Goal: Transaction & Acquisition: Purchase product/service

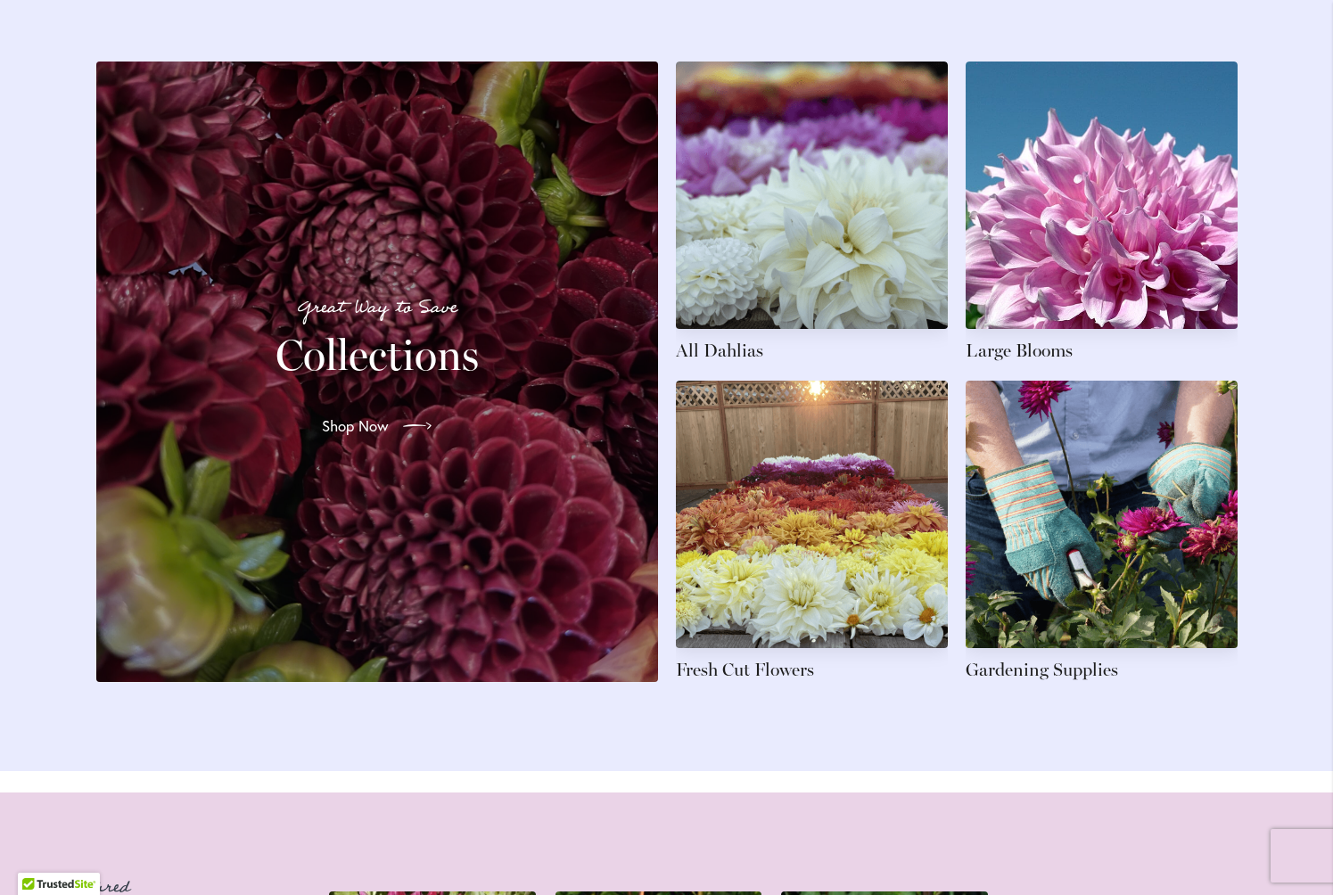
scroll to position [2585, 0]
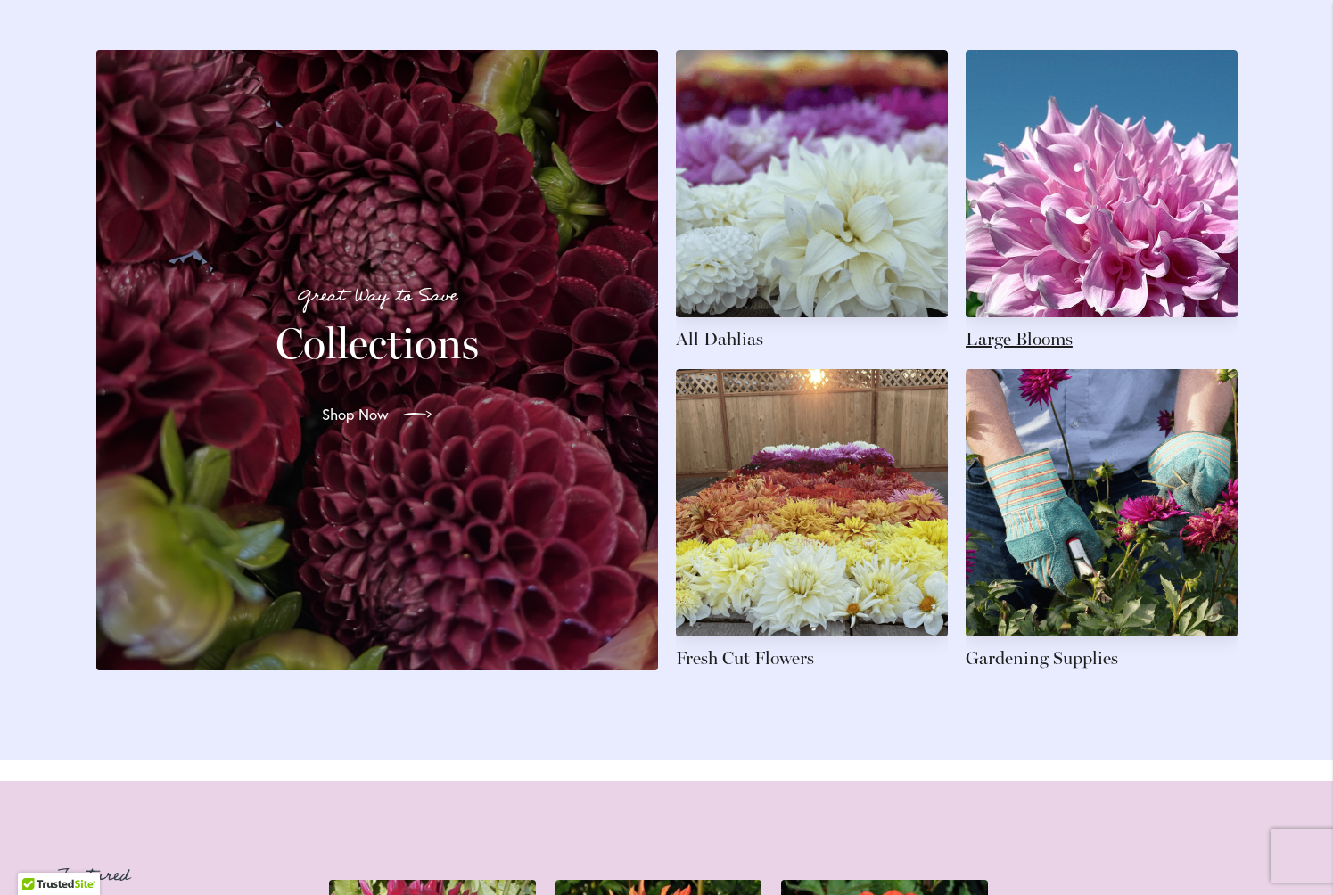
click at [1144, 294] on link at bounding box center [1102, 200] width 272 height 301
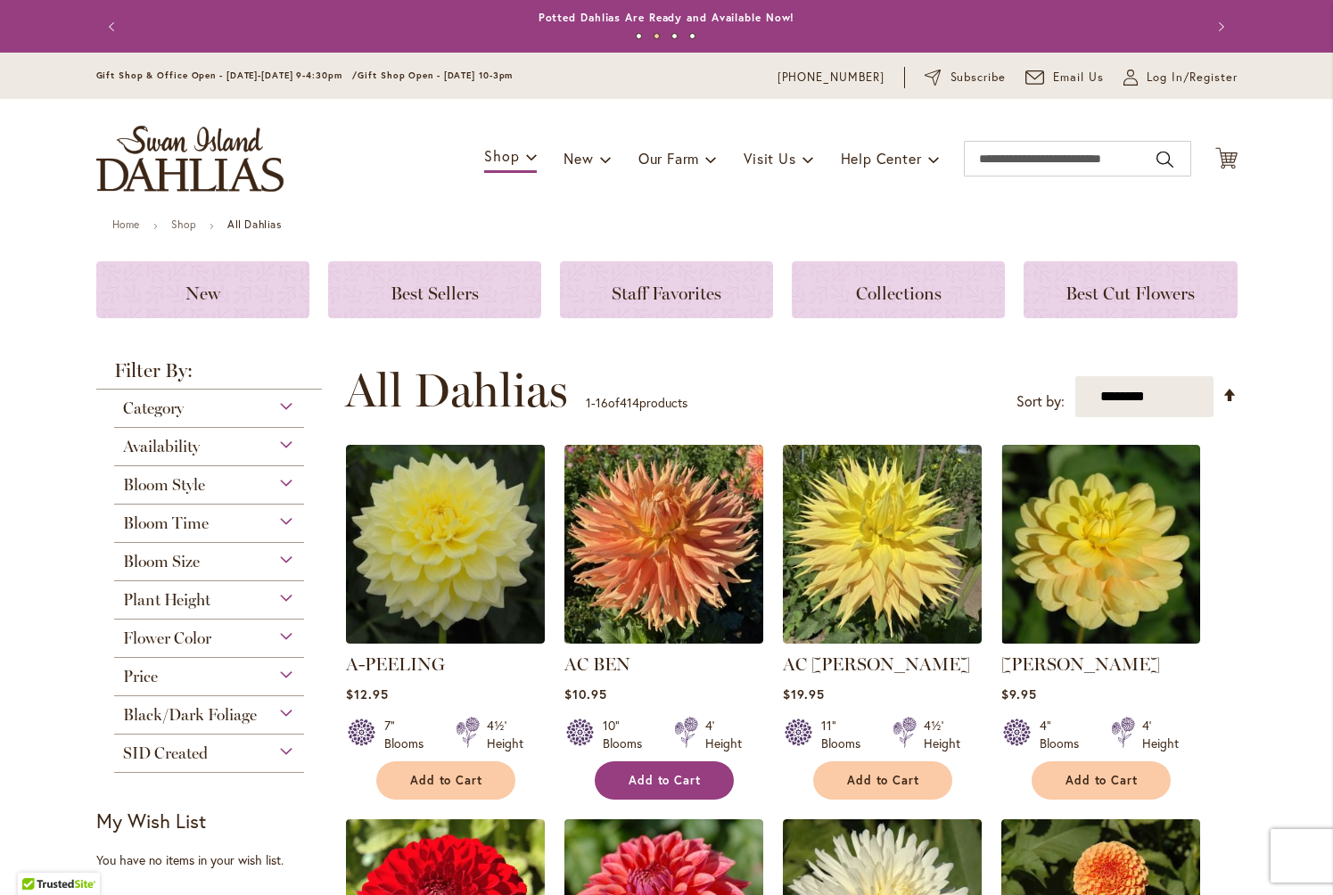
click at [666, 781] on span "Add to Cart" at bounding box center [665, 780] width 73 height 15
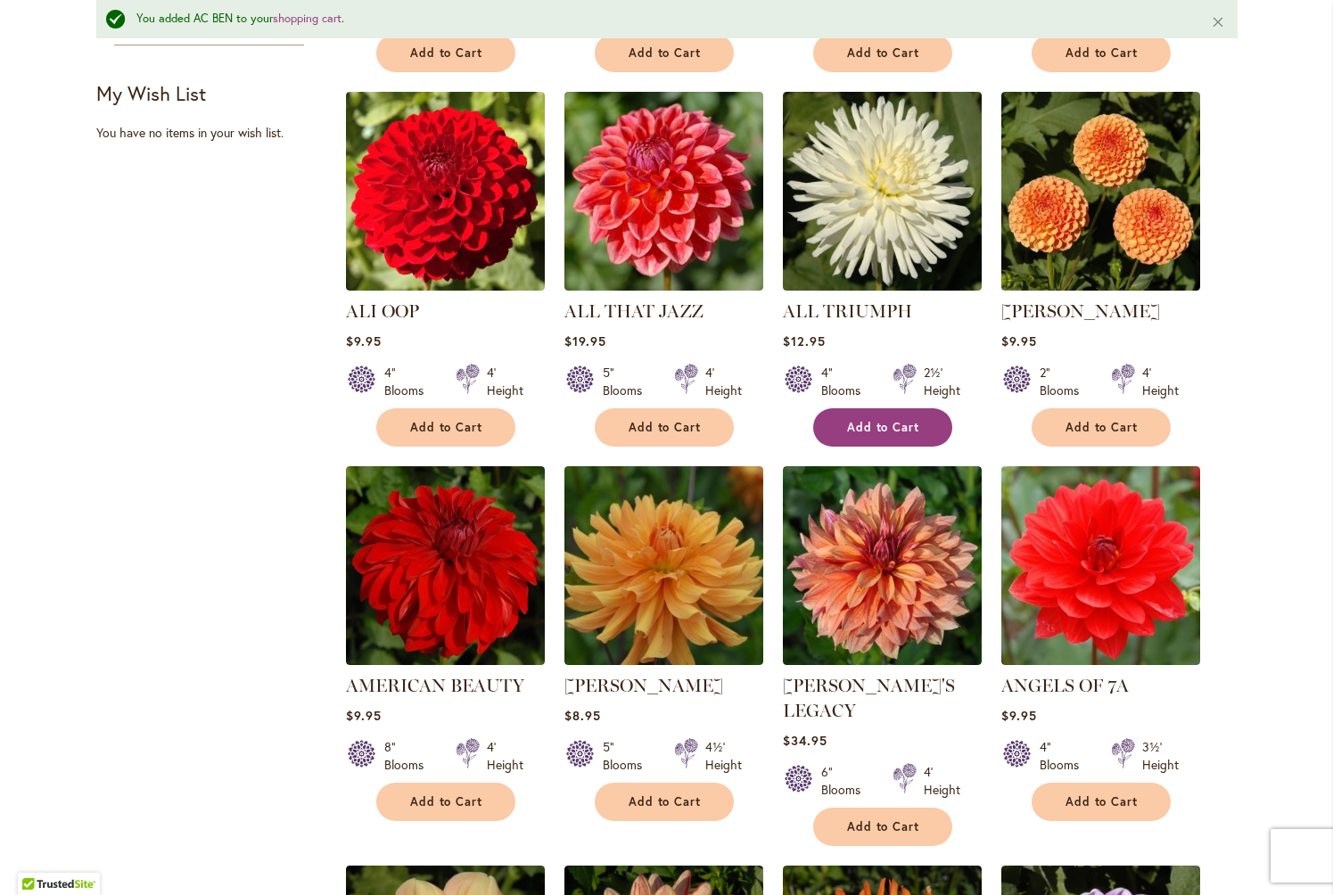
scroll to position [854, 0]
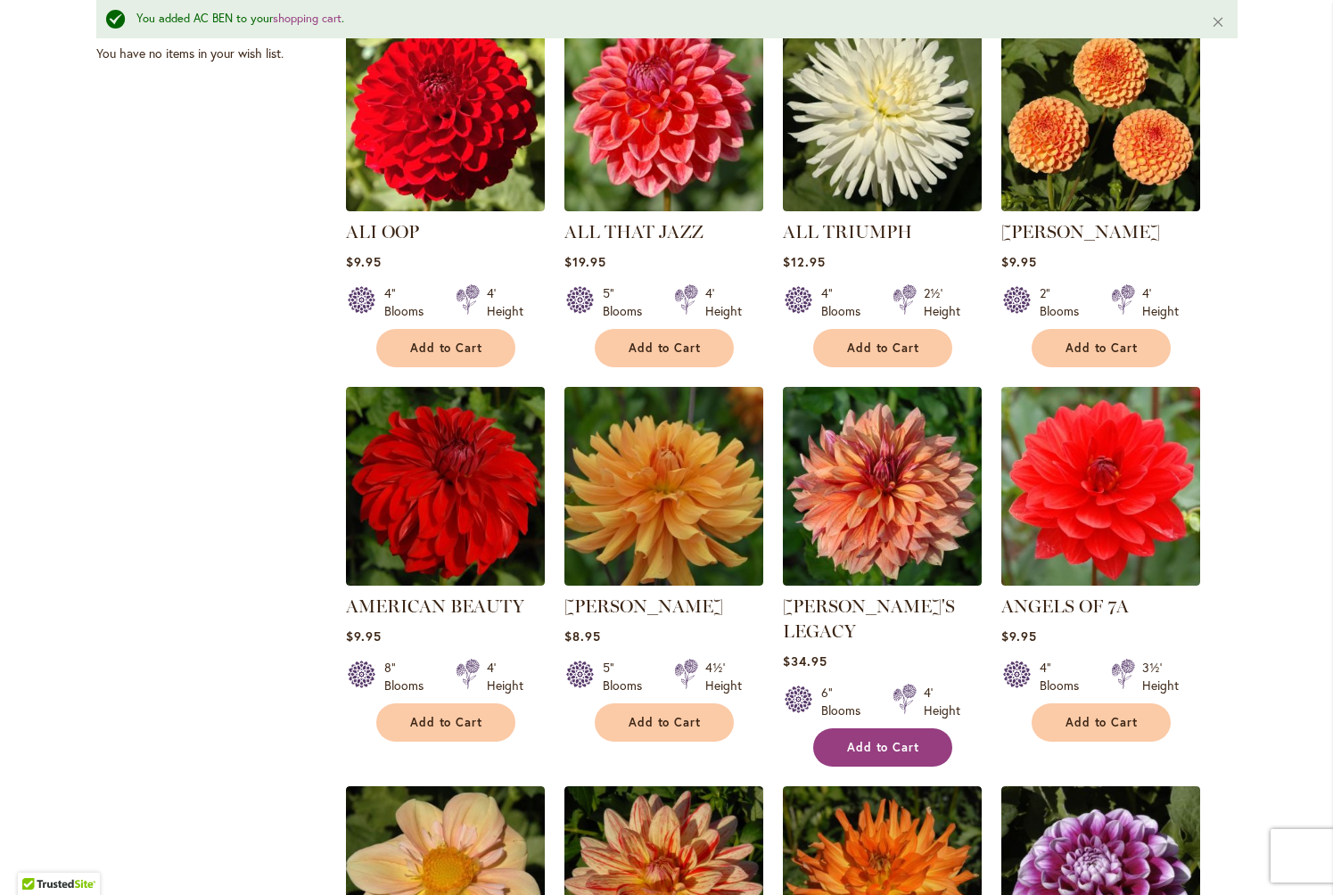
click at [880, 740] on span "Add to Cart" at bounding box center [883, 747] width 73 height 15
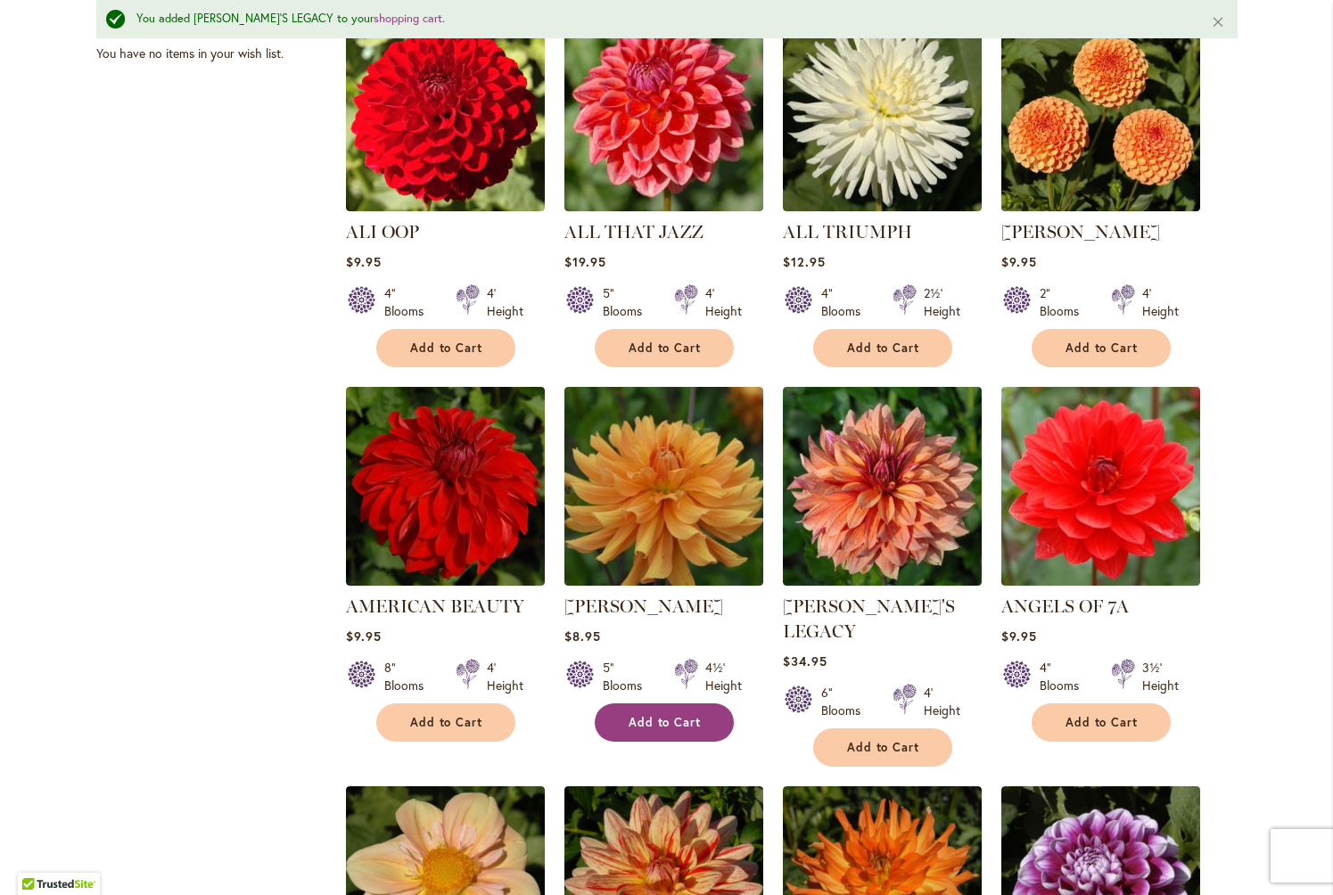
click at [659, 720] on span "Add to Cart" at bounding box center [665, 722] width 73 height 15
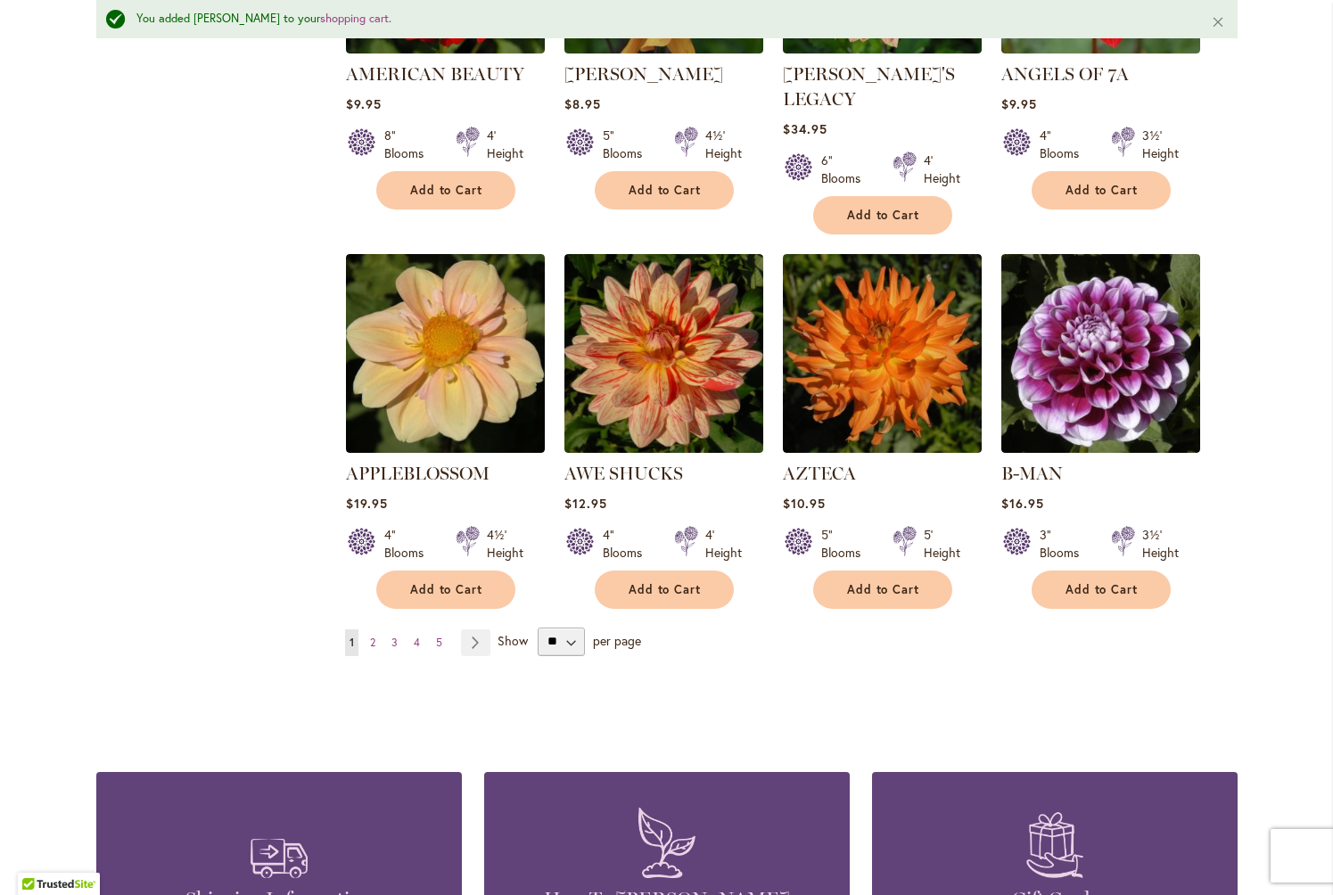
scroll to position [1390, 0]
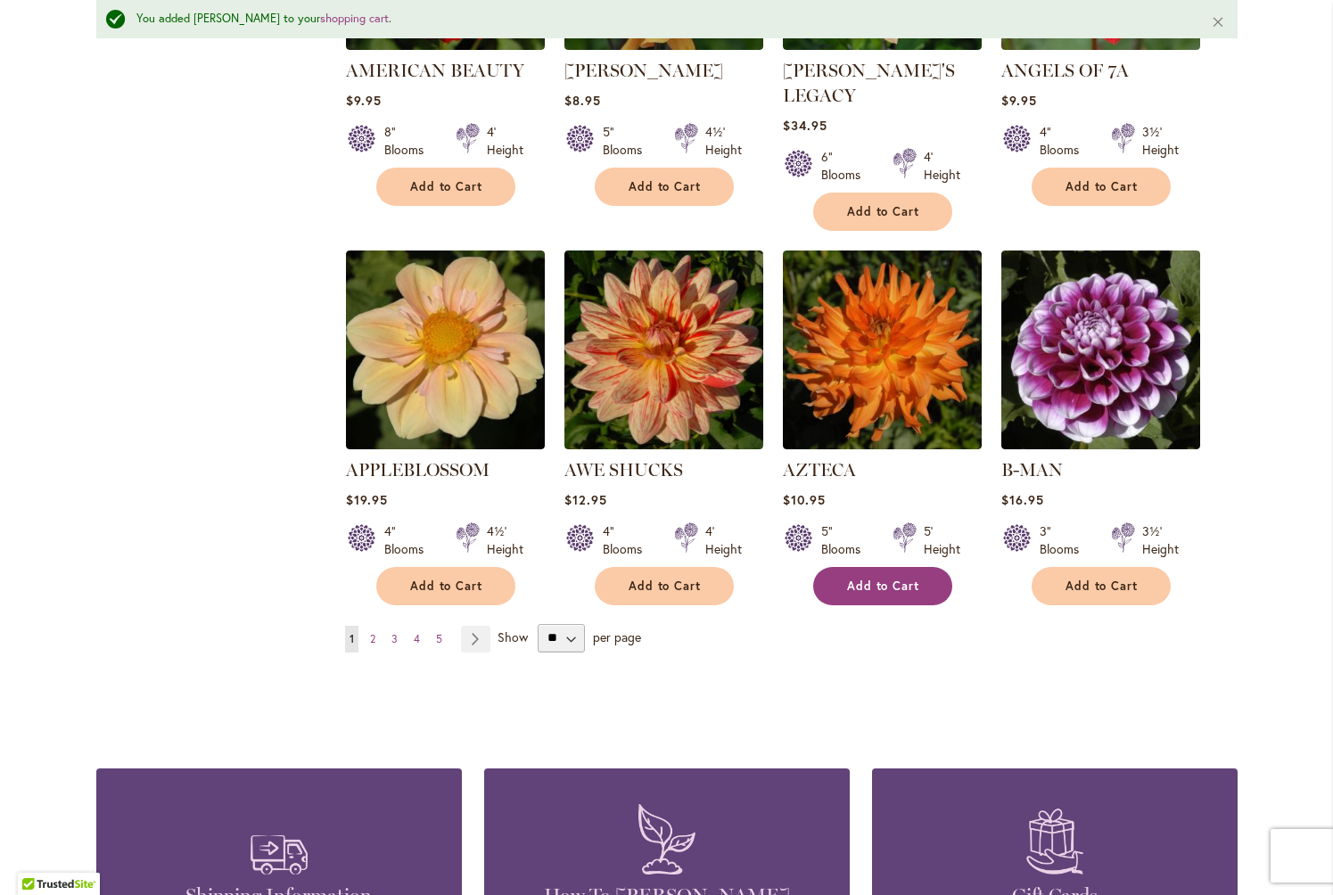
click at [869, 579] on span "Add to Cart" at bounding box center [883, 586] width 73 height 15
select select "**"
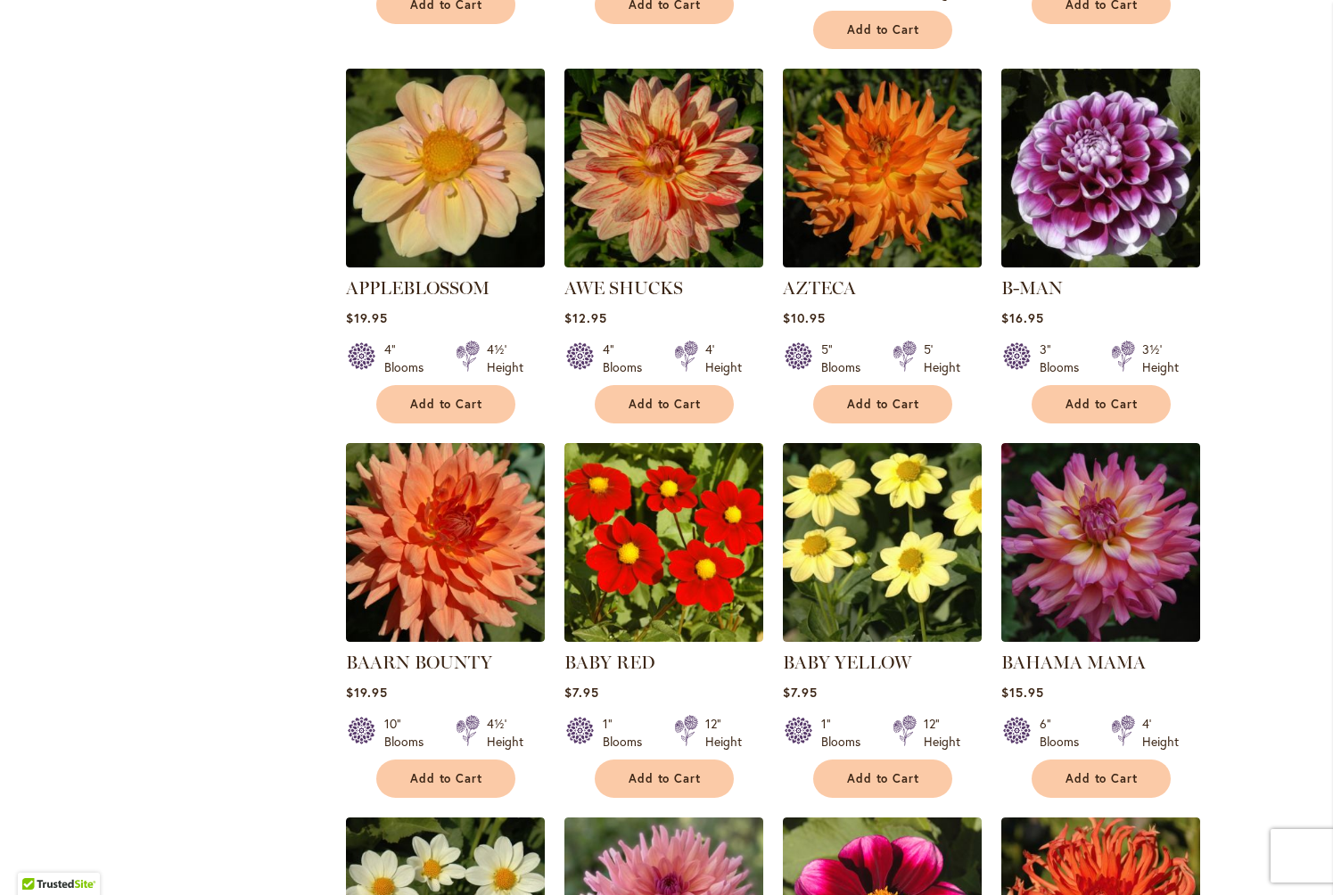
scroll to position [1538, 0]
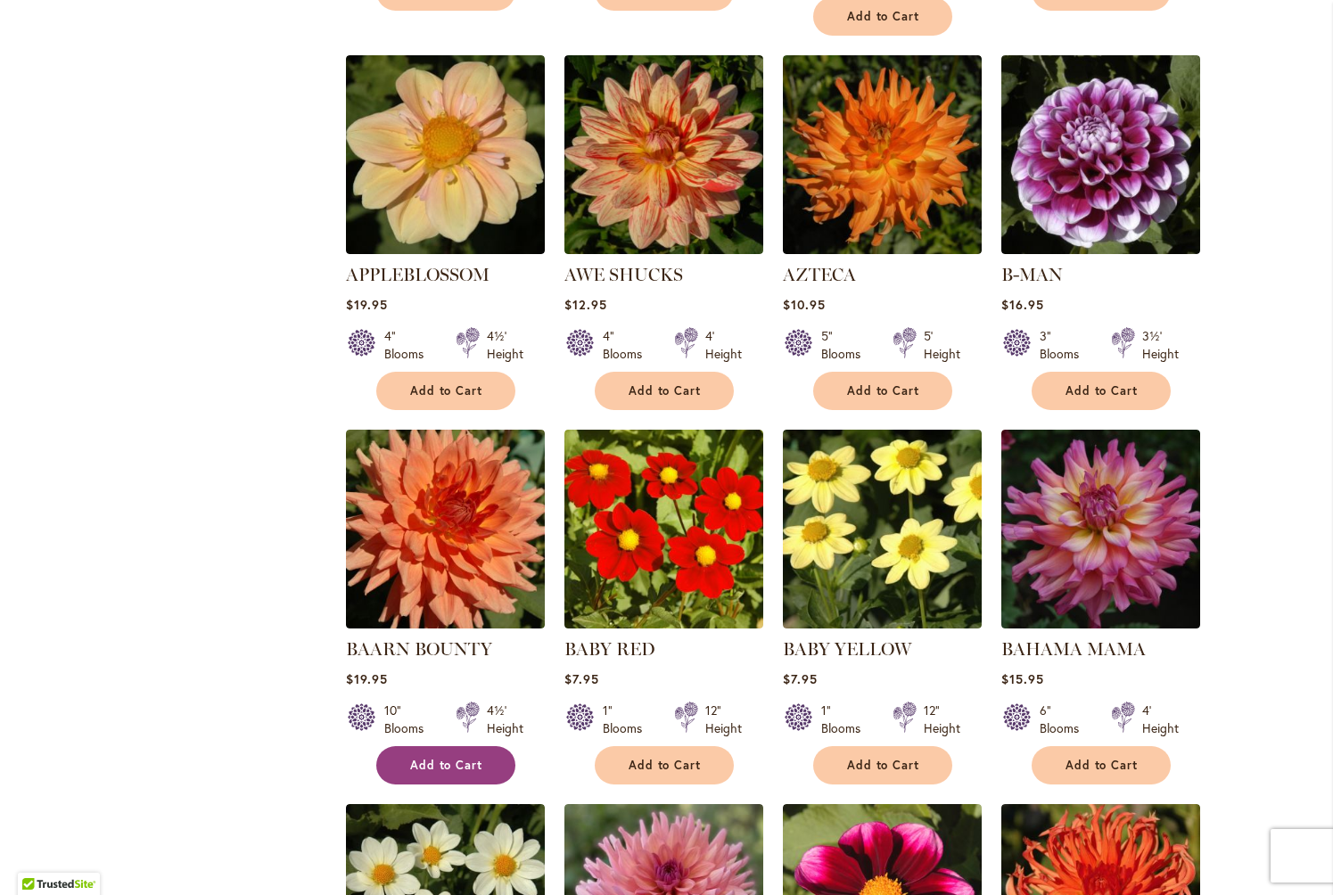
click at [440, 758] on span "Add to Cart" at bounding box center [446, 765] width 73 height 15
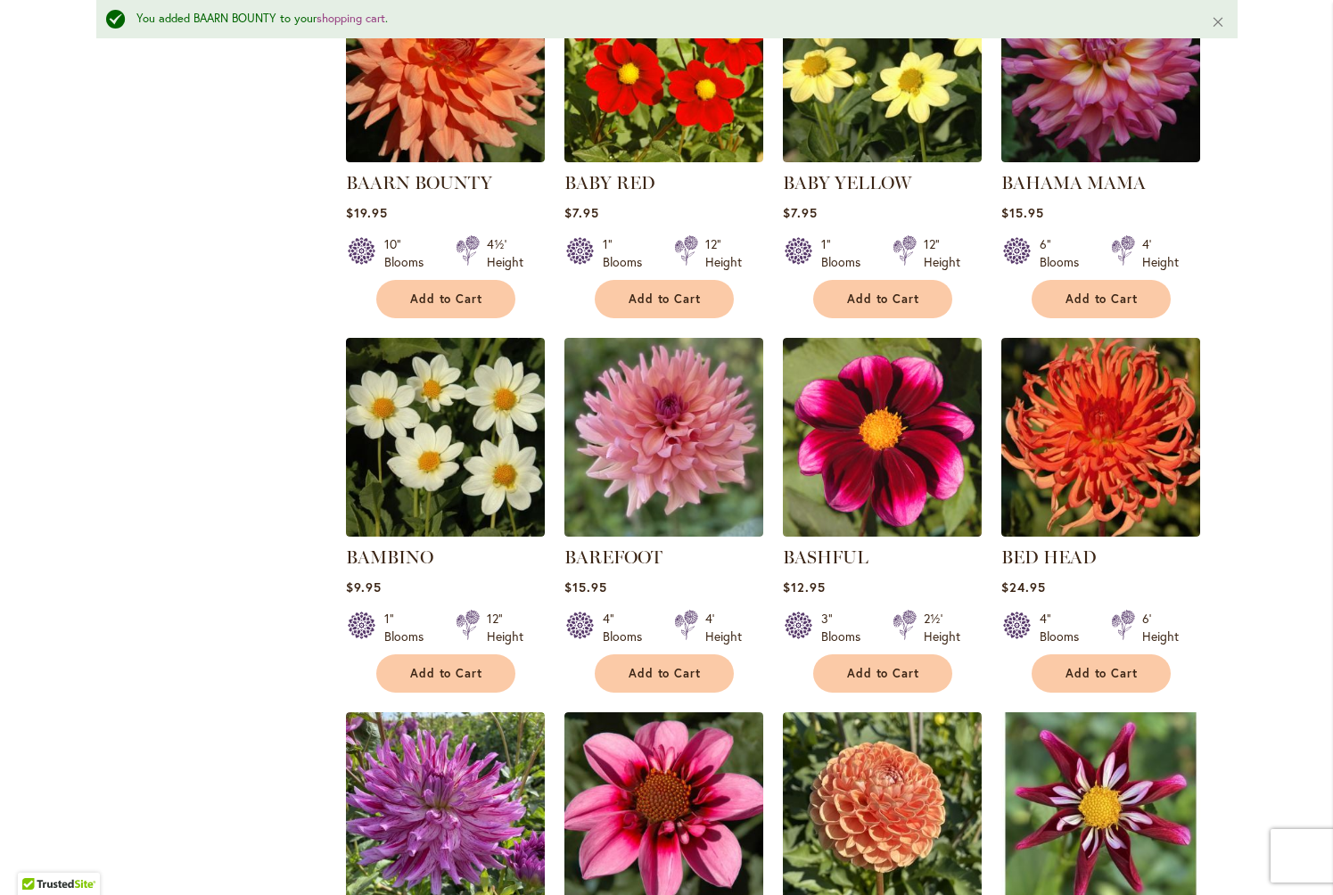
scroll to position [2119, 0]
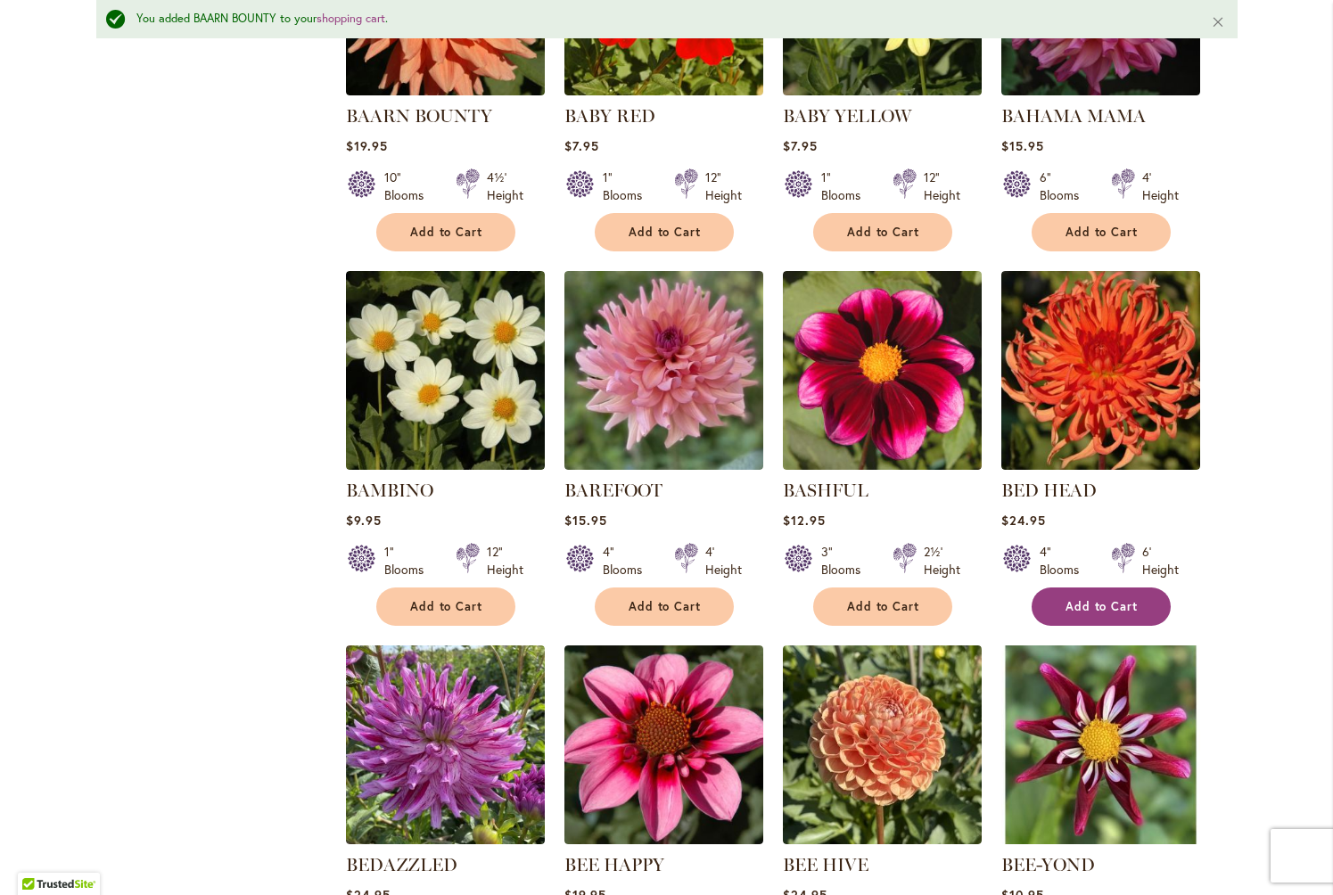
click at [1097, 599] on span "Add to Cart" at bounding box center [1102, 606] width 73 height 15
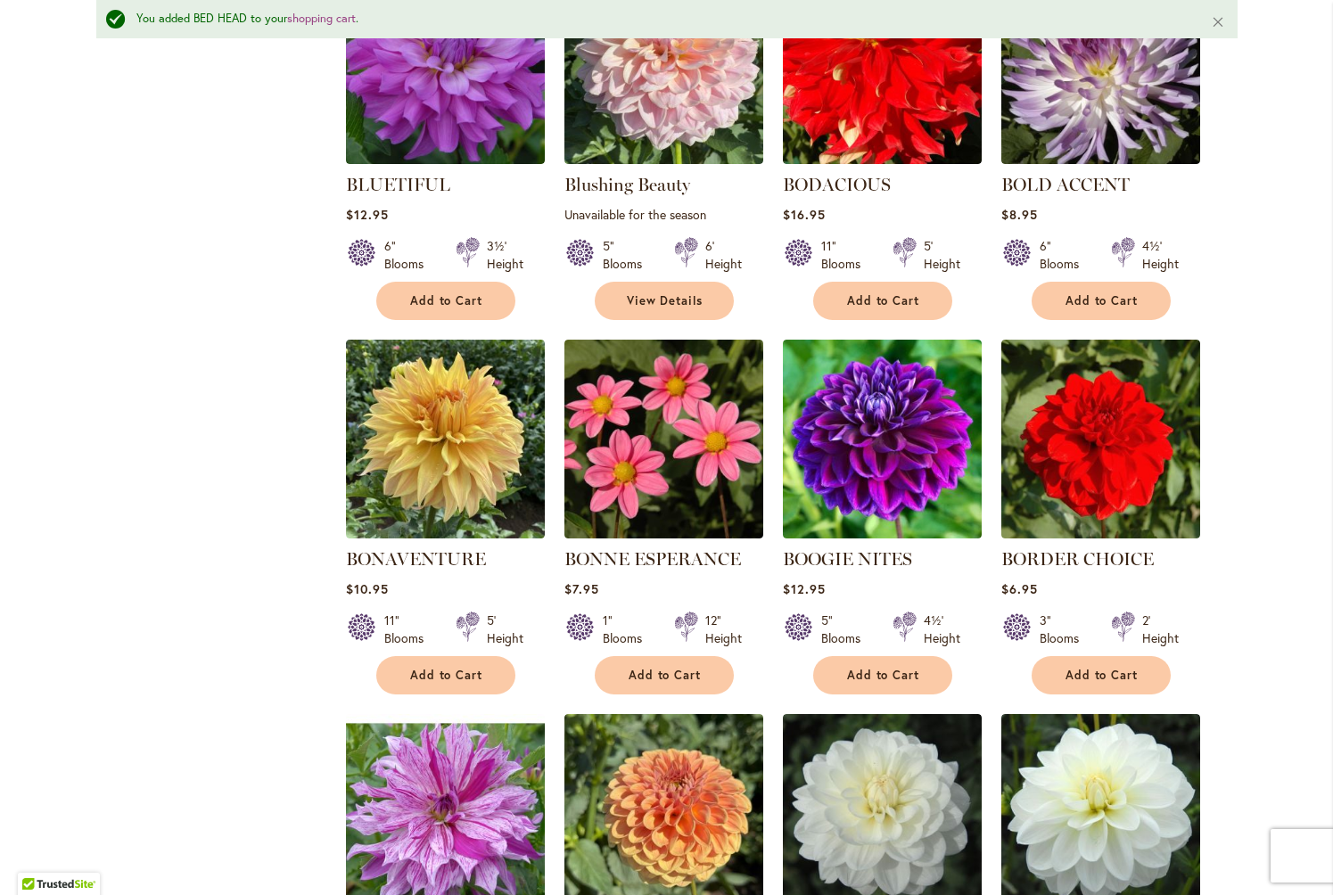
scroll to position [4325, 0]
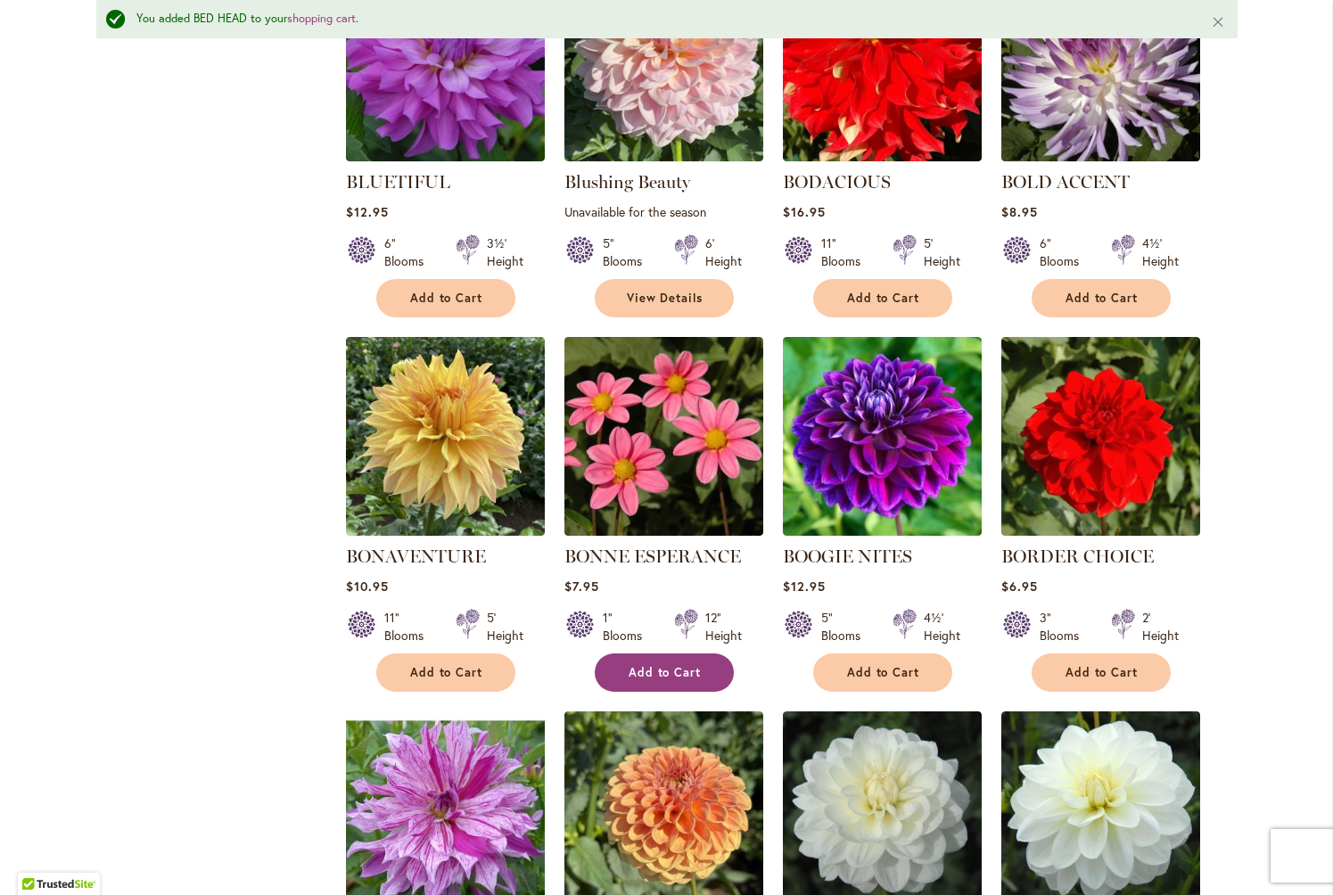
click at [648, 665] on span "Add to Cart" at bounding box center [665, 672] width 73 height 15
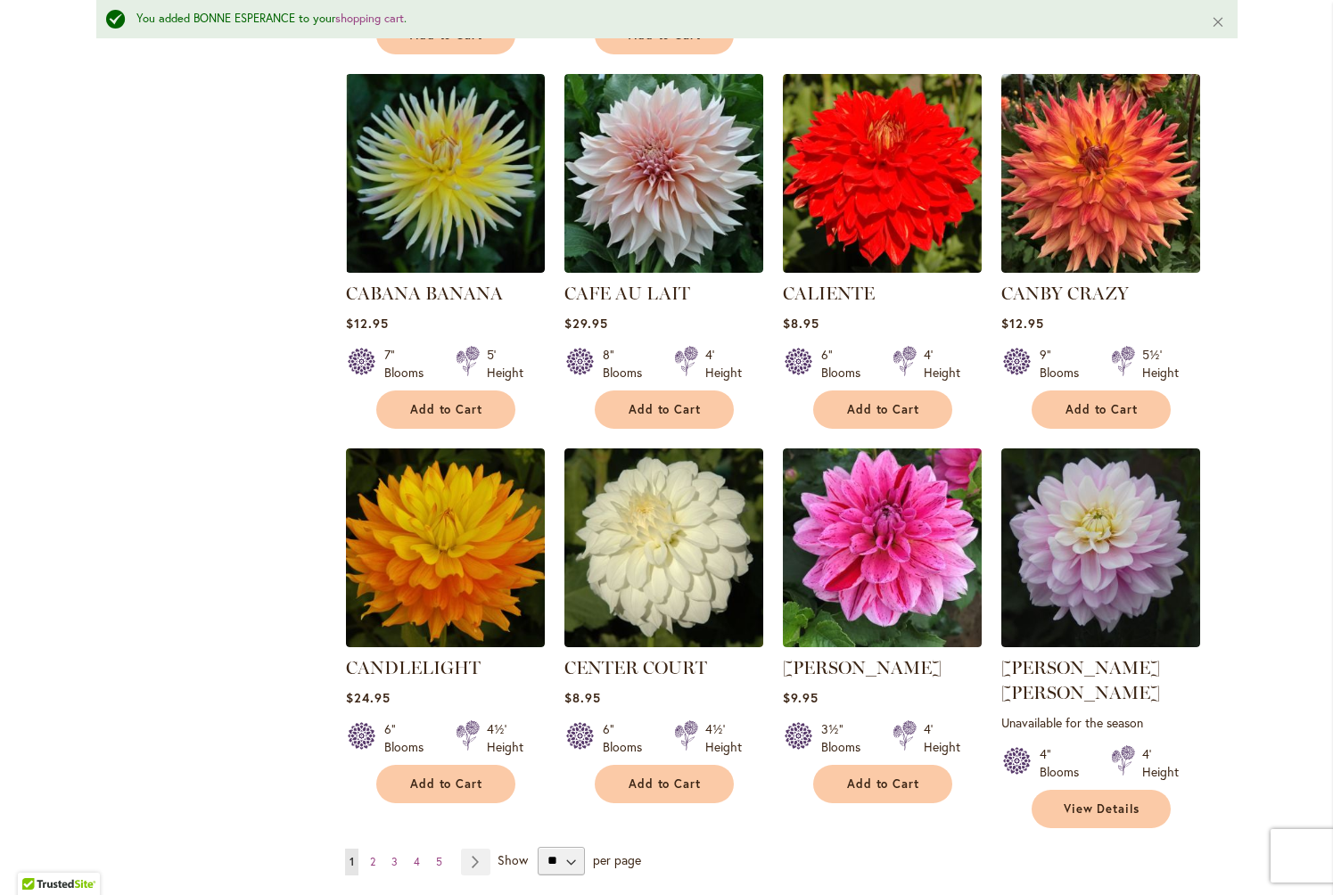
scroll to position [5752, 0]
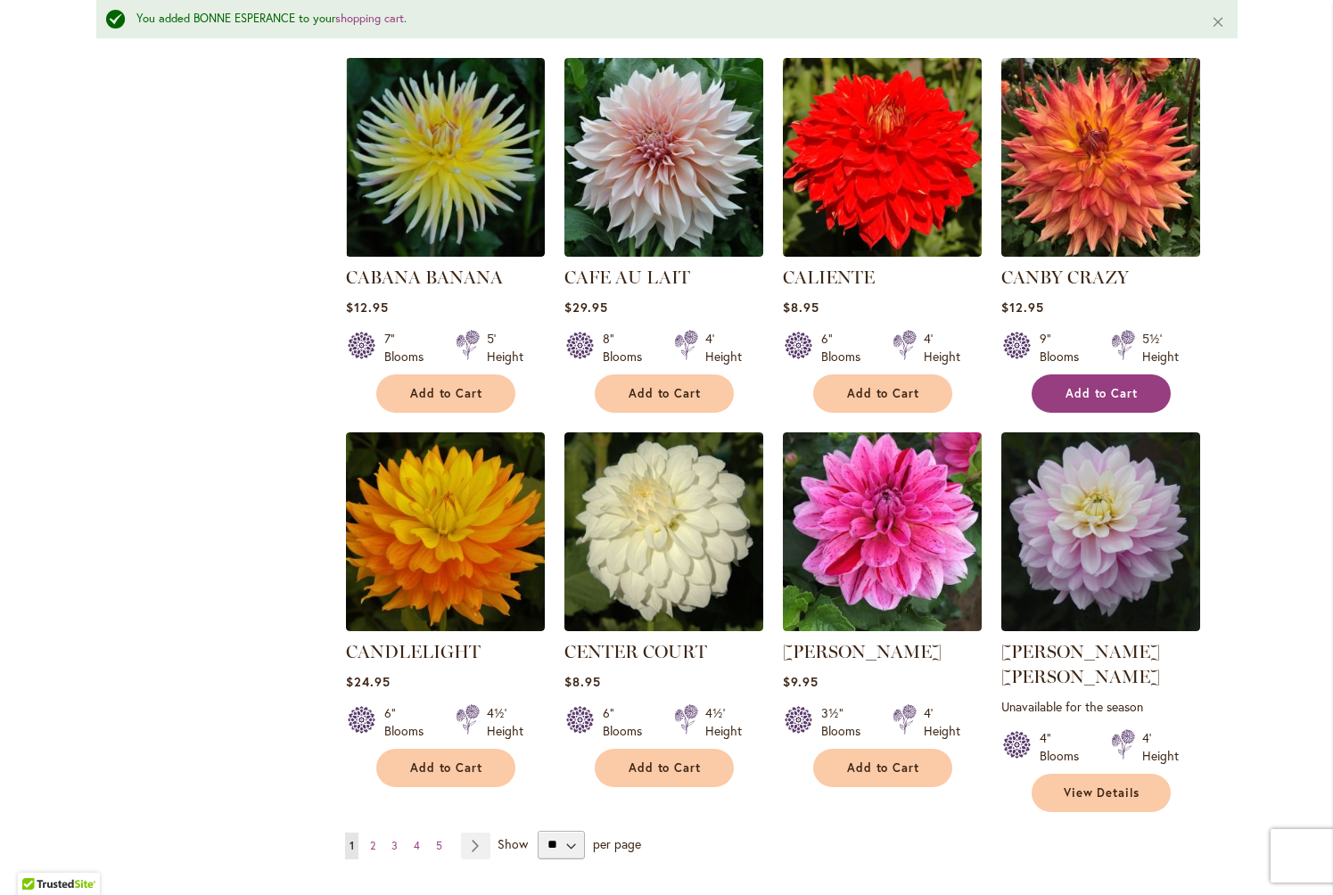
click at [1086, 386] on span "Add to Cart" at bounding box center [1102, 393] width 73 height 15
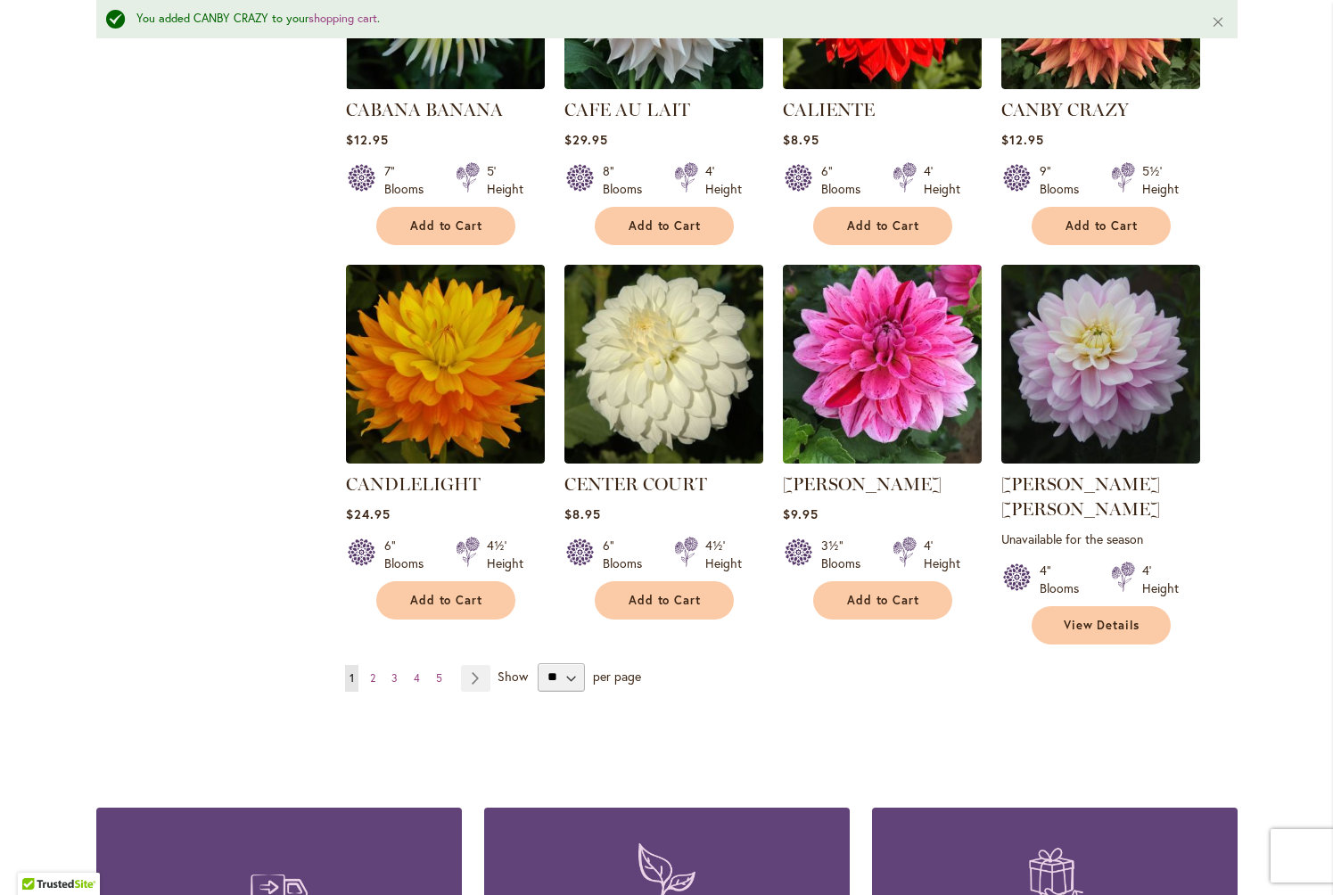
scroll to position [5986, 0]
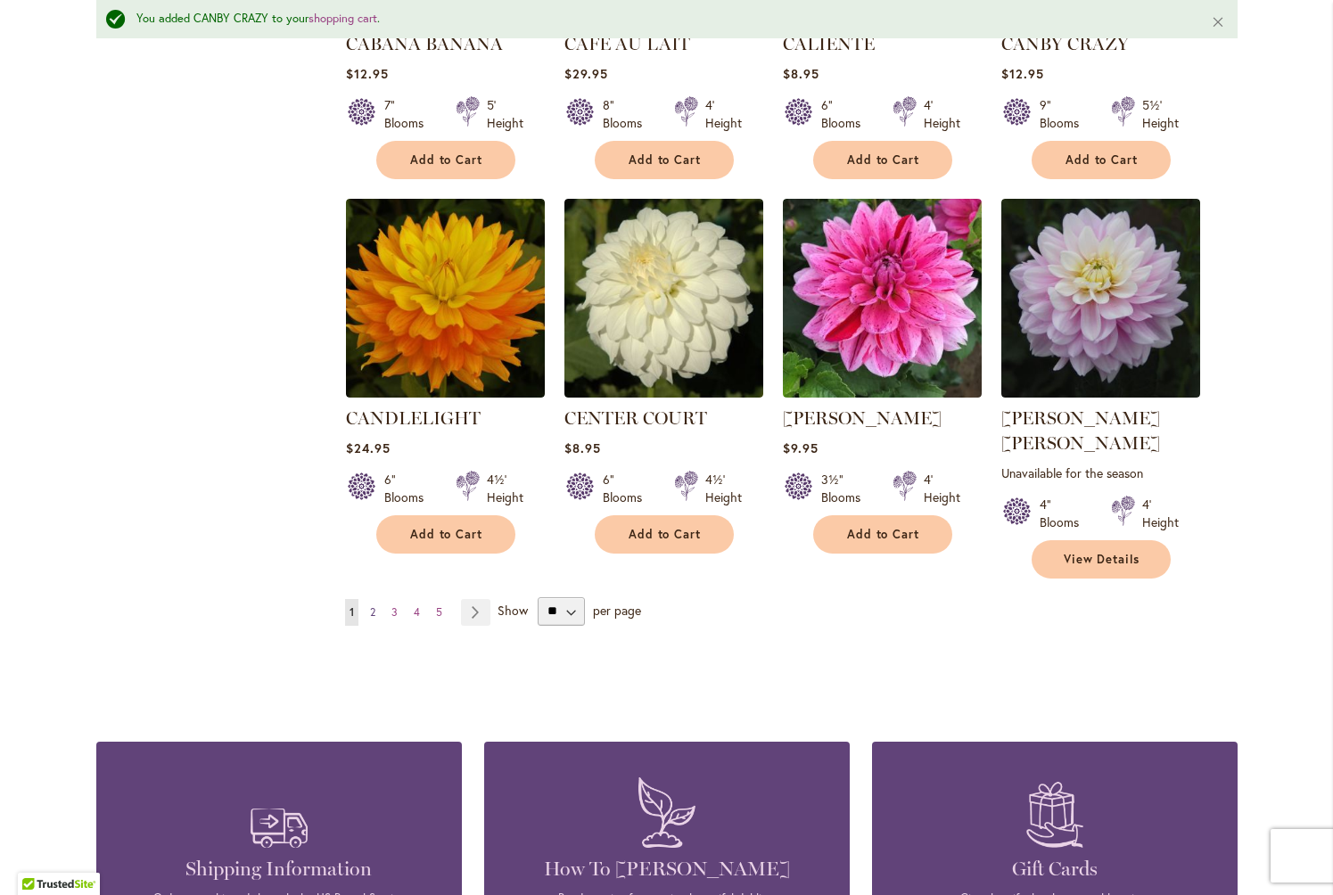
click at [373, 605] on span "2" at bounding box center [372, 611] width 5 height 13
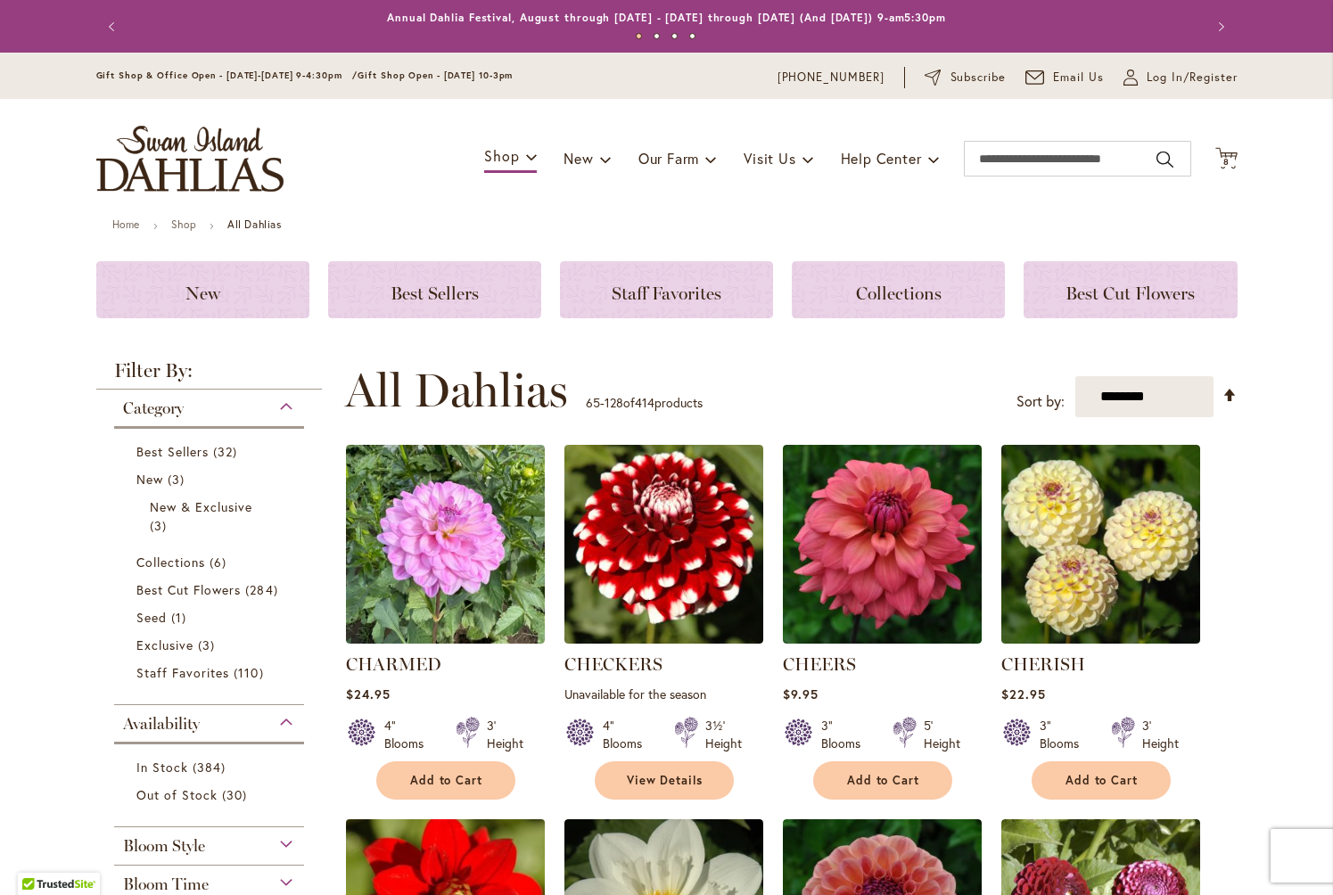
scroll to position [431, 0]
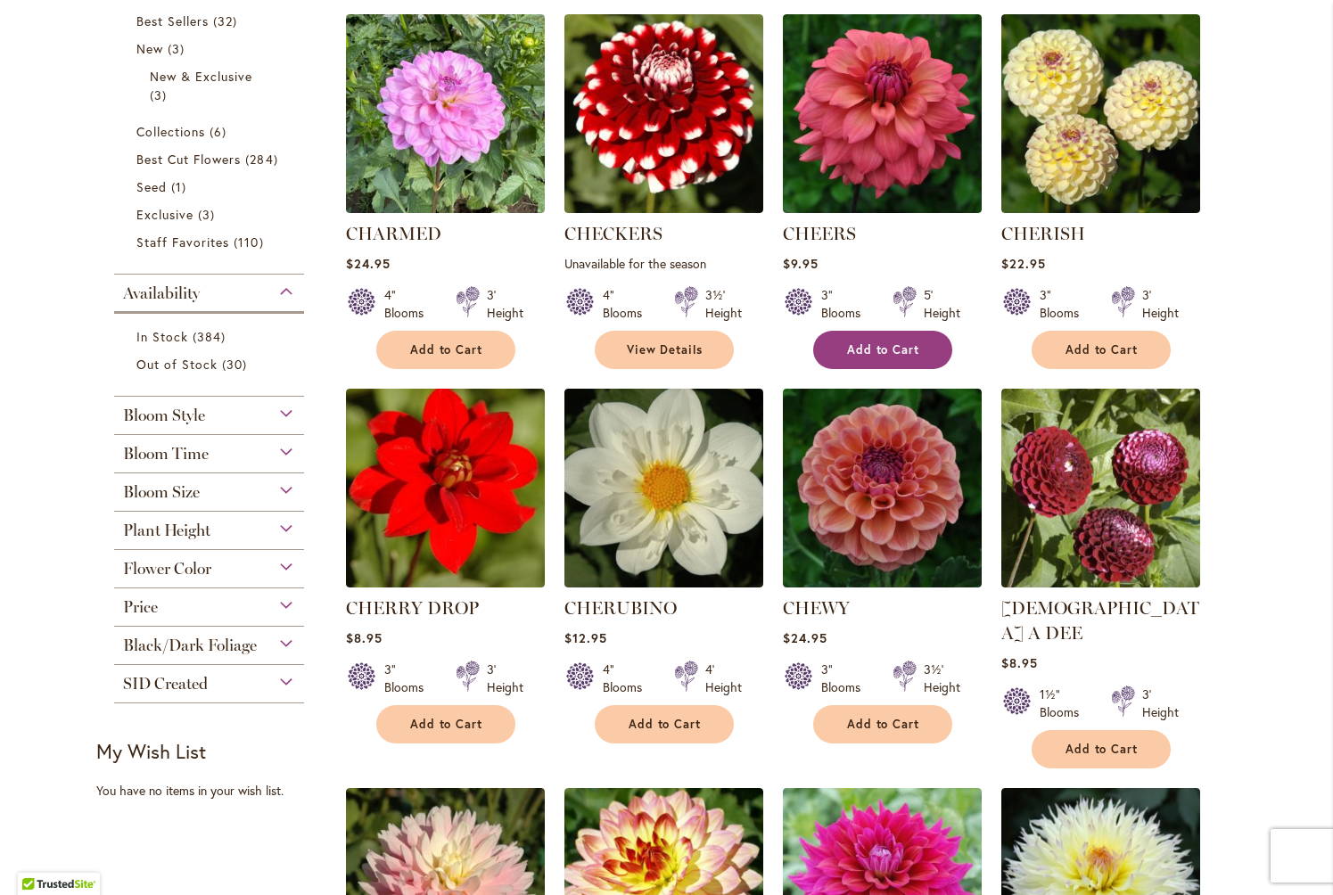
click at [849, 346] on span "Add to Cart" at bounding box center [883, 349] width 73 height 15
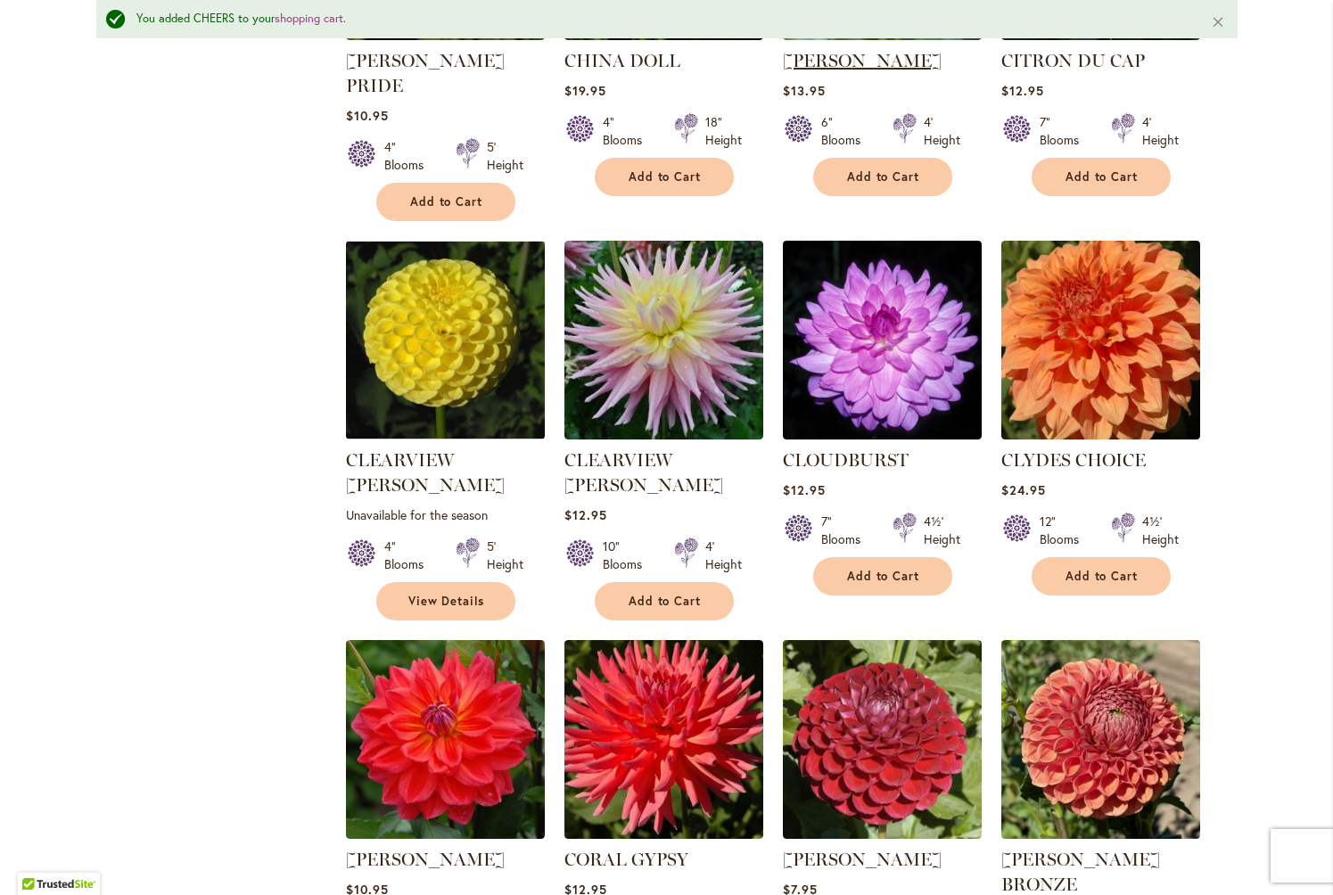
scroll to position [1438, 0]
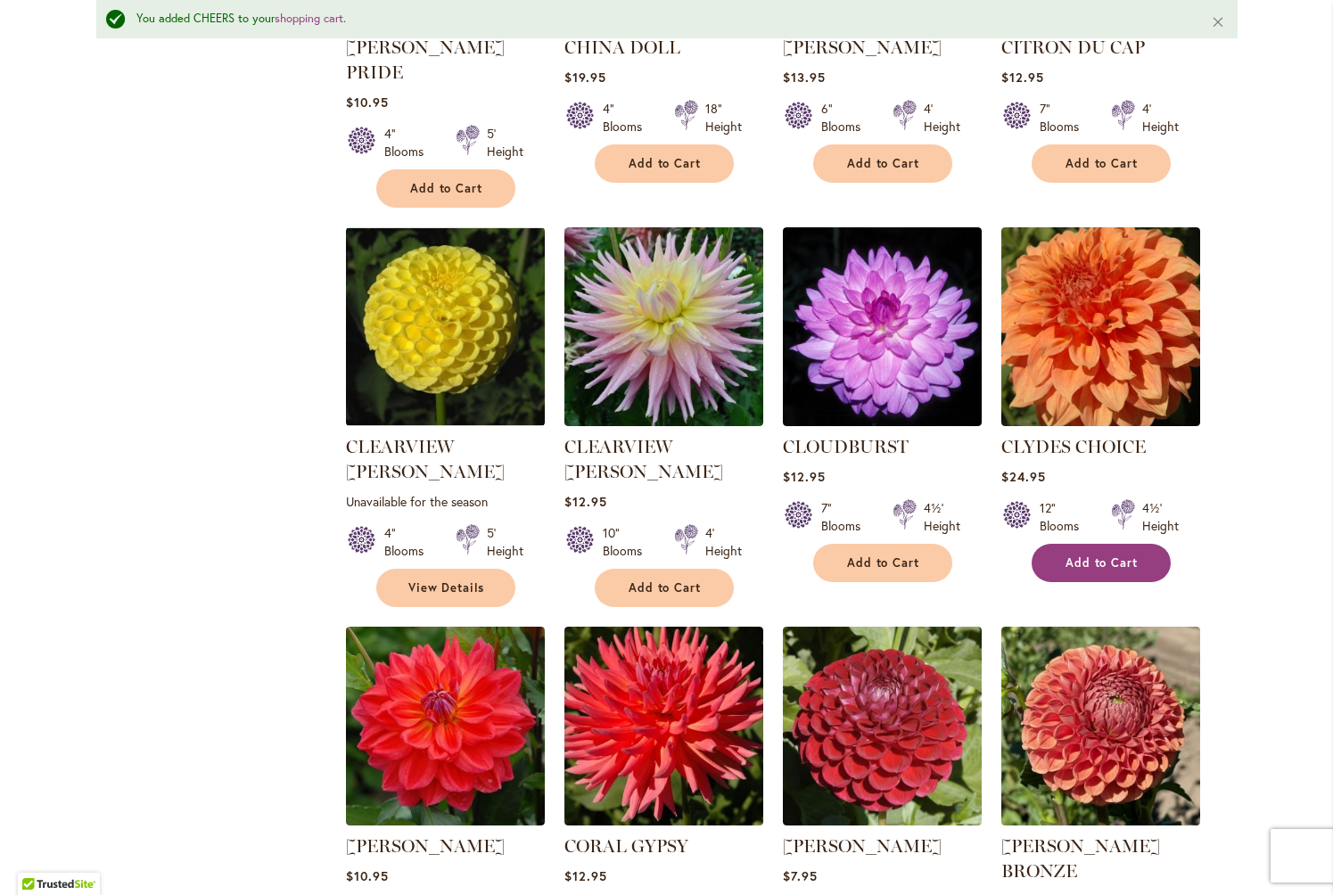
click at [1088, 556] on span "Add to Cart" at bounding box center [1102, 563] width 73 height 15
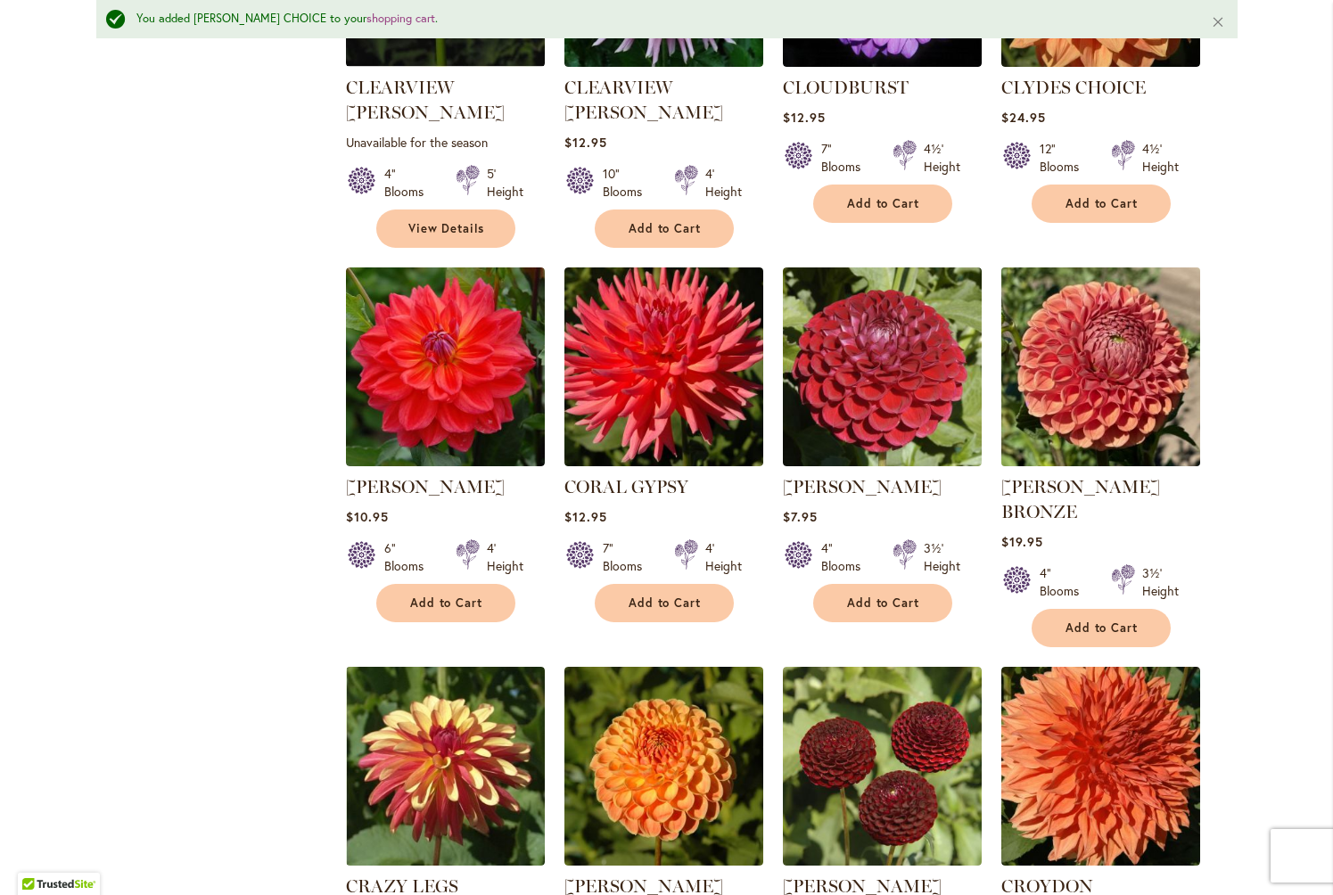
scroll to position [1804, 0]
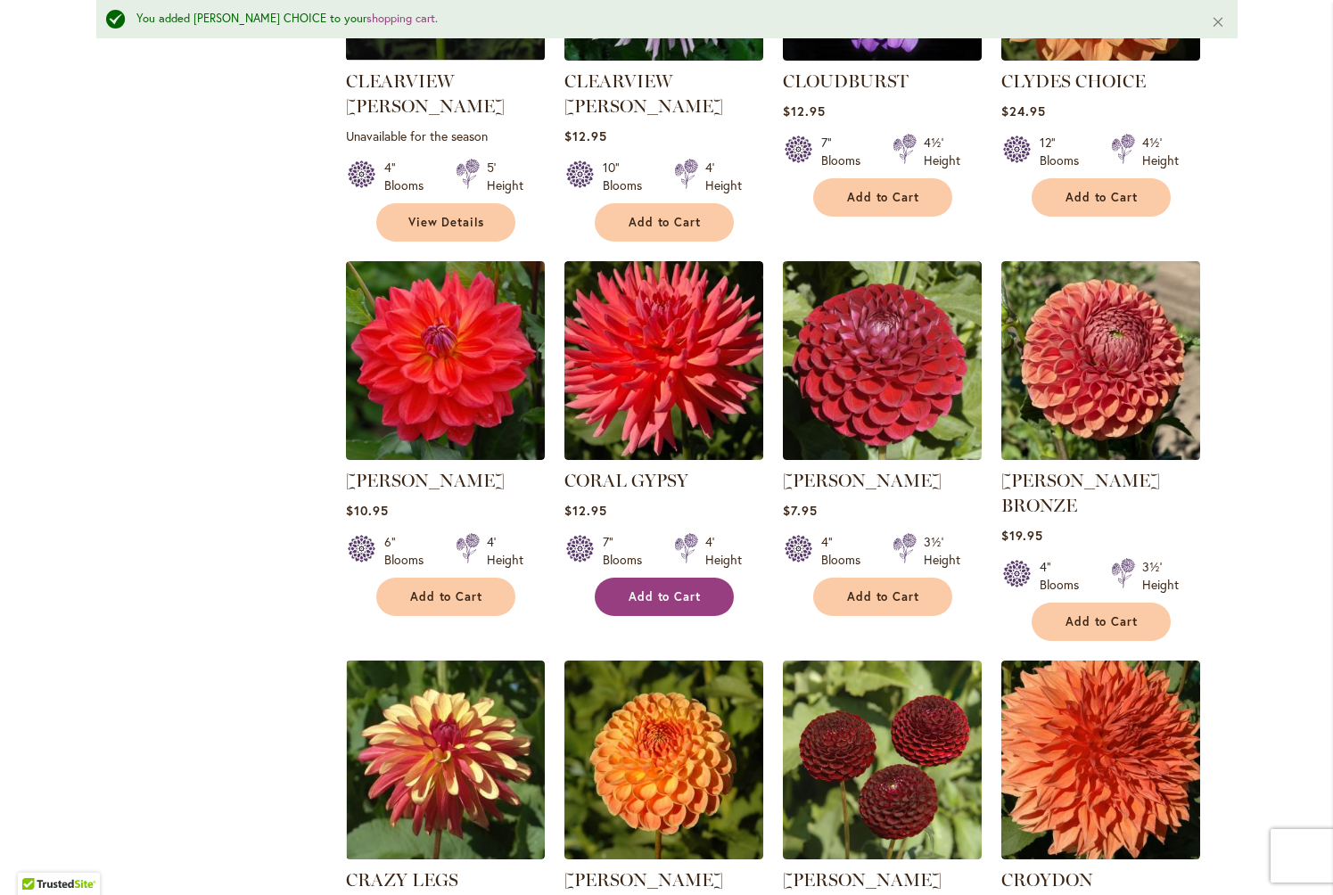
click at [663, 589] on span "Add to Cart" at bounding box center [665, 596] width 73 height 15
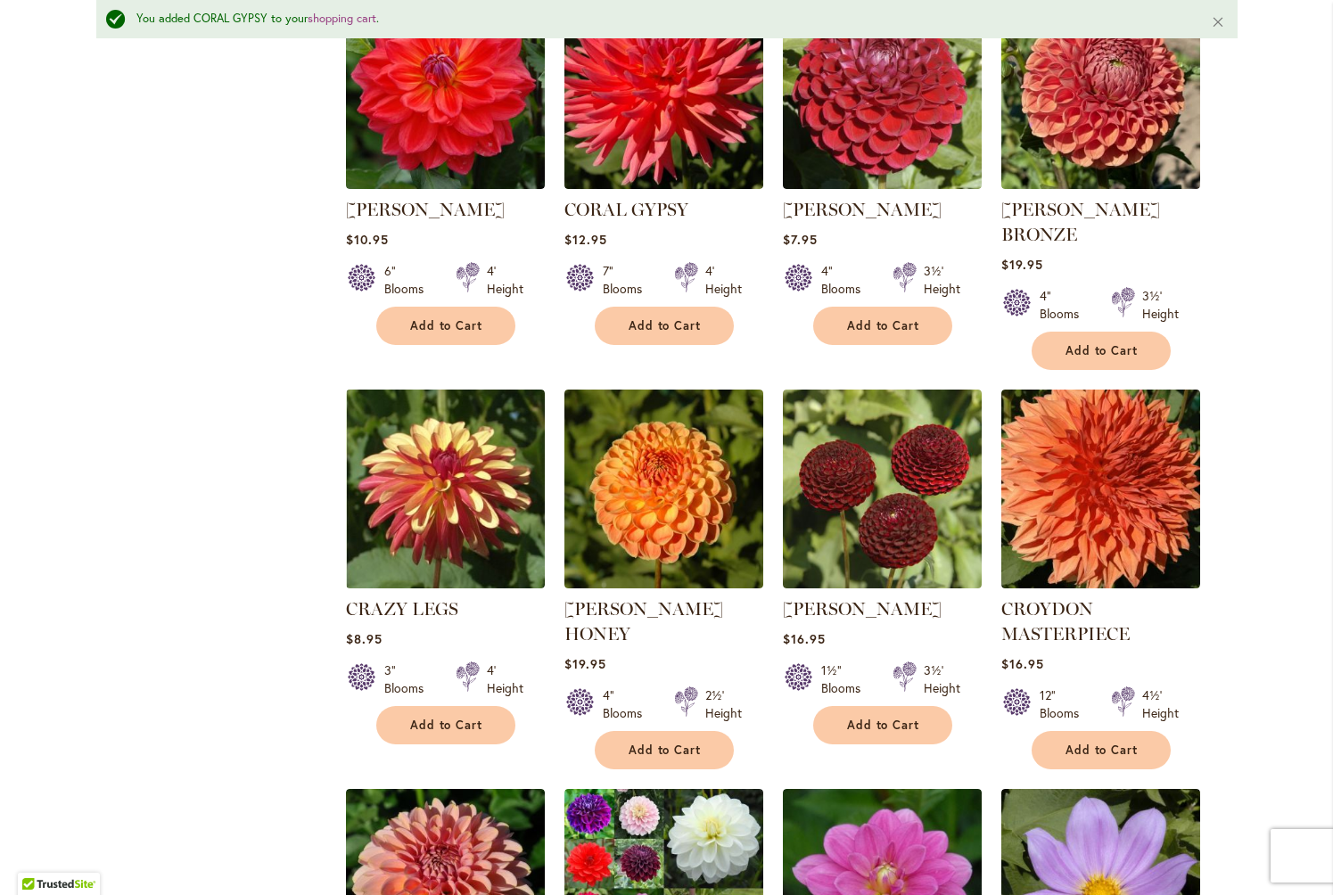
scroll to position [2087, 0]
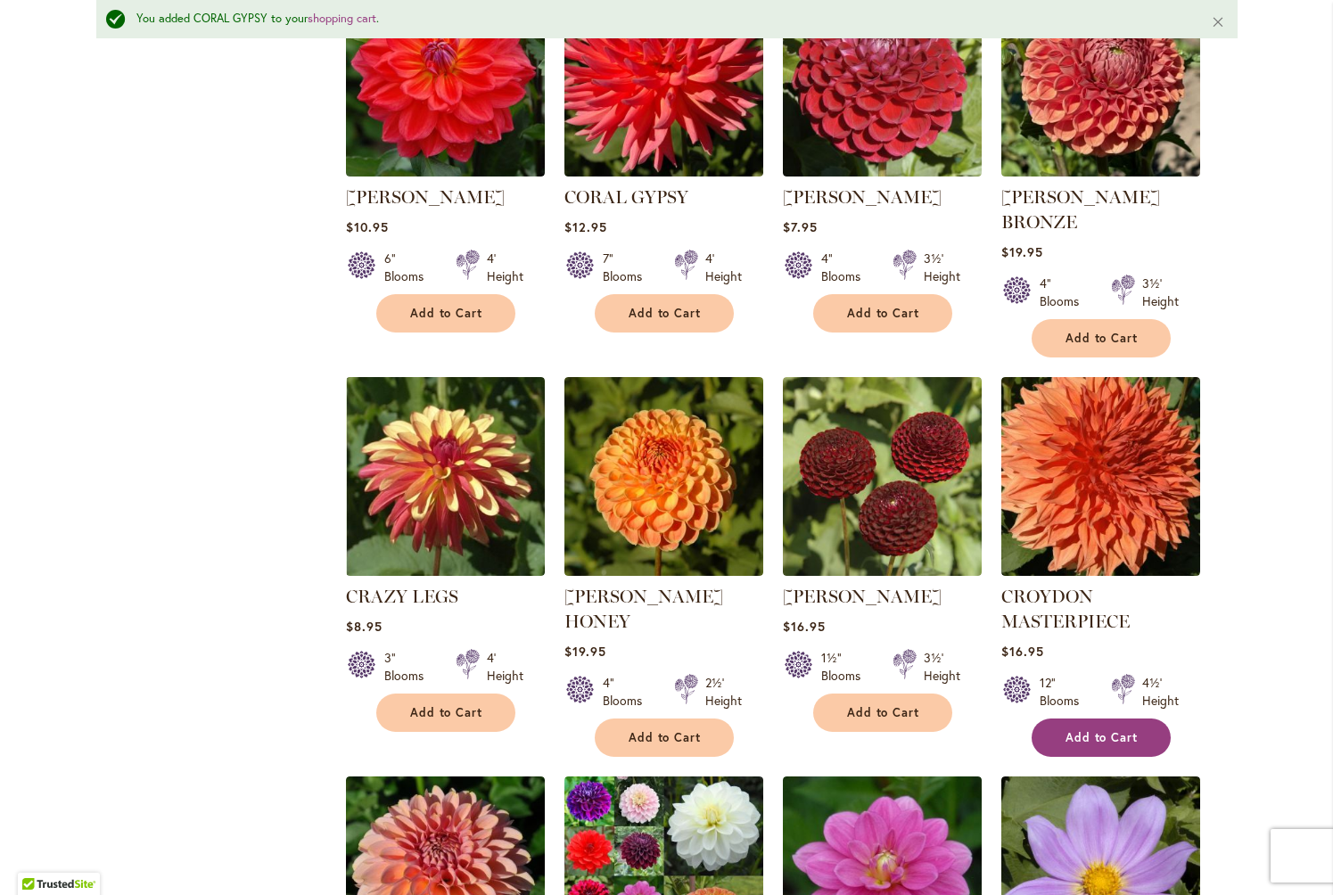
click at [1099, 730] on span "Add to Cart" at bounding box center [1102, 737] width 73 height 15
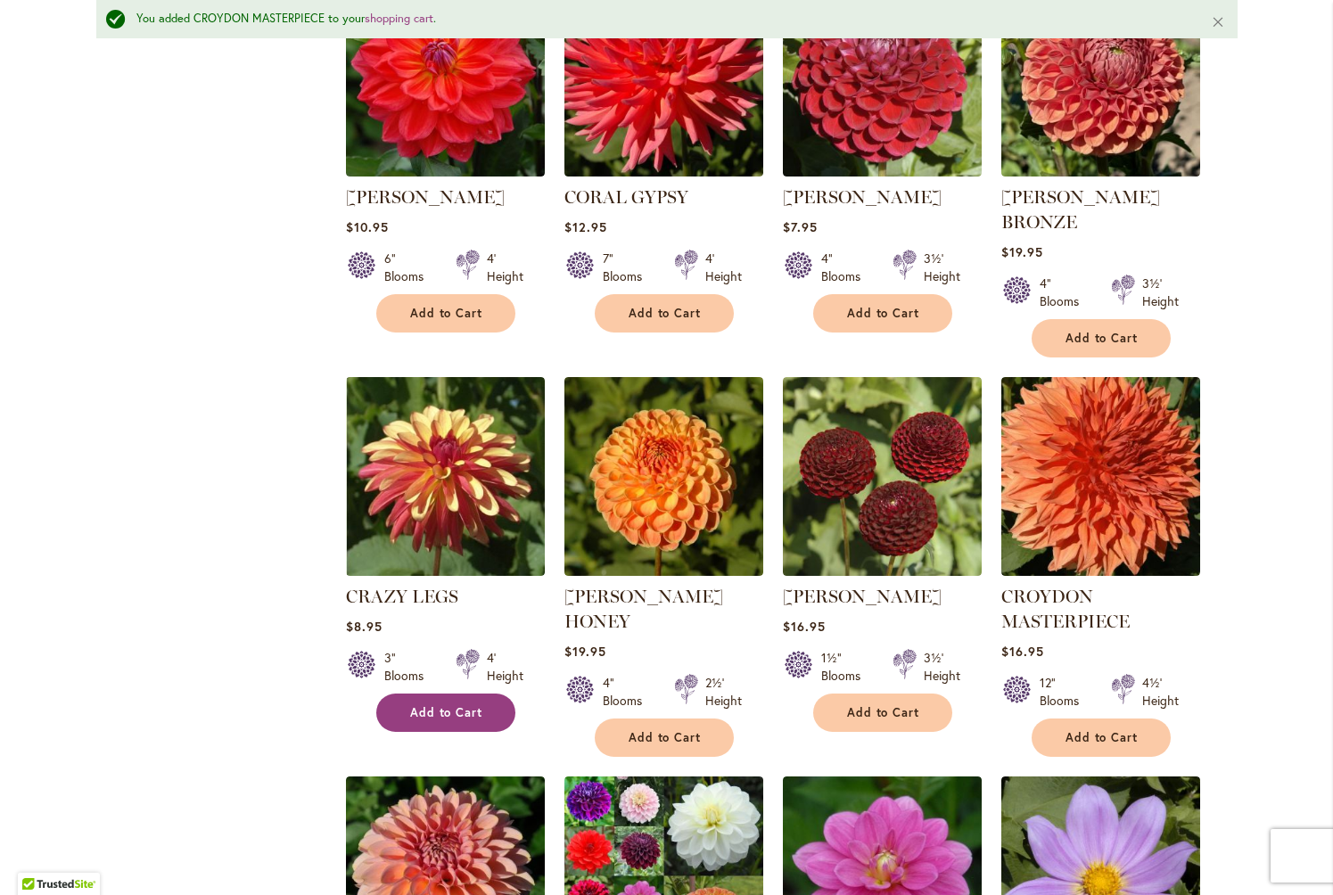
click at [459, 705] on span "Add to Cart" at bounding box center [446, 712] width 73 height 15
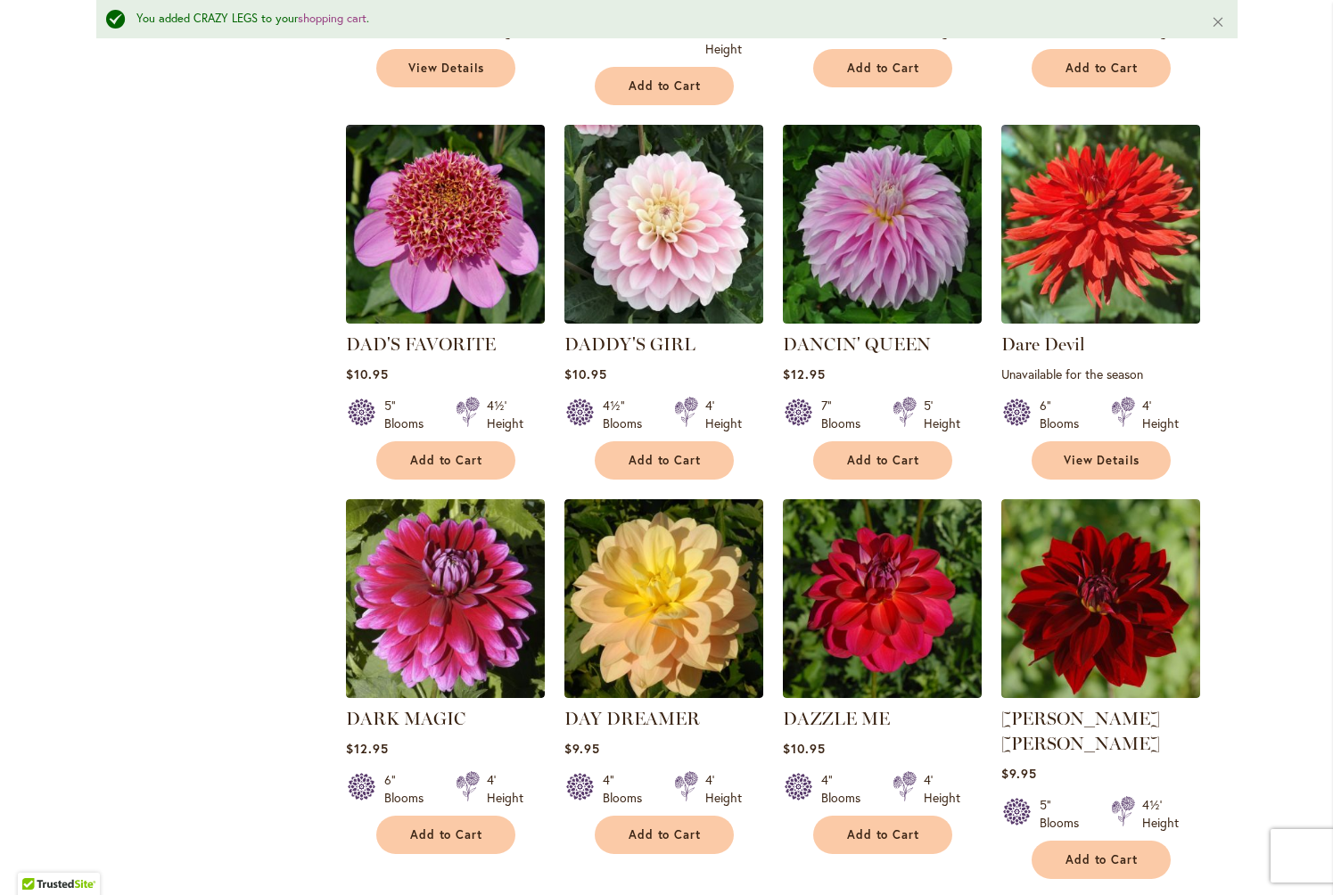
scroll to position [3133, 0]
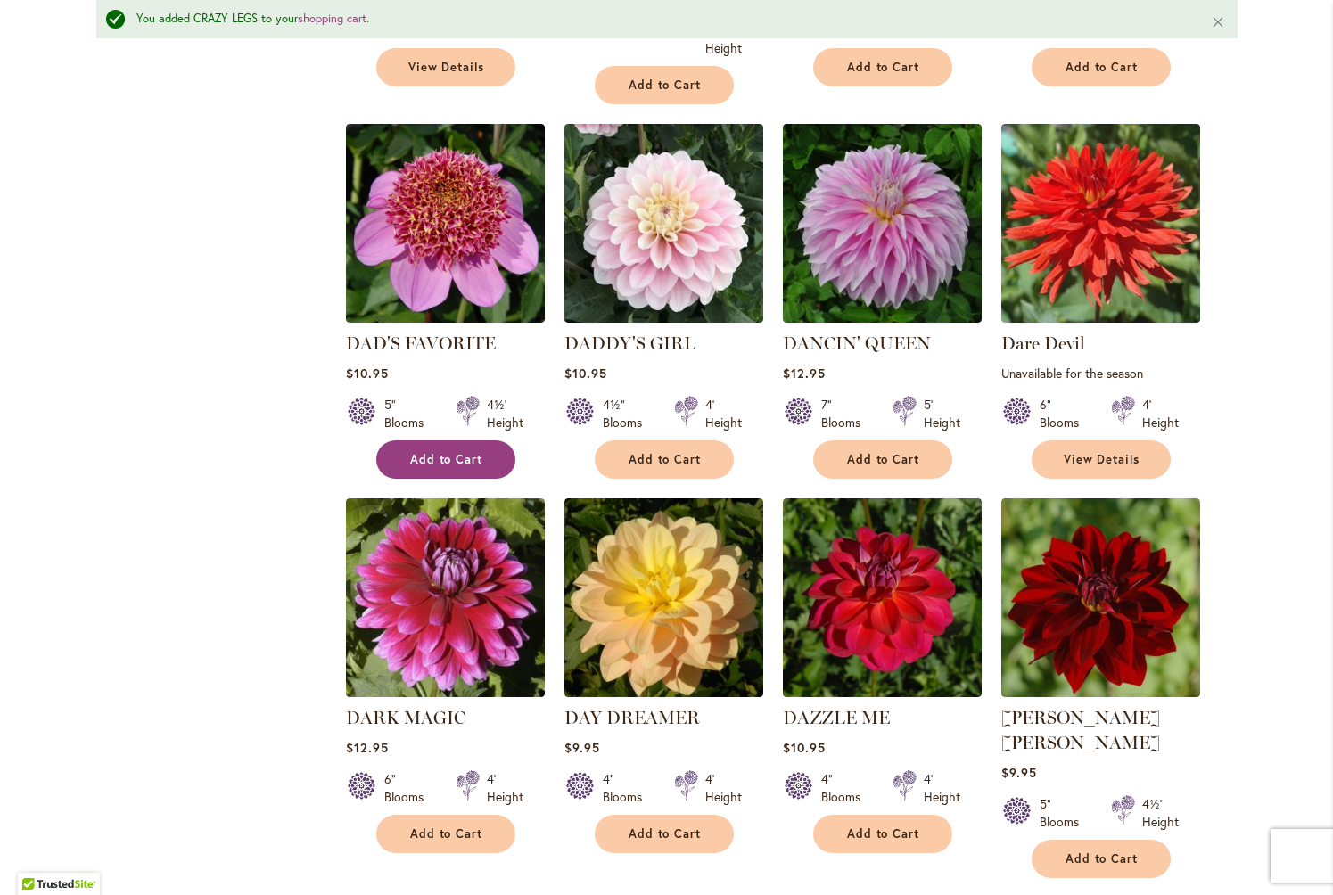
click at [434, 452] on span "Add to Cart" at bounding box center [446, 459] width 73 height 15
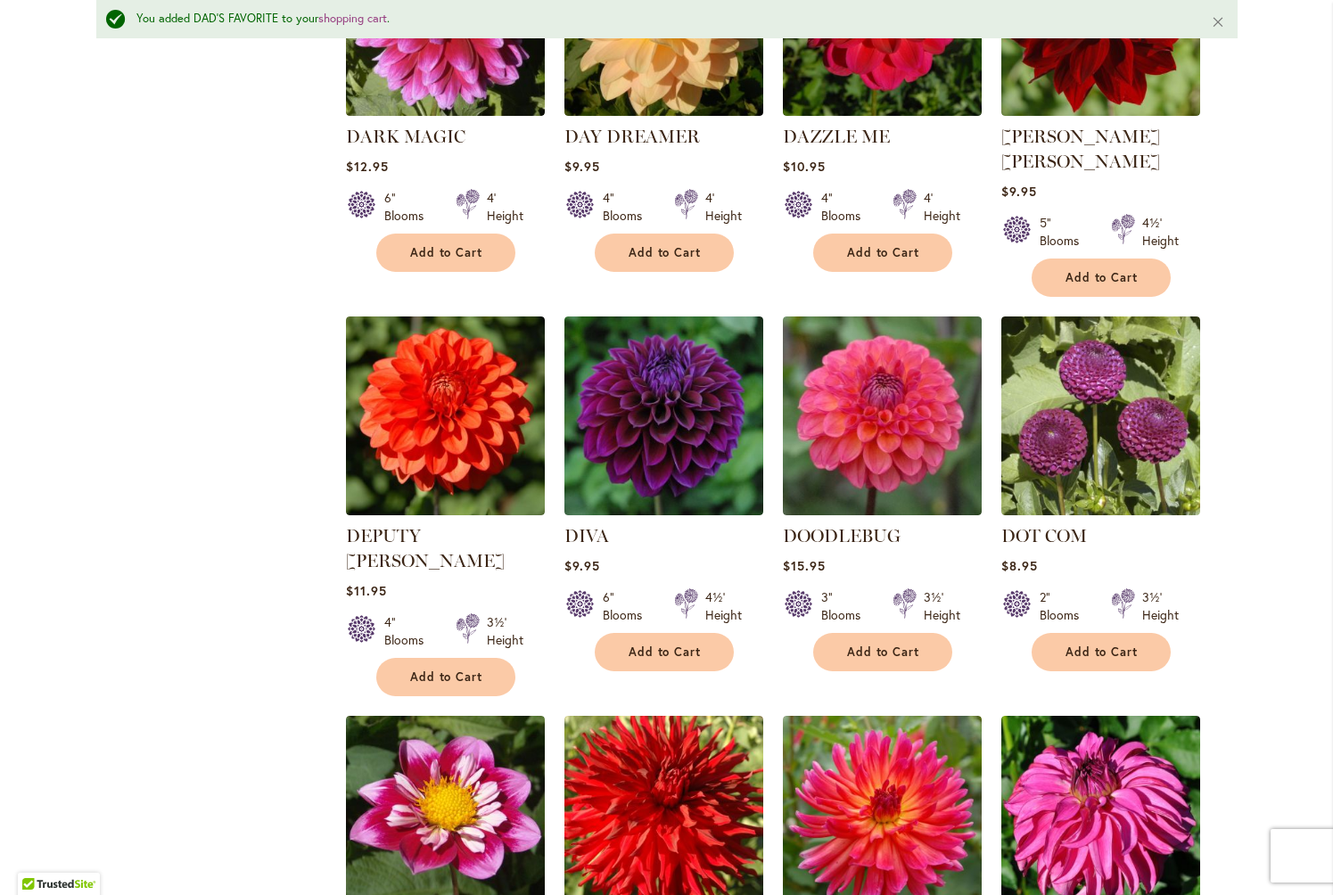
scroll to position [3718, 0]
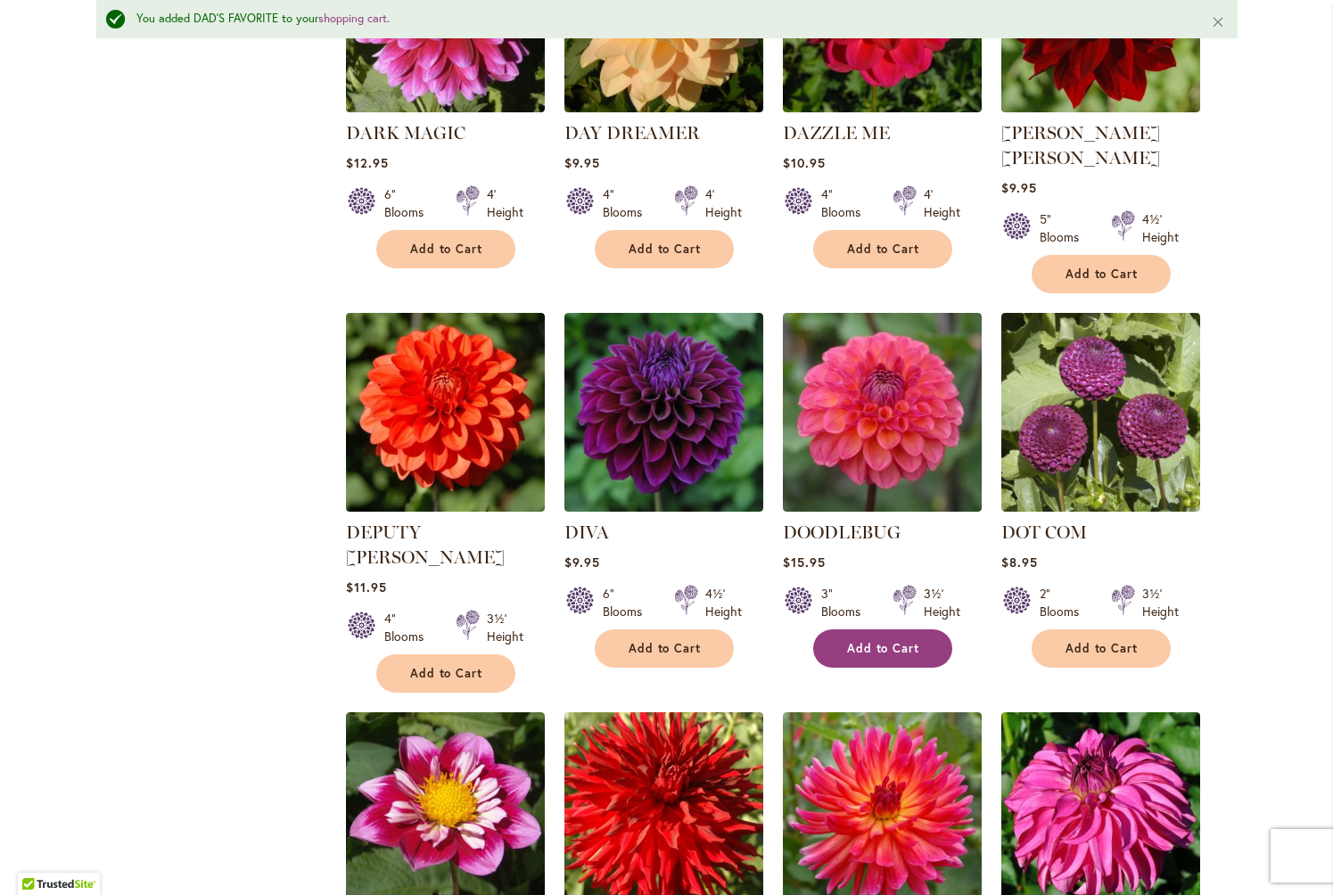
click at [889, 641] on span "Add to Cart" at bounding box center [883, 648] width 73 height 15
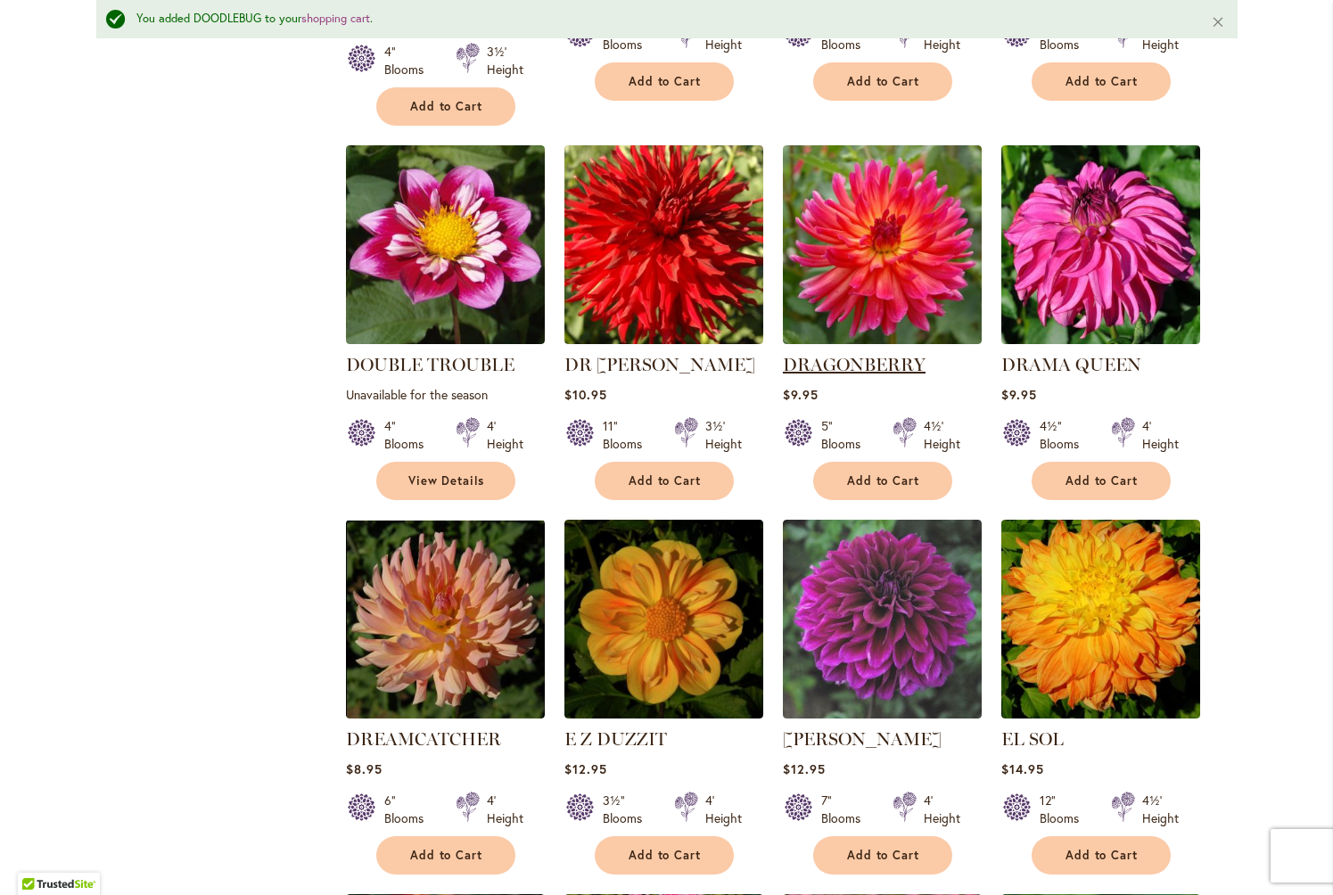
scroll to position [4286, 0]
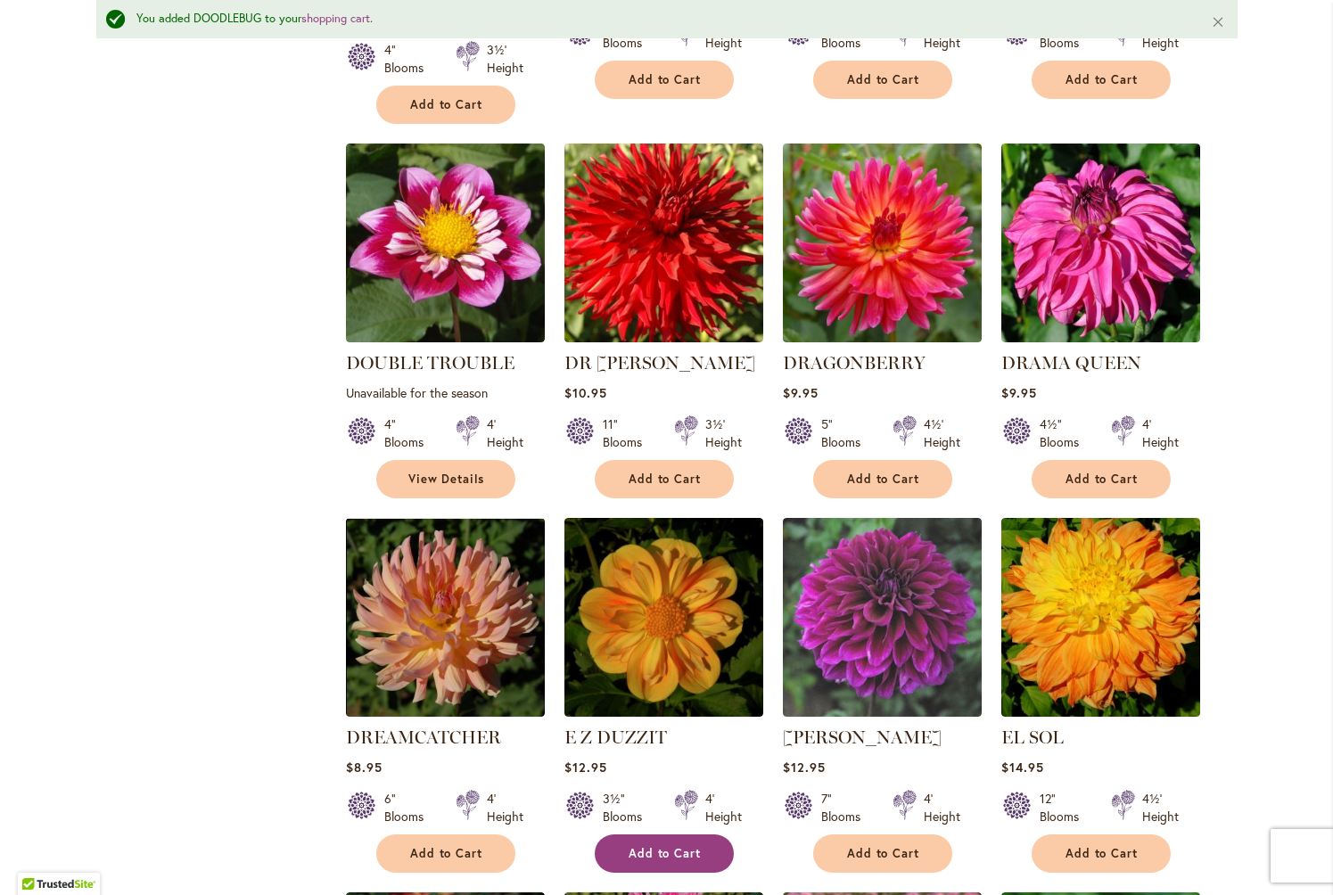
click at [675, 846] on span "Add to Cart" at bounding box center [665, 853] width 73 height 15
click at [438, 846] on span "Add to Cart" at bounding box center [446, 853] width 73 height 15
click at [1082, 846] on span "Add to Cart" at bounding box center [1102, 853] width 73 height 15
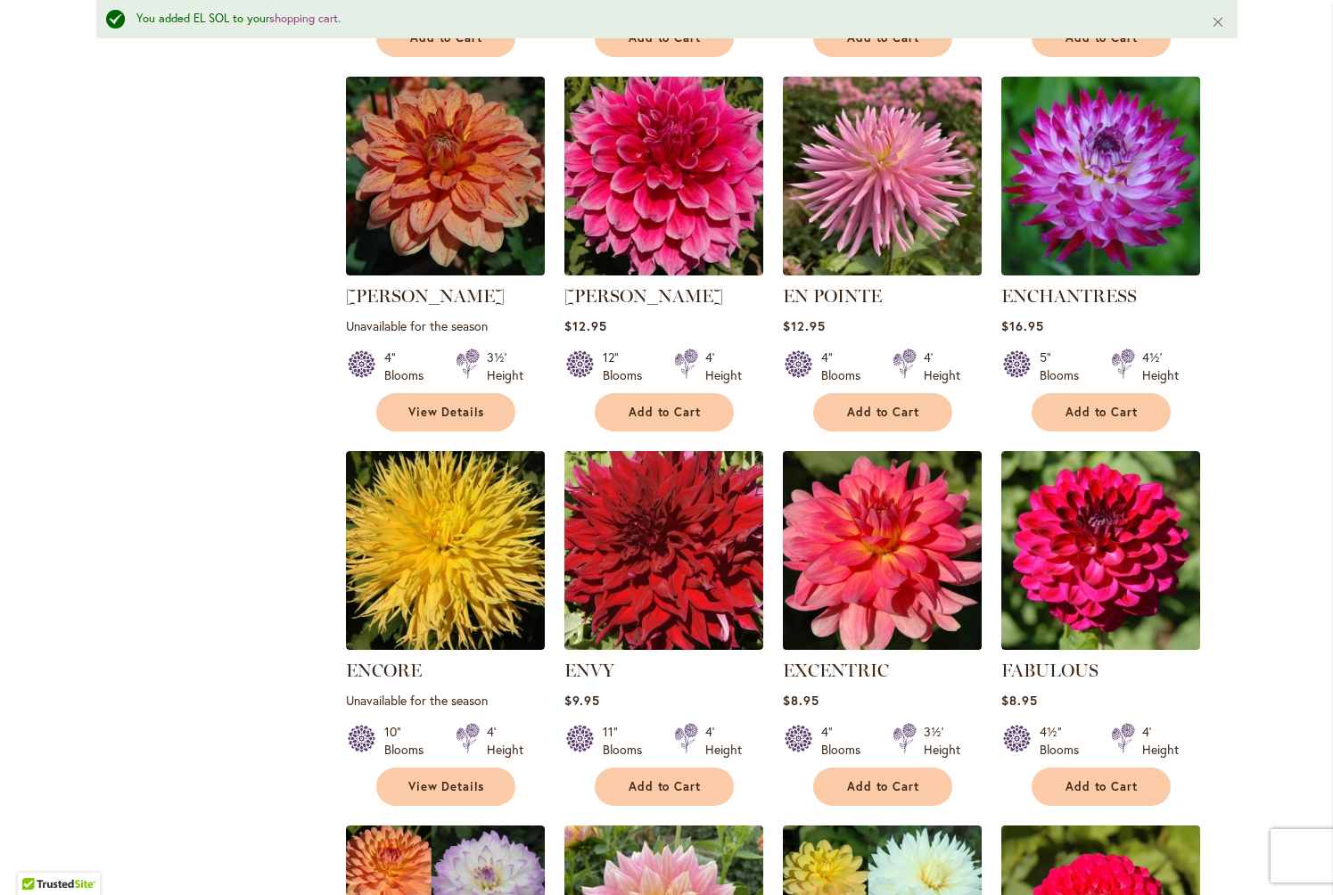
scroll to position [5108, 0]
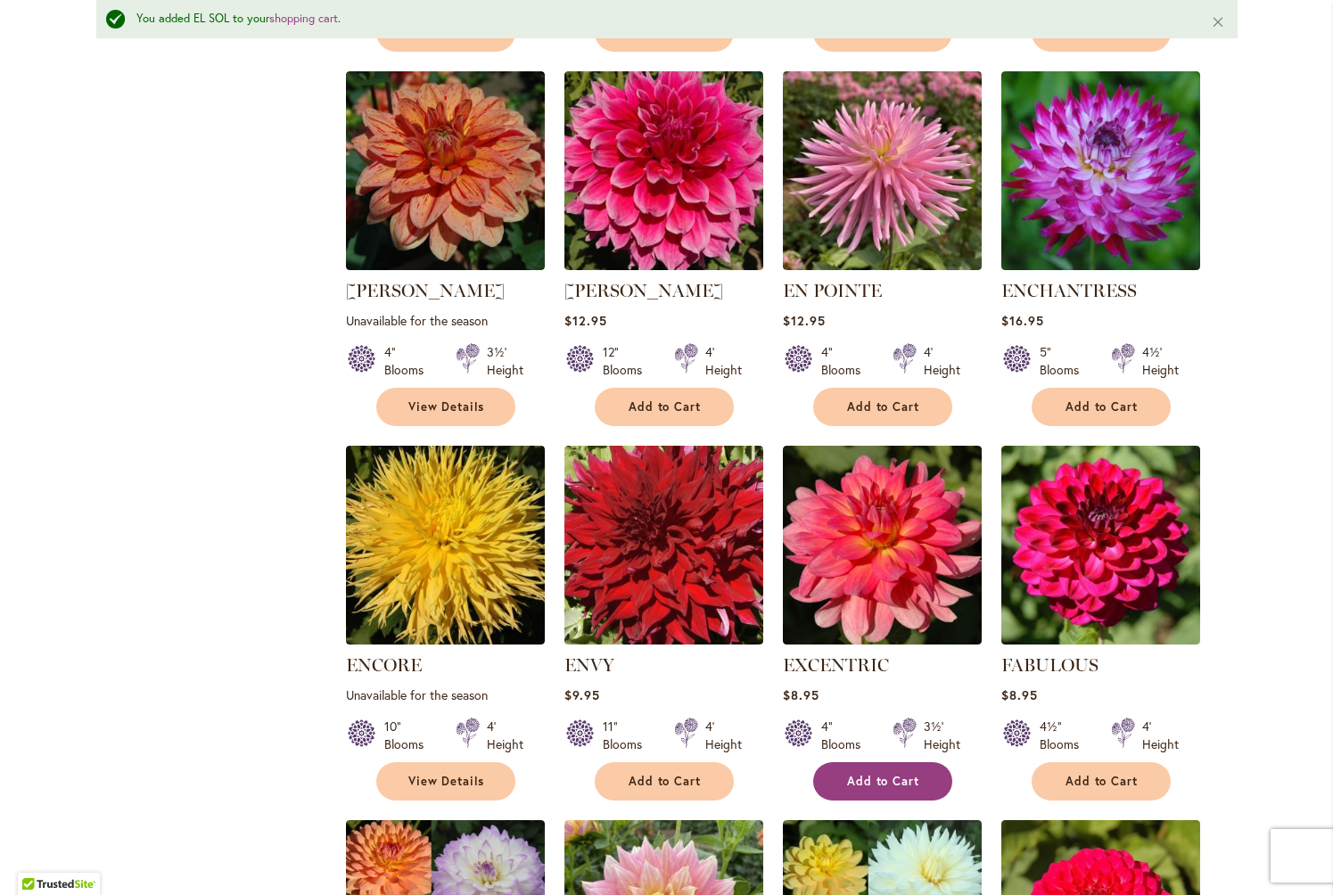
click at [892, 774] on span "Add to Cart" at bounding box center [883, 781] width 73 height 15
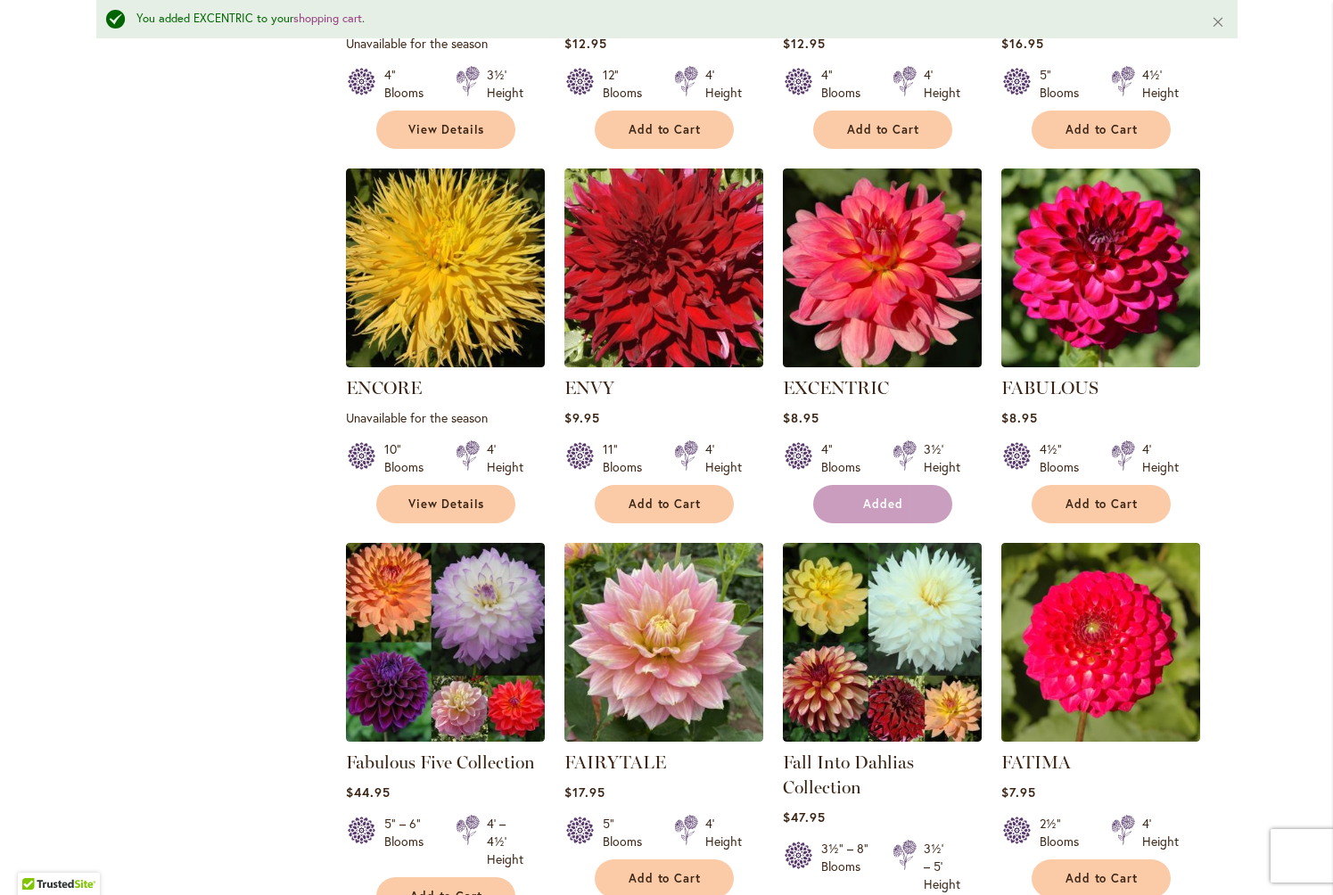
scroll to position [5404, 0]
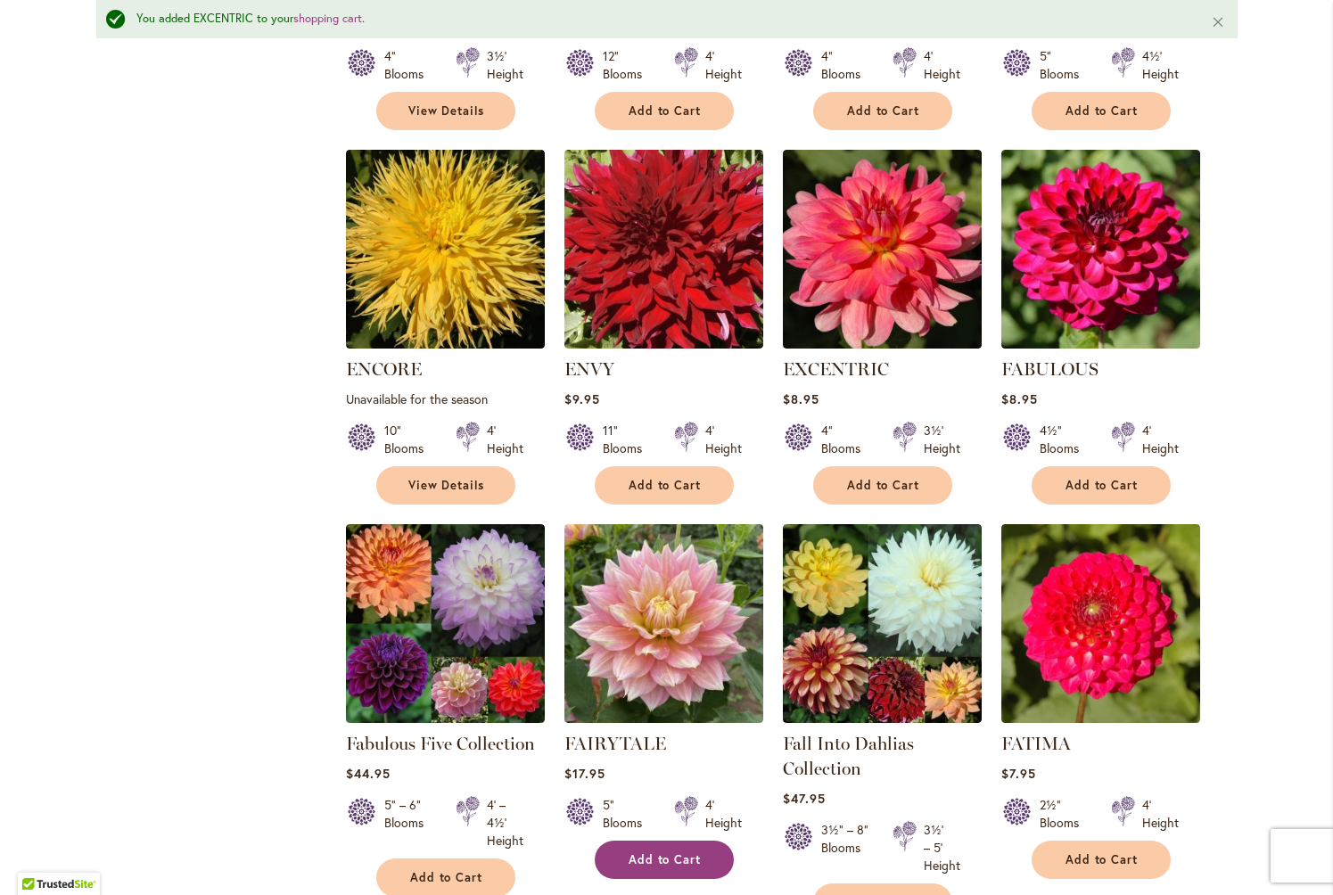
click at [668, 852] on span "Add to Cart" at bounding box center [665, 859] width 73 height 15
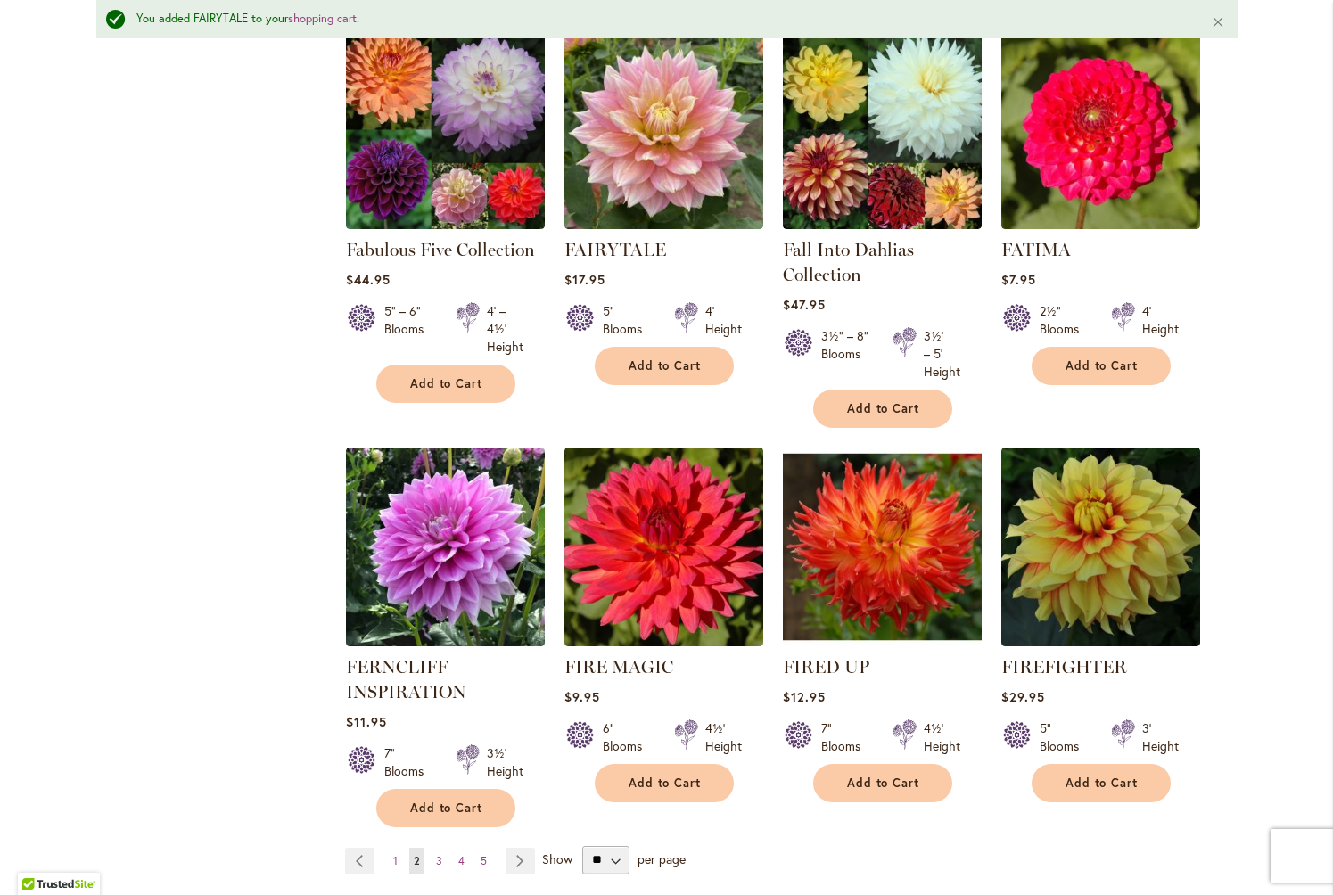
scroll to position [5903, 0]
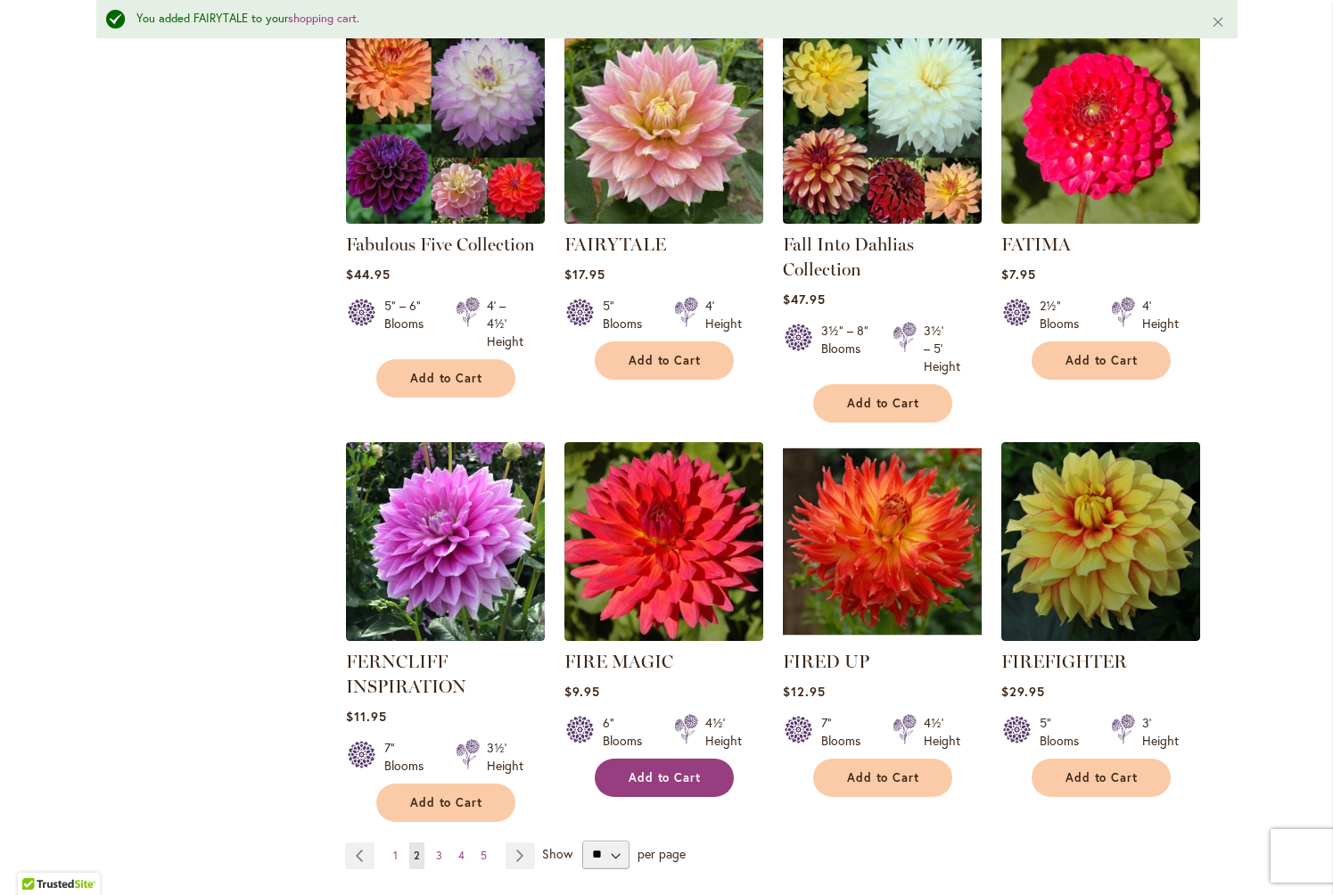
click at [665, 770] on span "Add to Cart" at bounding box center [665, 777] width 73 height 15
click at [440, 849] on span "3" at bounding box center [439, 855] width 6 height 13
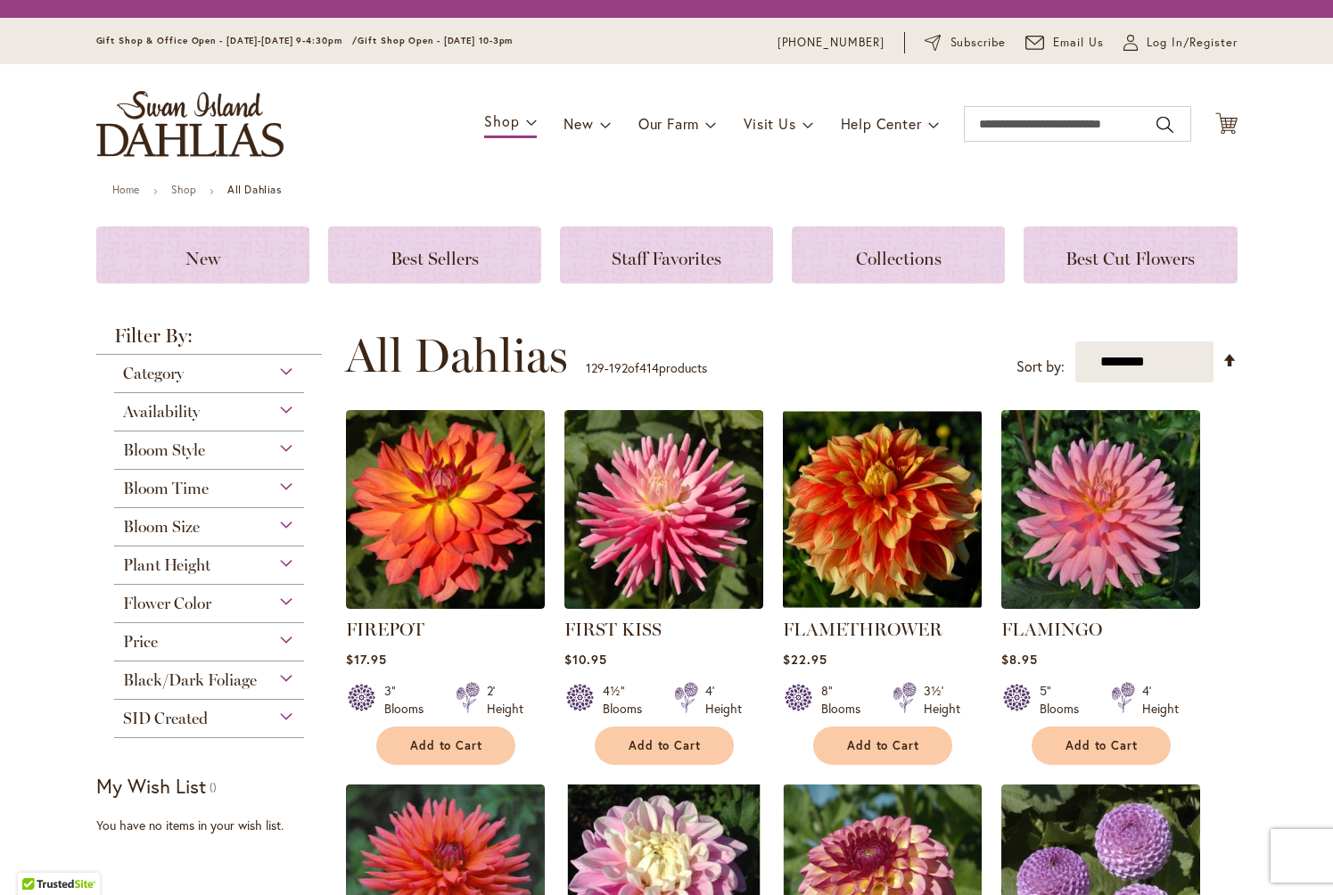
scroll to position [431, 0]
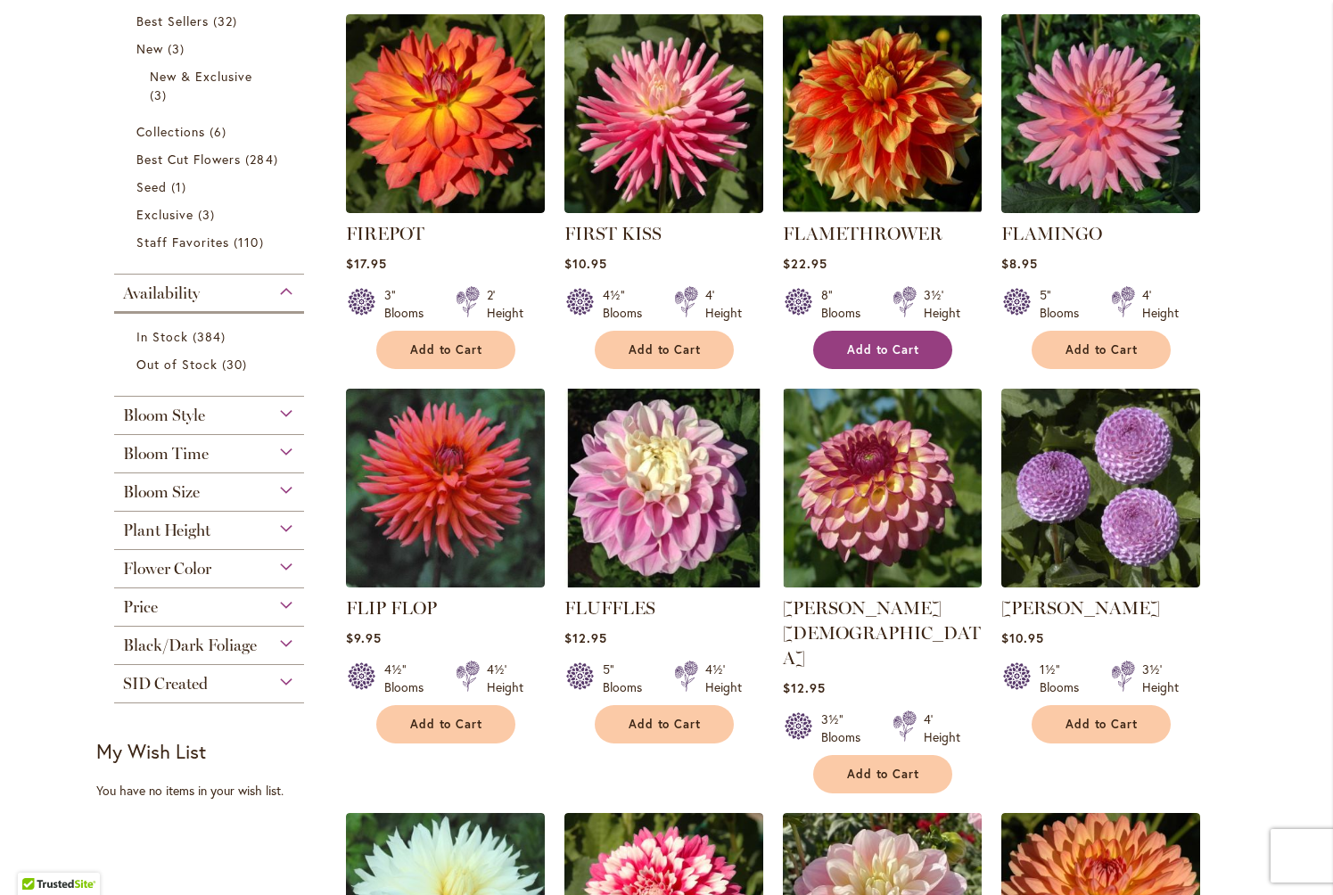
click at [889, 350] on span "Add to Cart" at bounding box center [883, 349] width 73 height 15
click at [445, 352] on span "Add to Cart" at bounding box center [446, 349] width 73 height 15
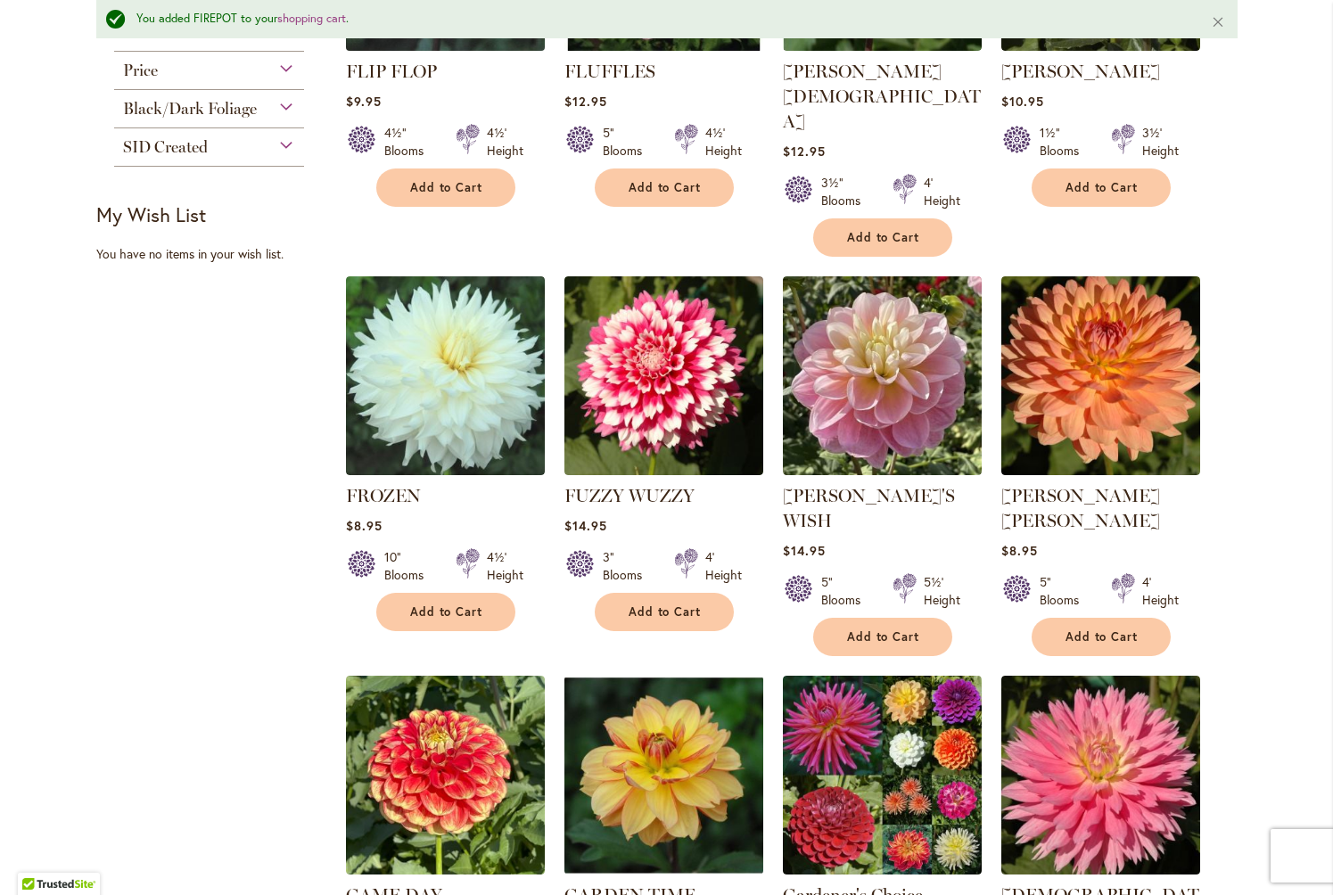
scroll to position [1025, 0]
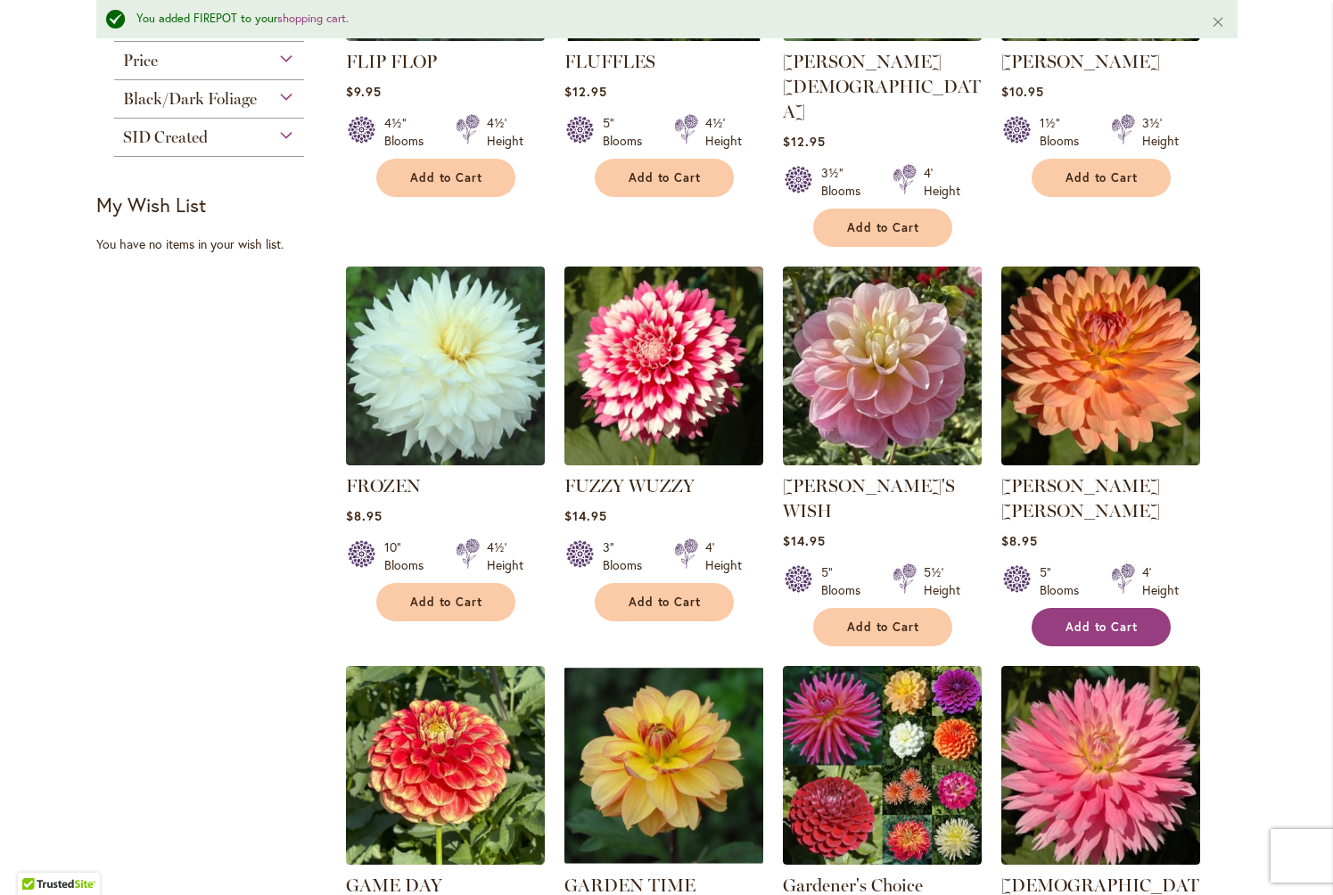
click at [1098, 620] on span "Add to Cart" at bounding box center [1102, 627] width 73 height 15
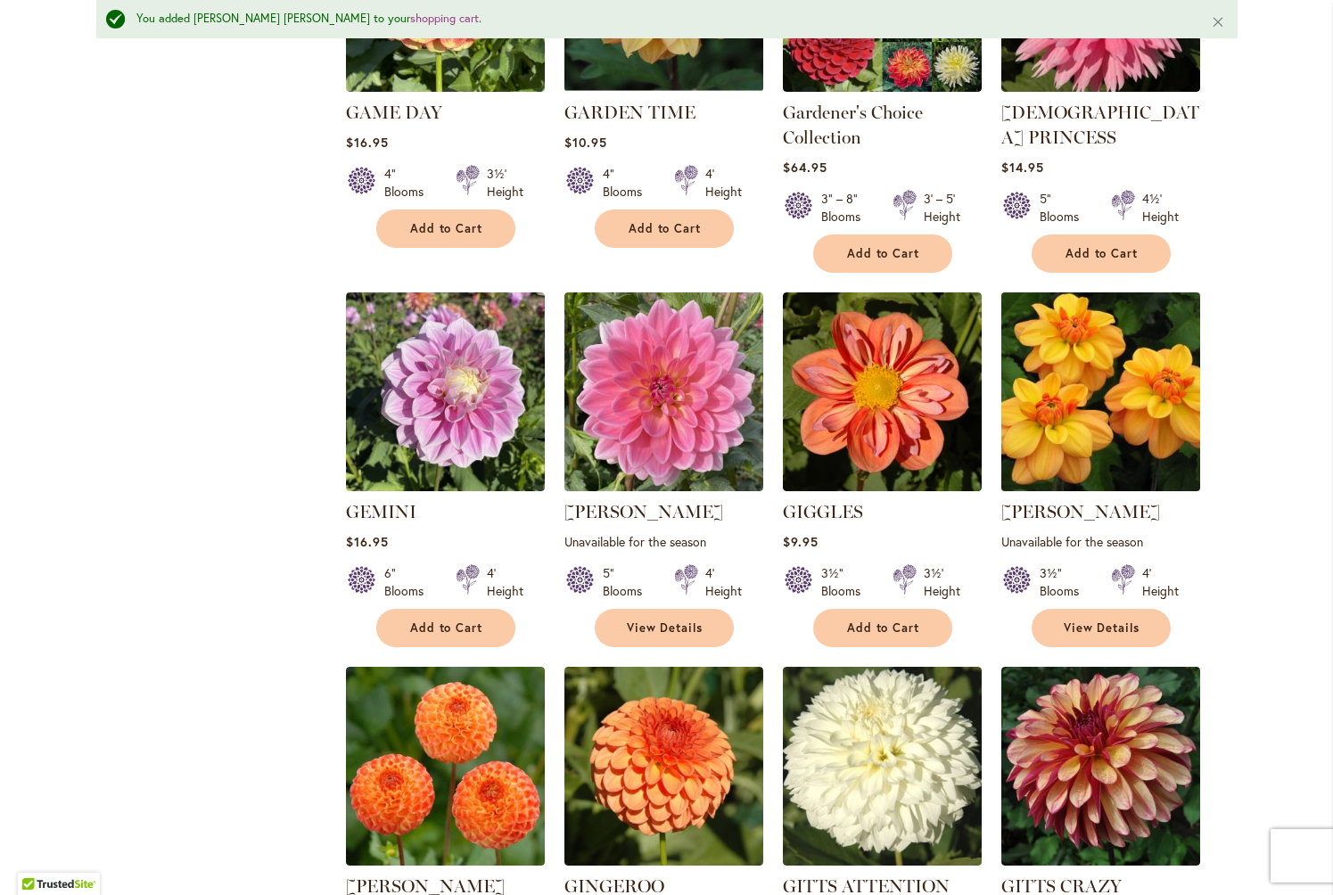
scroll to position [1803, 0]
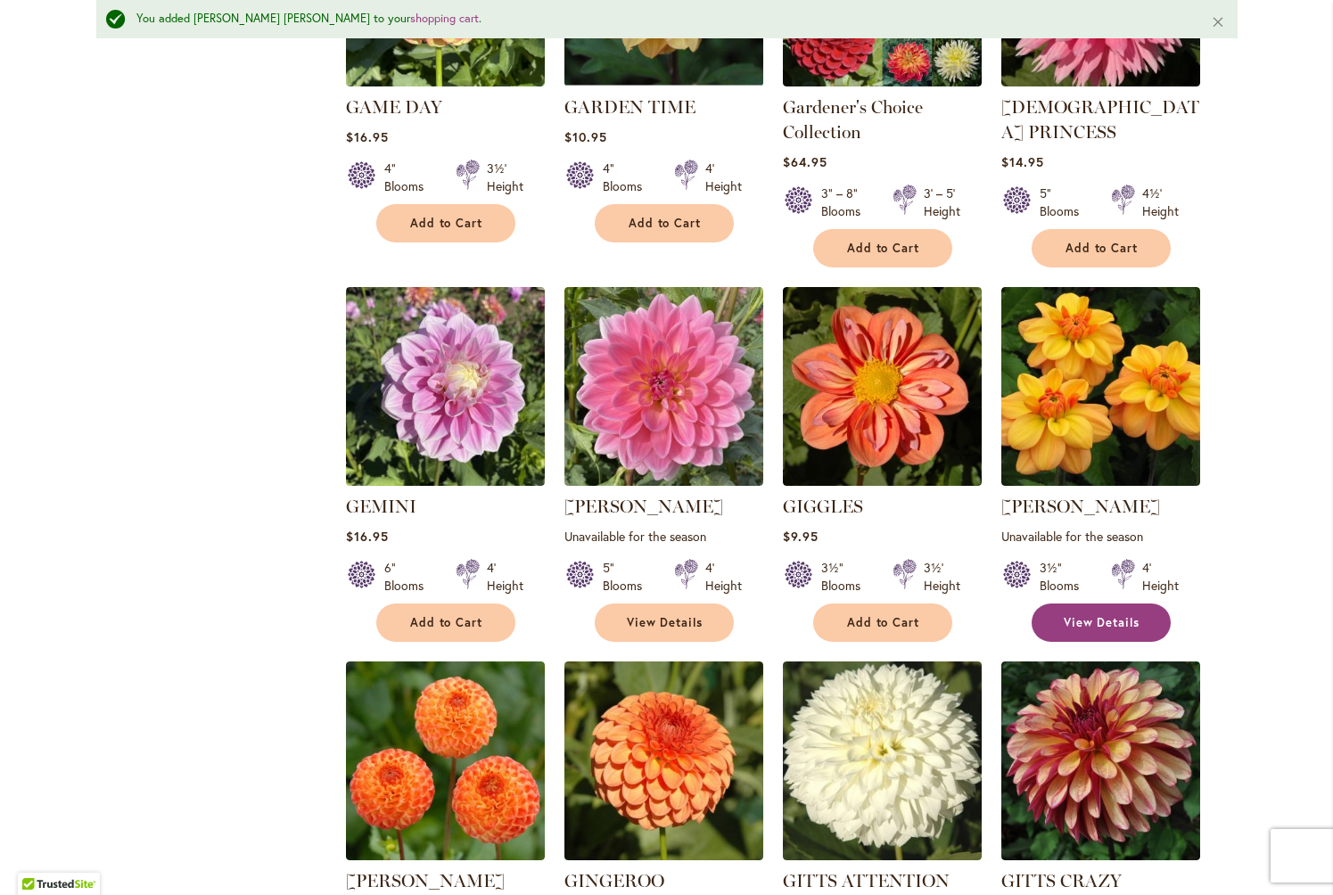
click at [1085, 615] on span "View Details" at bounding box center [1102, 622] width 77 height 15
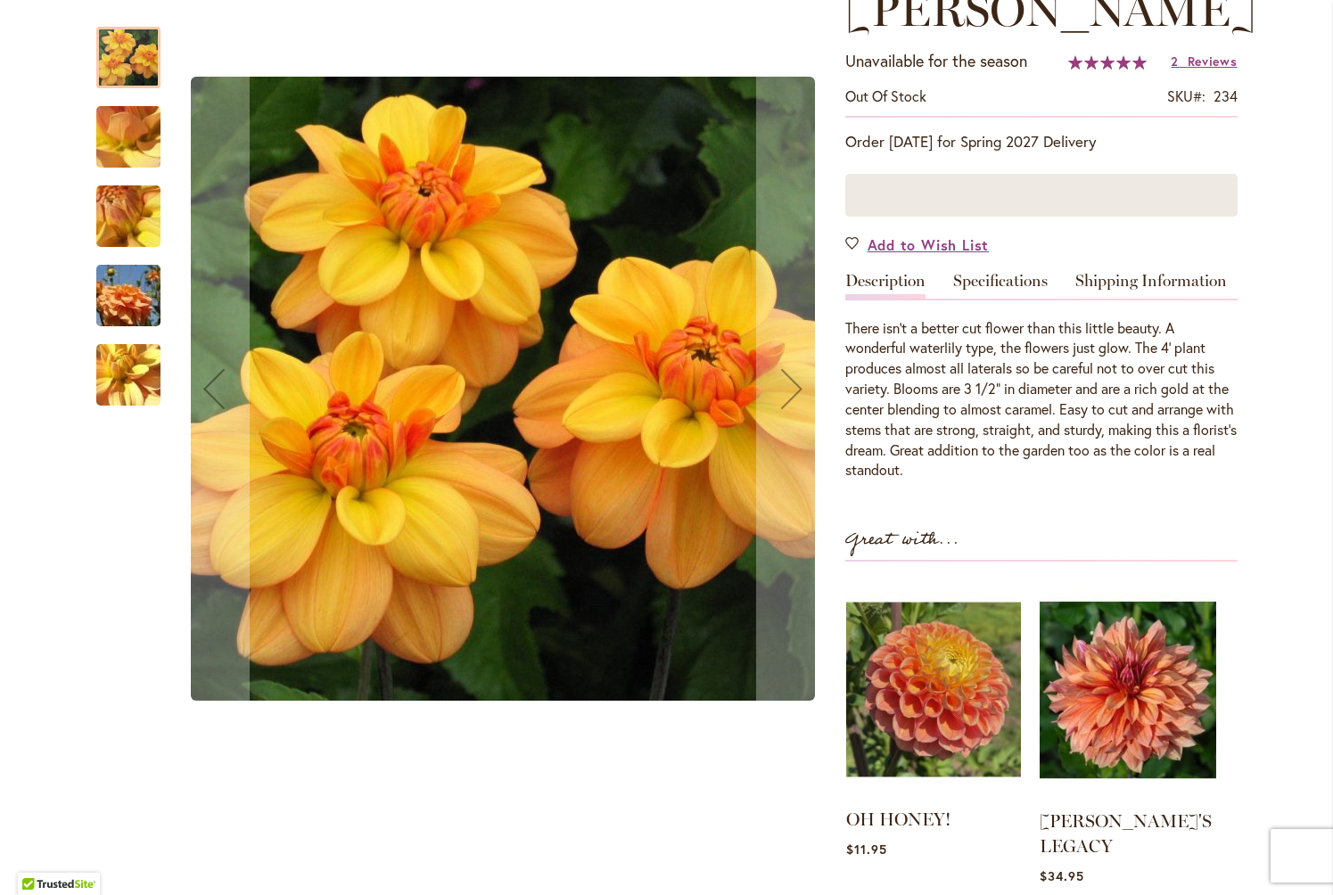
scroll to position [281, 0]
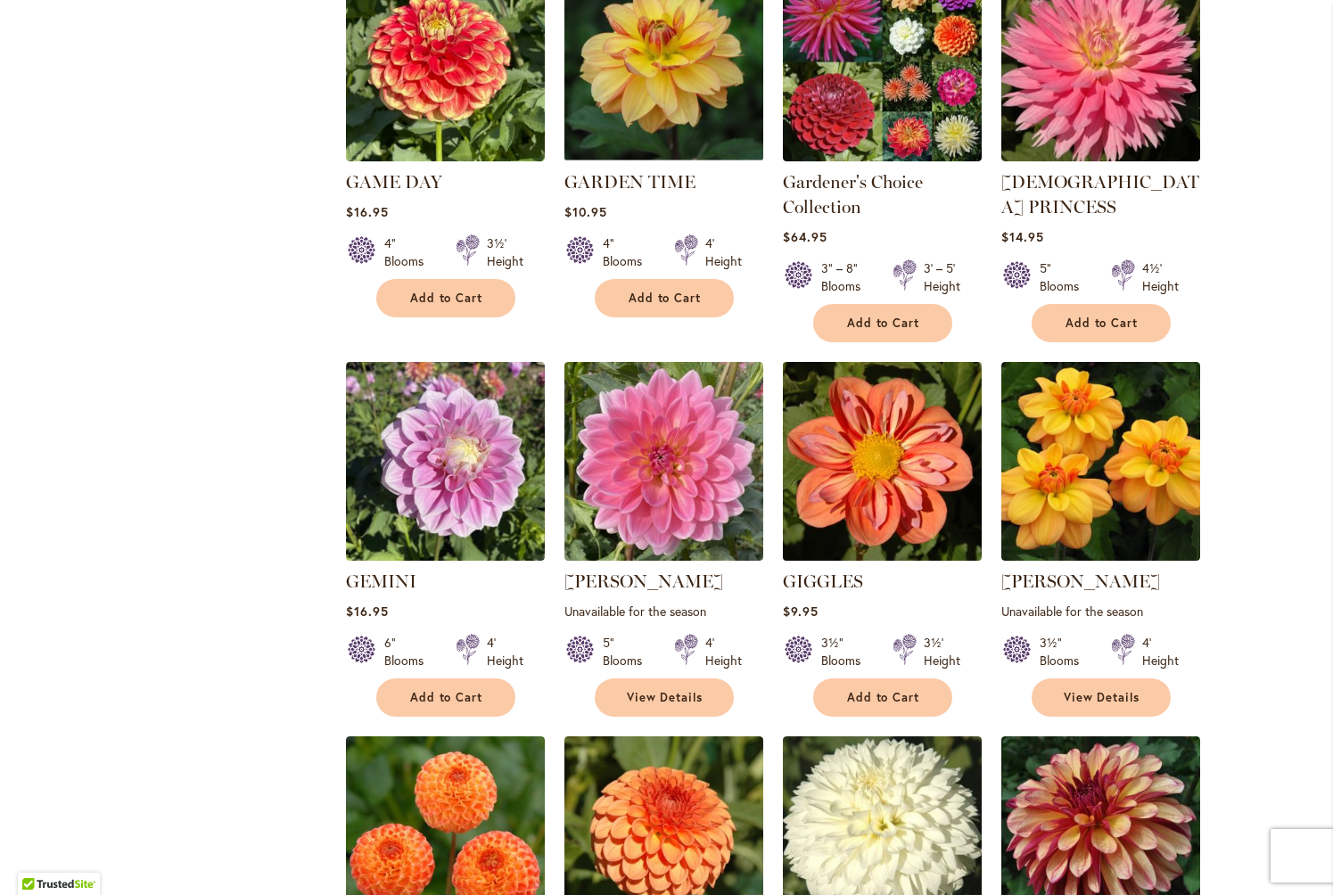
scroll to position [1683, 0]
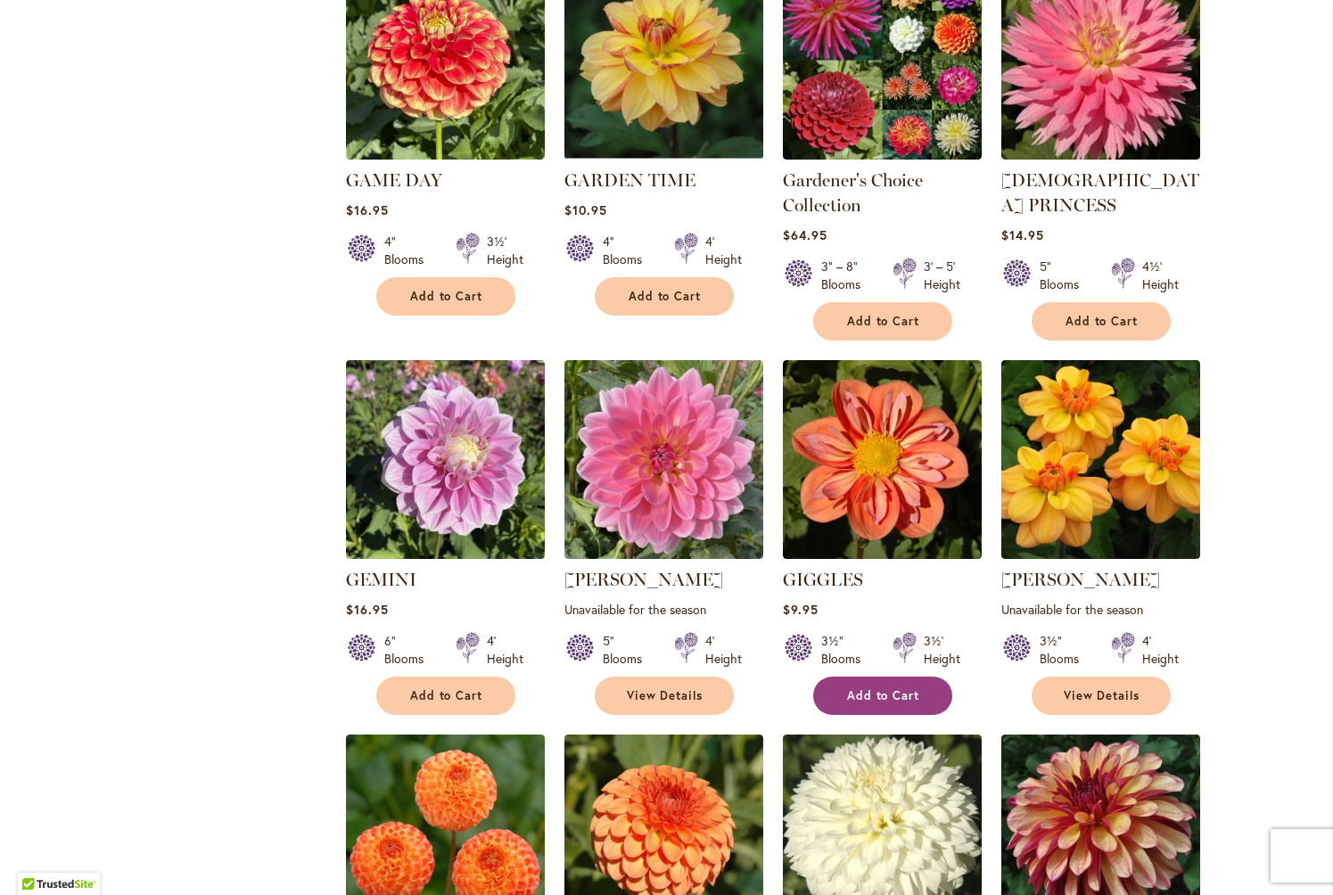
click at [894, 688] on span "Add to Cart" at bounding box center [883, 695] width 73 height 15
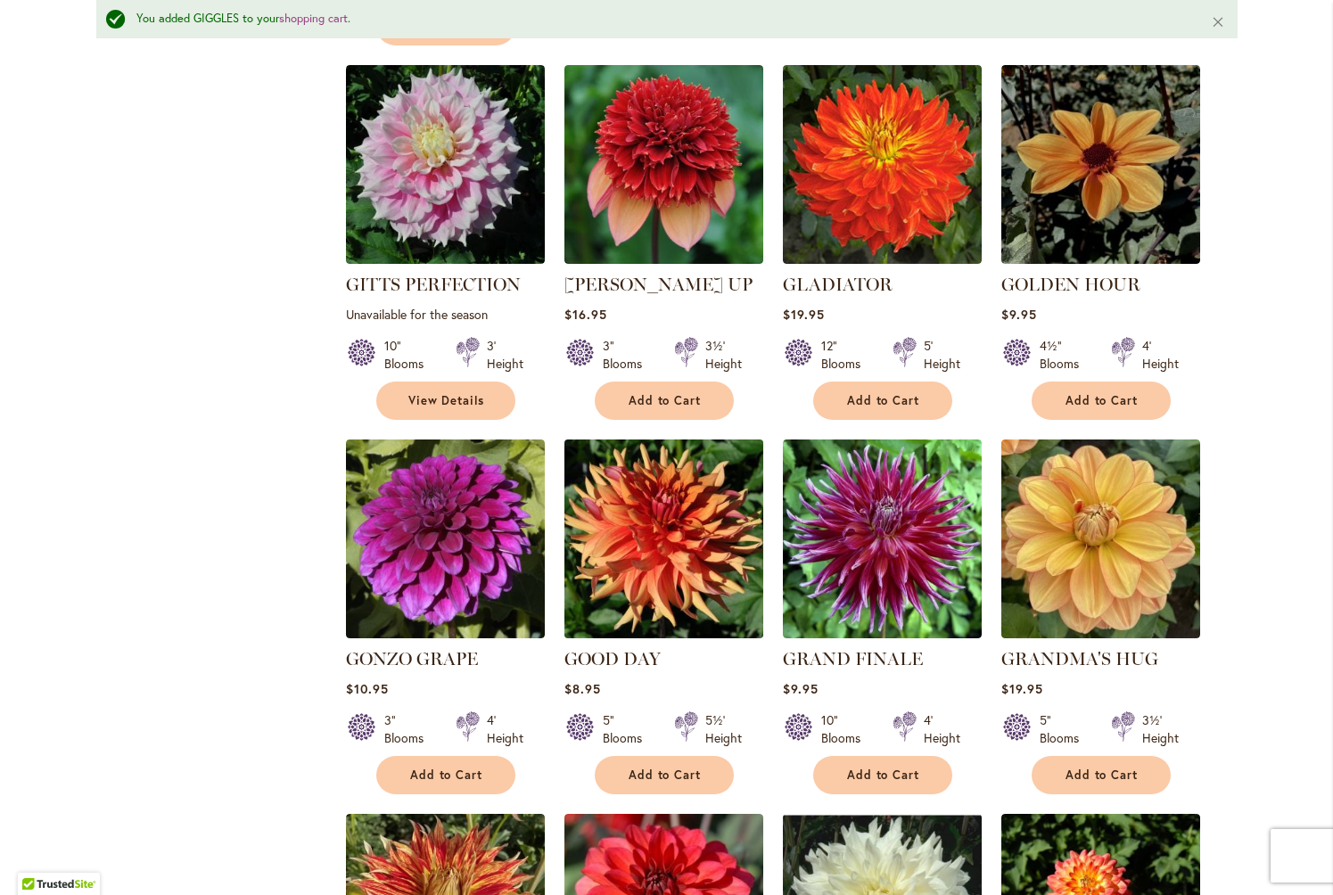
scroll to position [2832, 0]
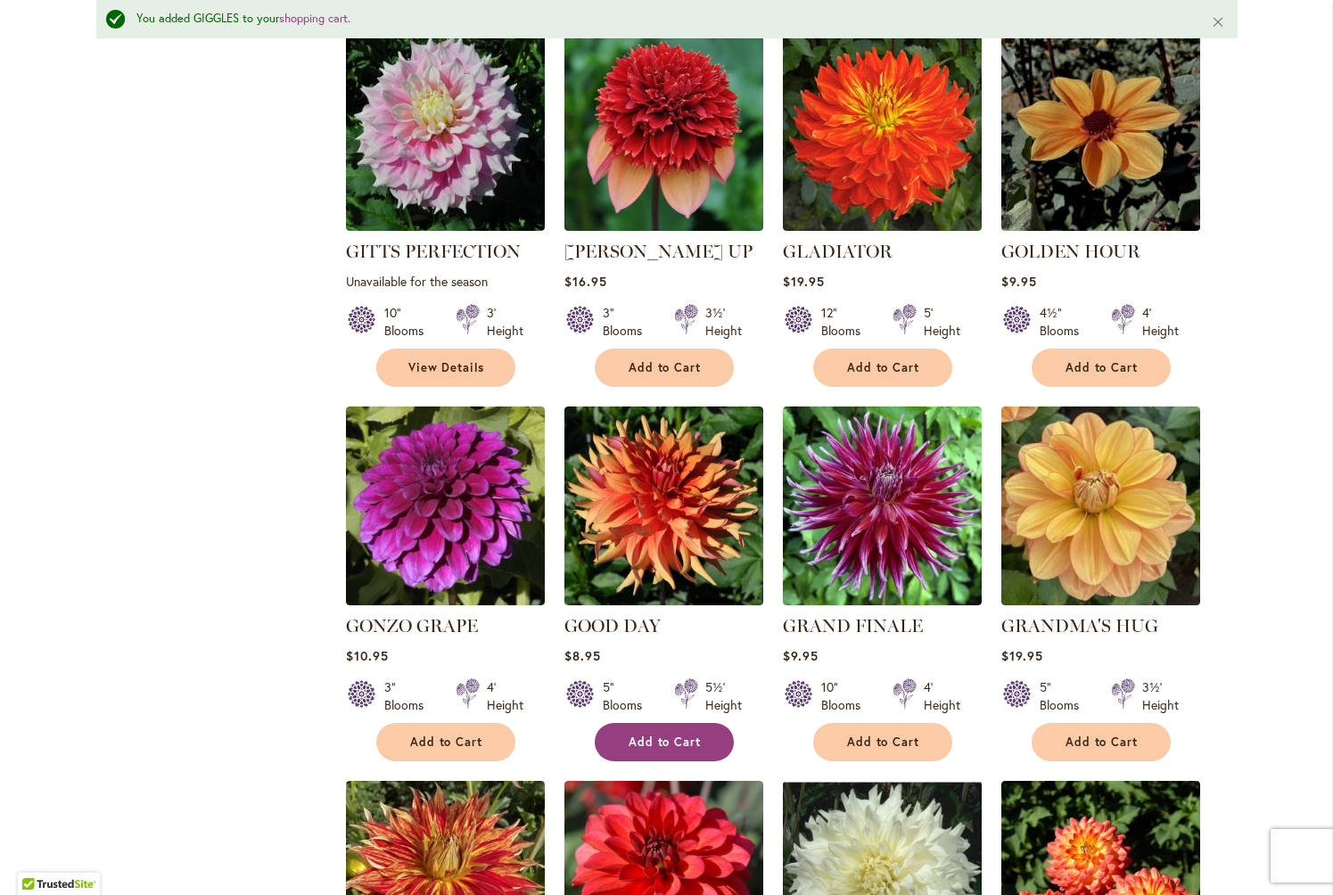
click at [646, 735] on span "Add to Cart" at bounding box center [665, 742] width 73 height 15
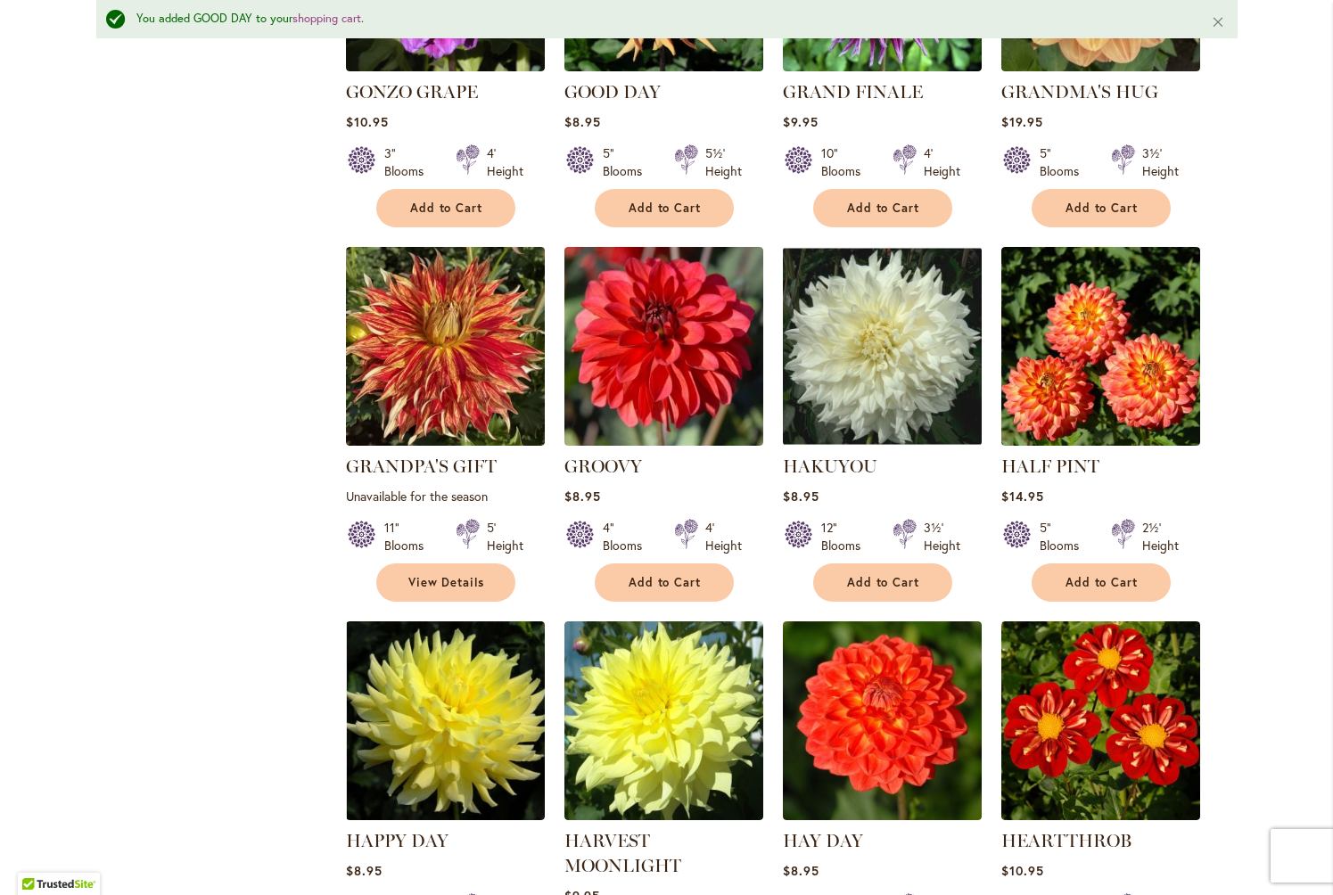
scroll to position [3370, 0]
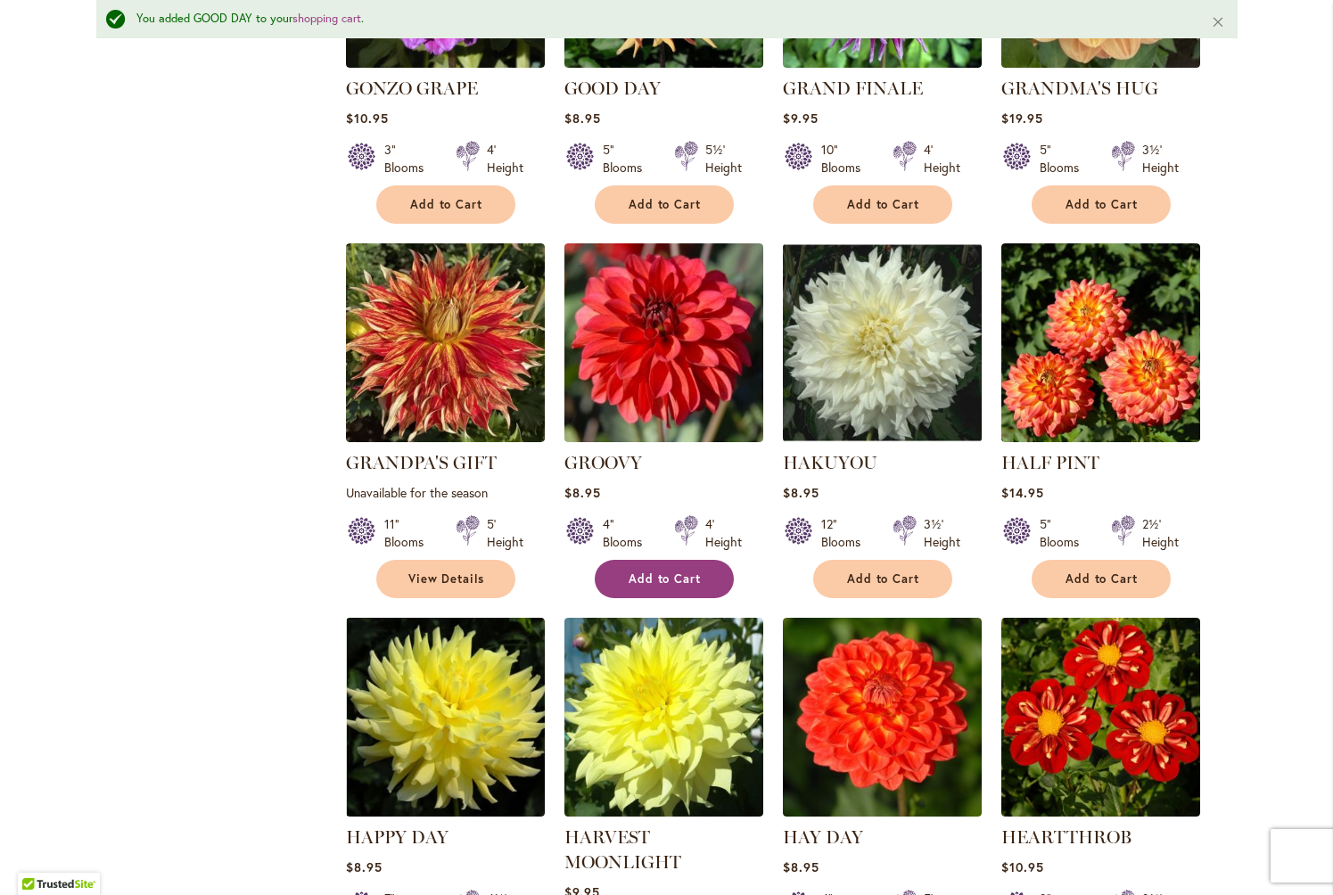
click at [654, 572] on span "Add to Cart" at bounding box center [665, 579] width 73 height 15
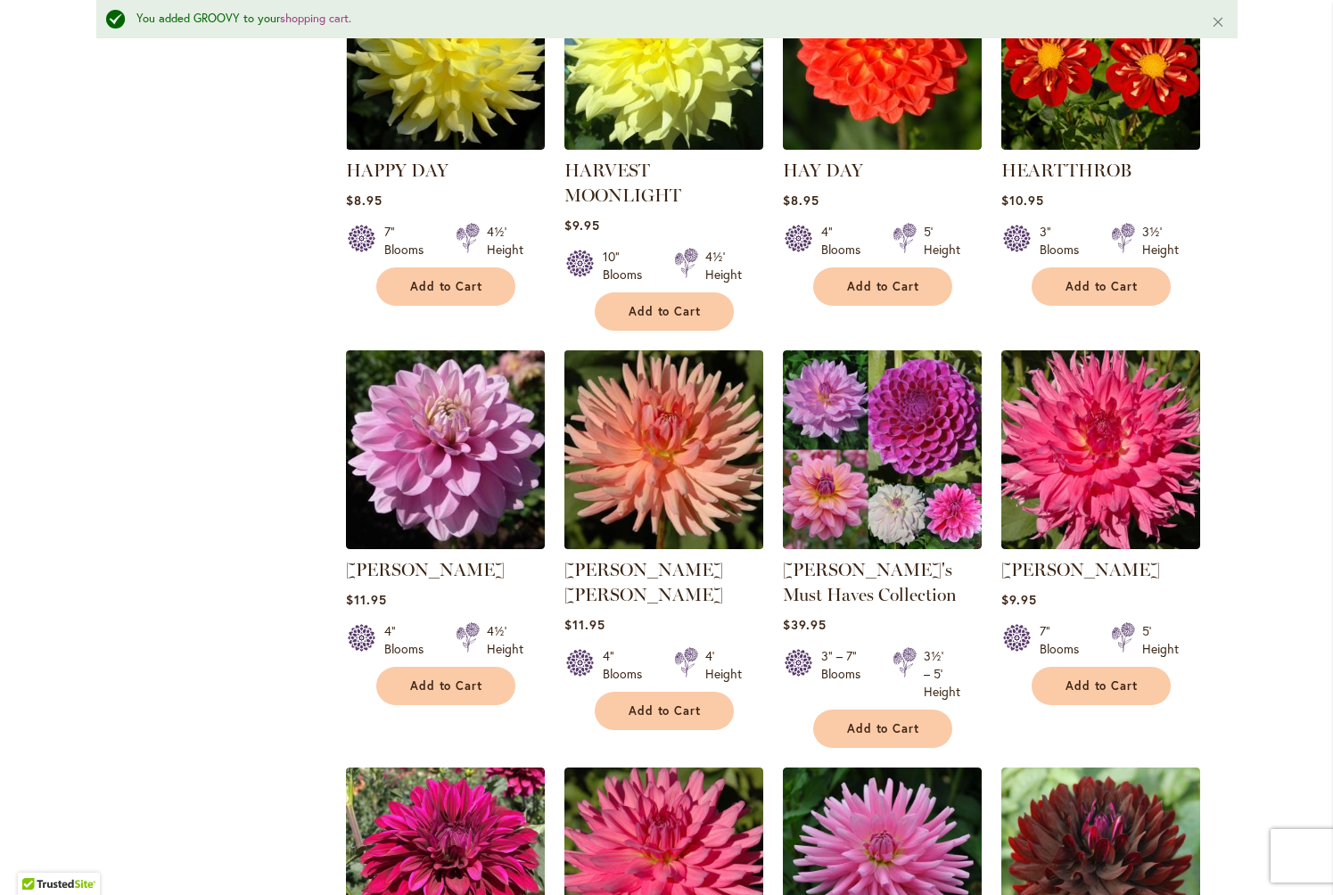
scroll to position [4056, 0]
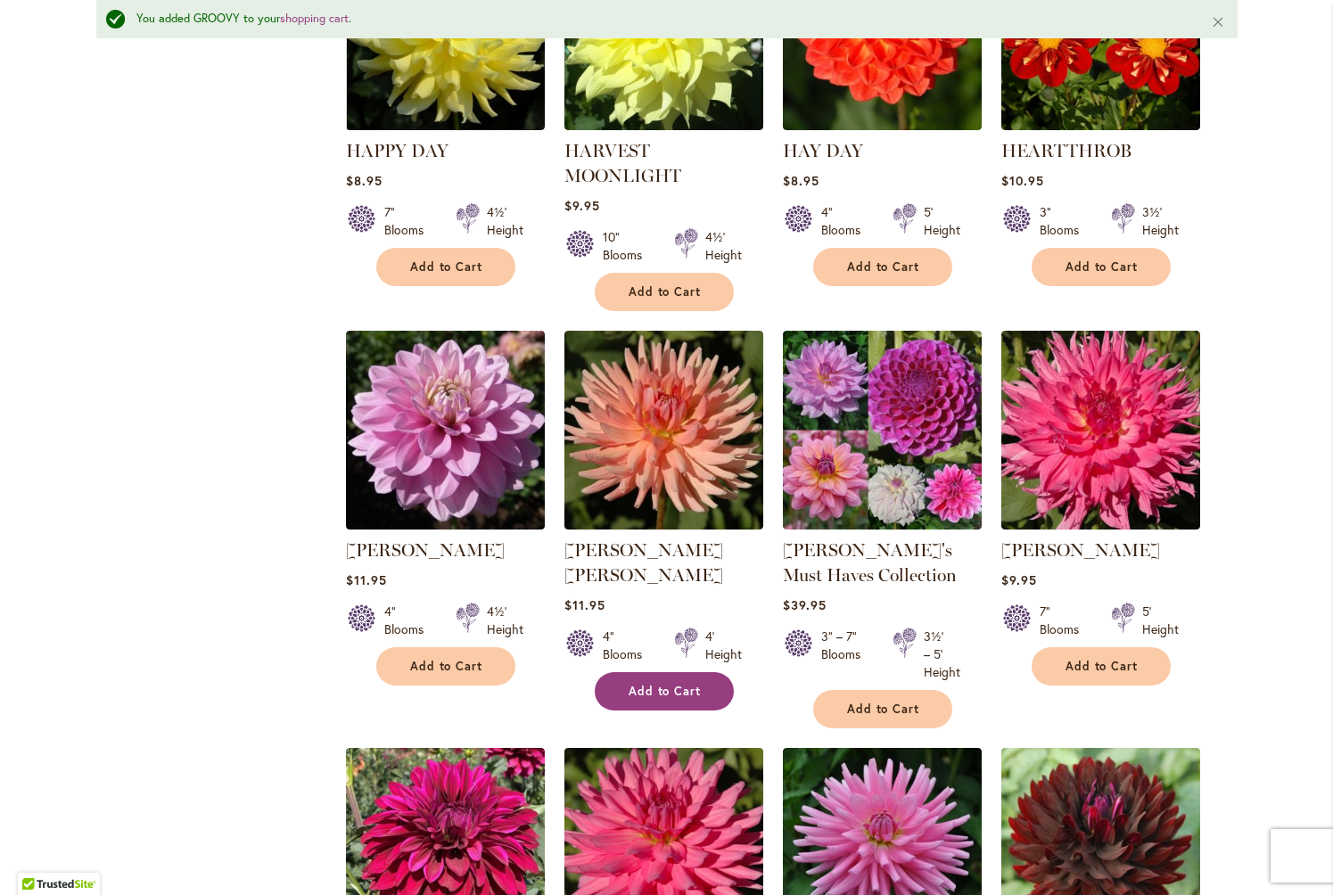
click at [655, 684] on span "Add to Cart" at bounding box center [665, 691] width 73 height 15
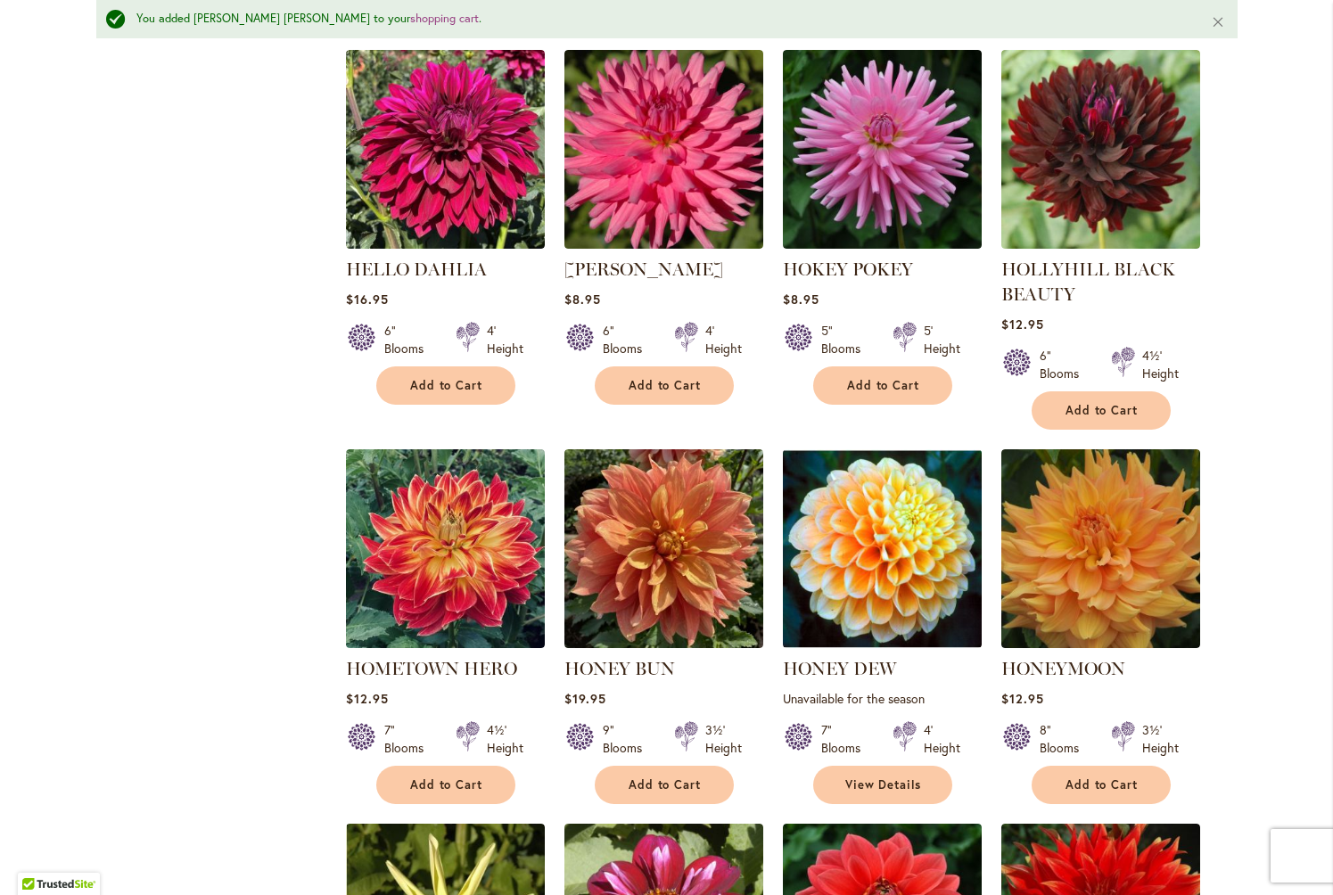
scroll to position [4779, 0]
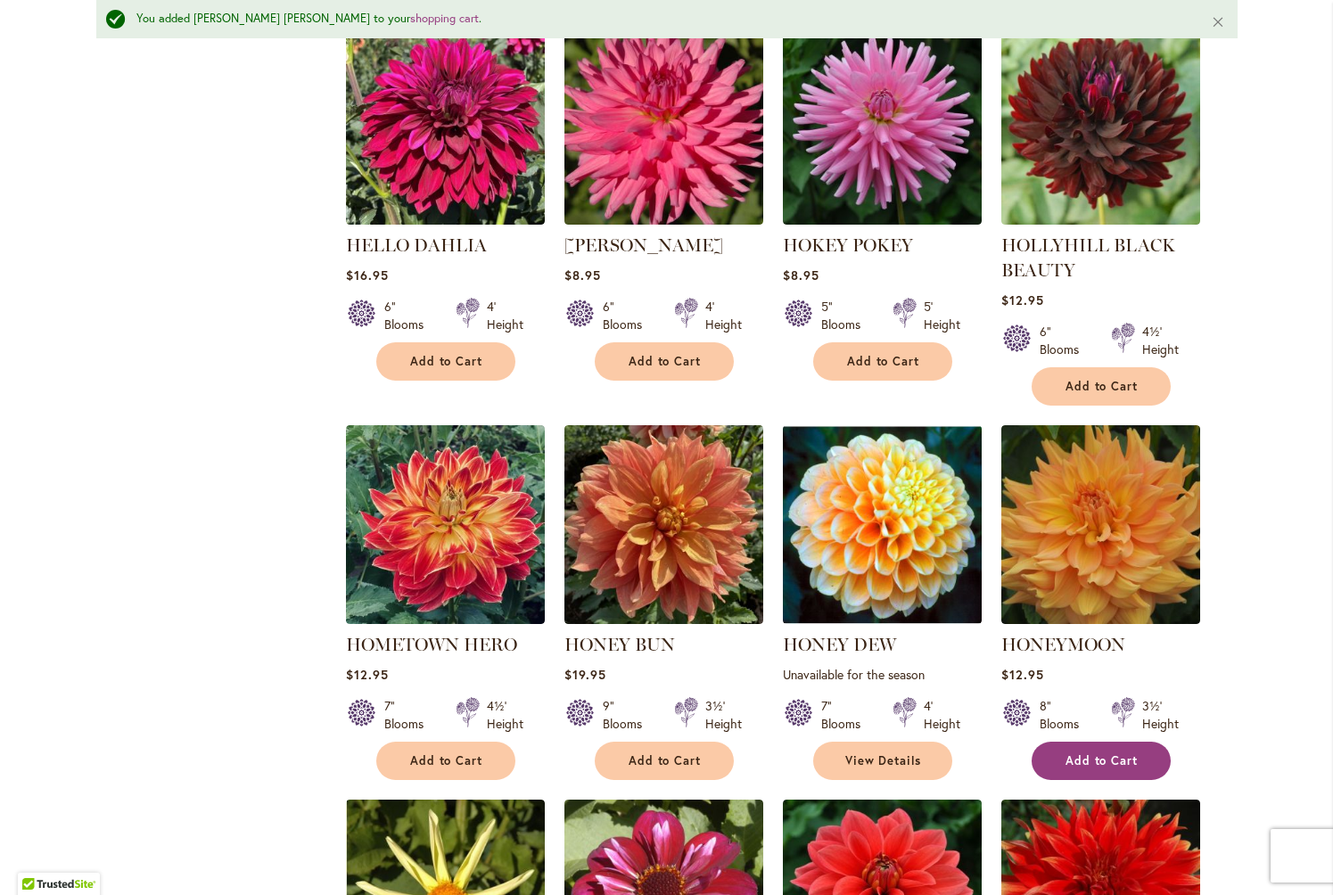
click at [1091, 753] on span "Add to Cart" at bounding box center [1102, 760] width 73 height 15
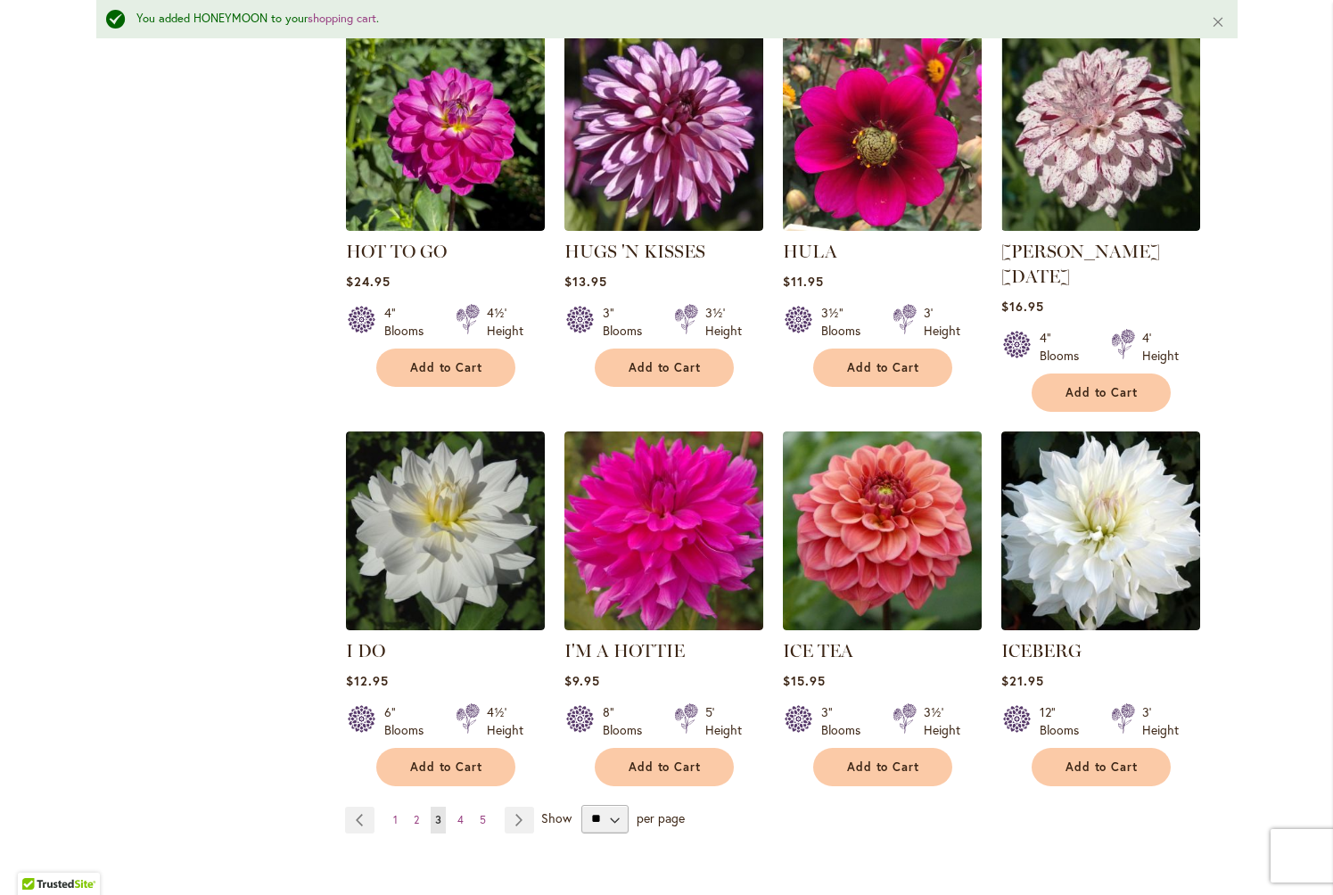
scroll to position [5930, 0]
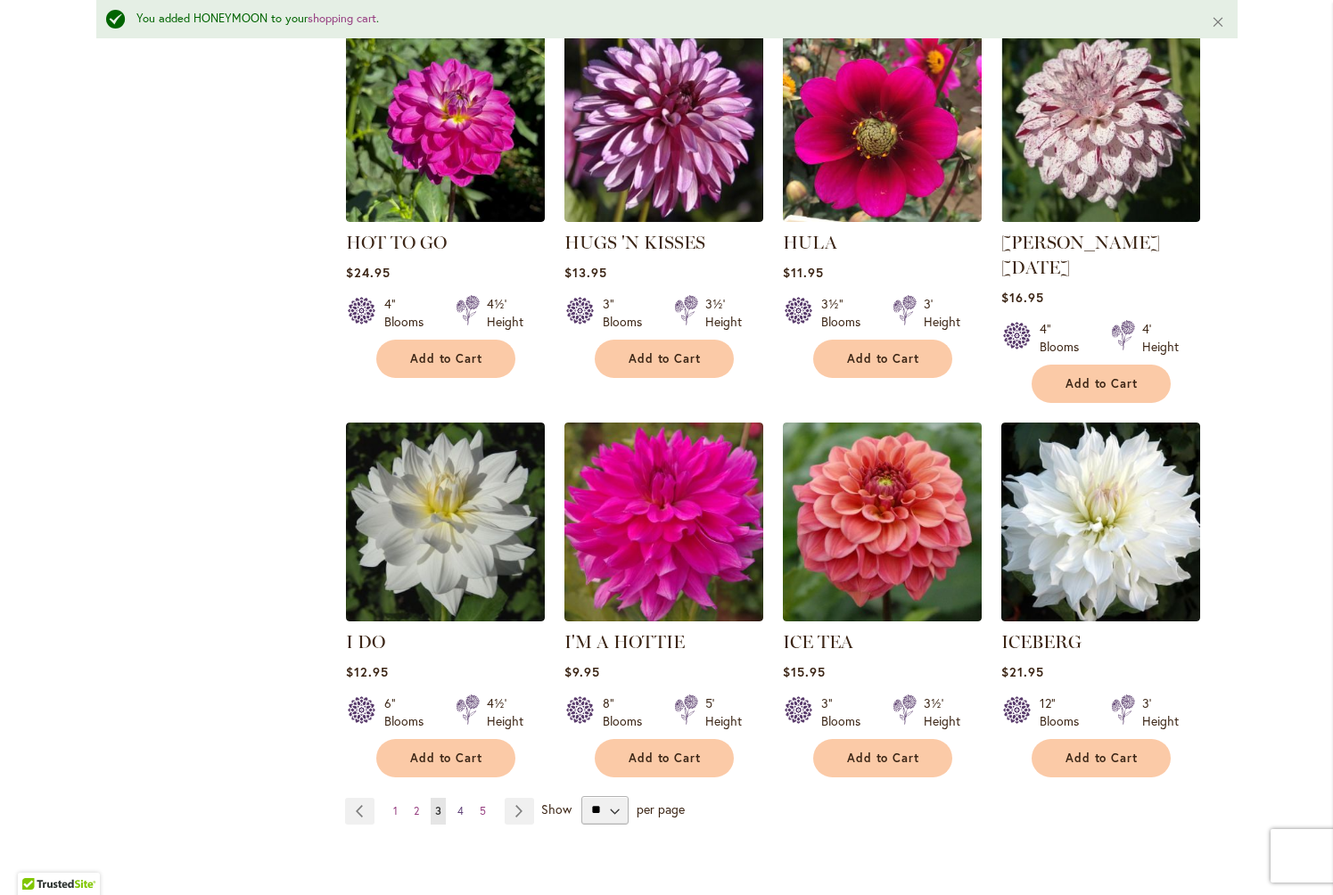
click at [461, 804] on span "4" at bounding box center [460, 810] width 6 height 13
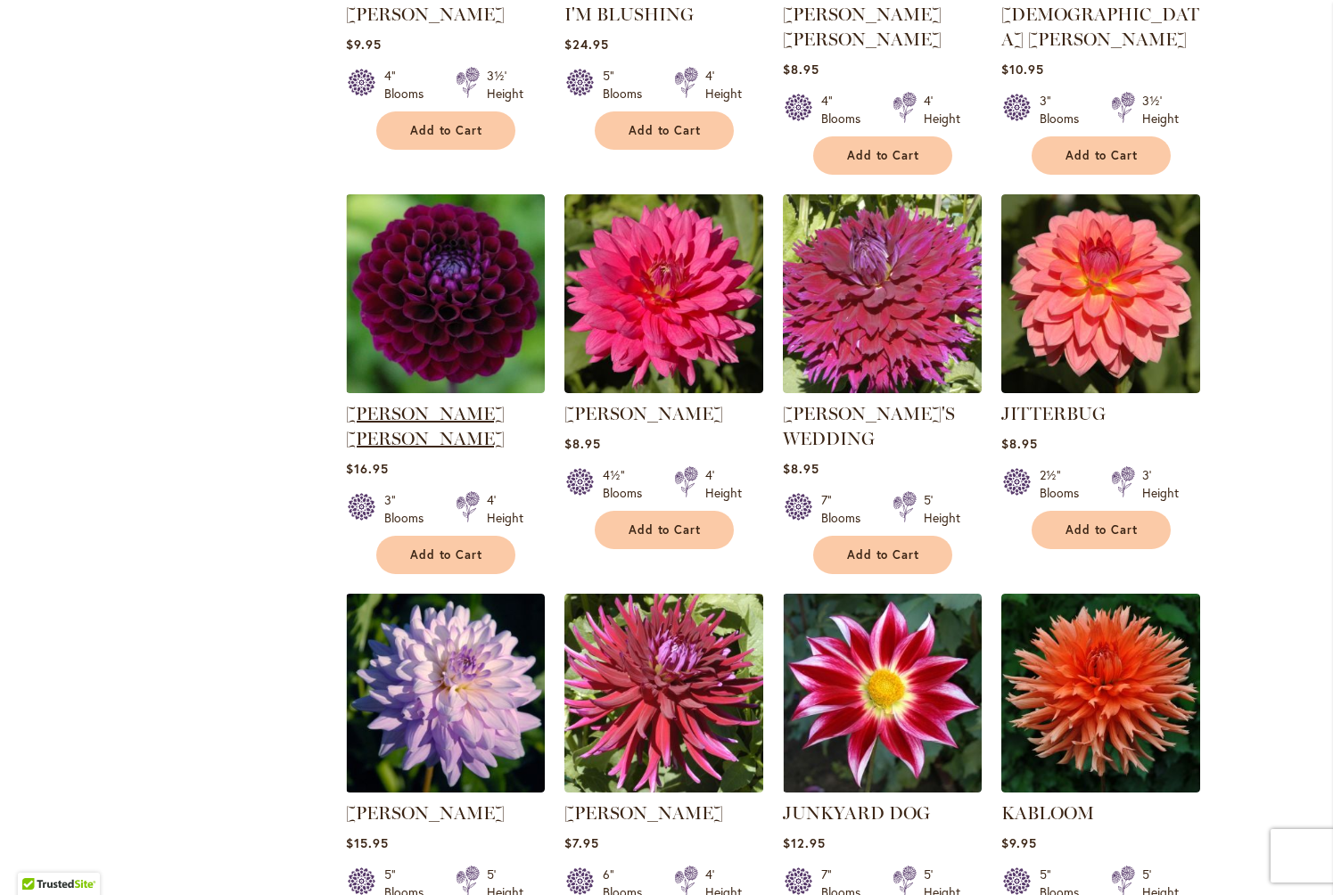
scroll to position [1419, 0]
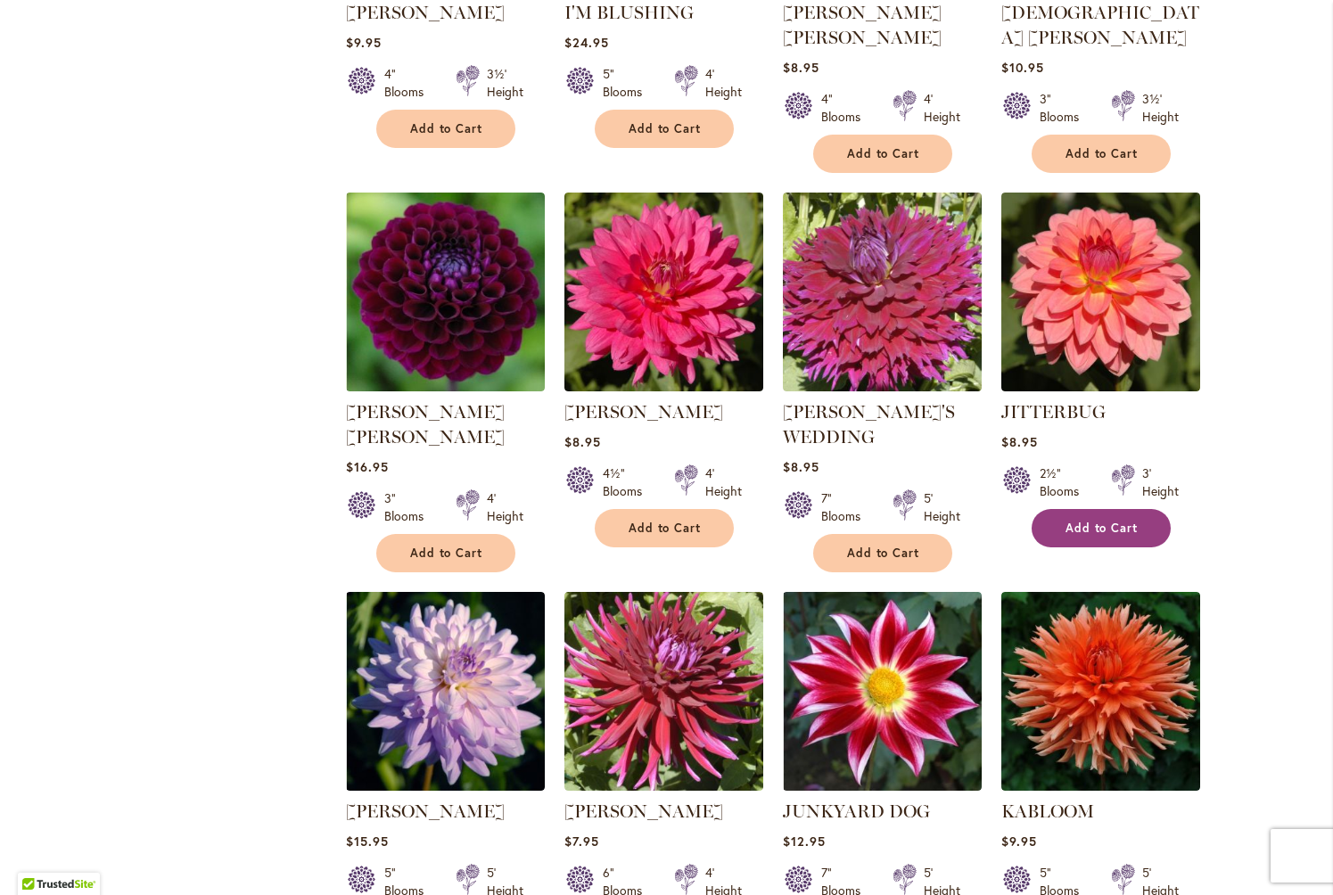
click at [1081, 521] on span "Add to Cart" at bounding box center [1102, 528] width 73 height 15
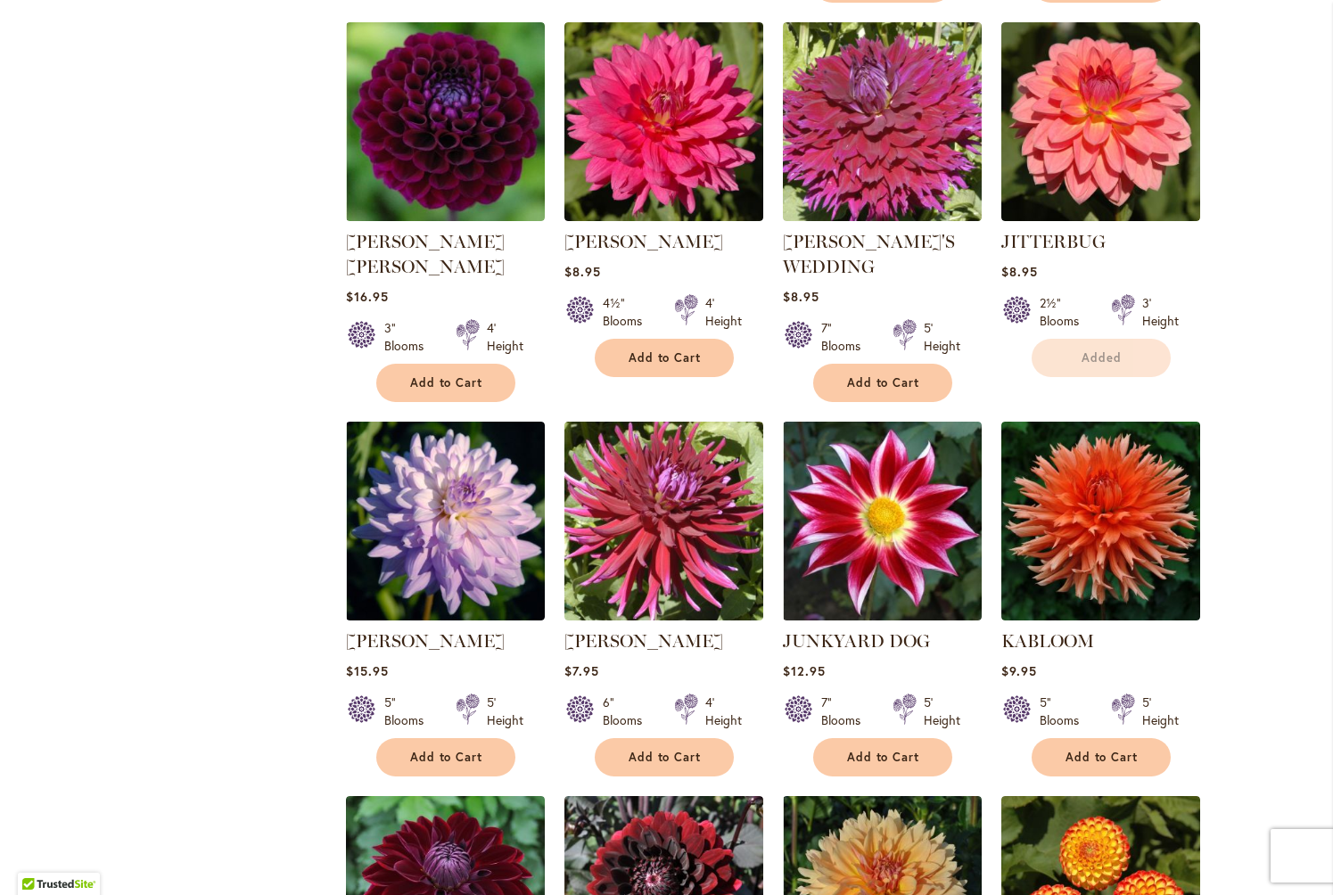
scroll to position [1623, 0]
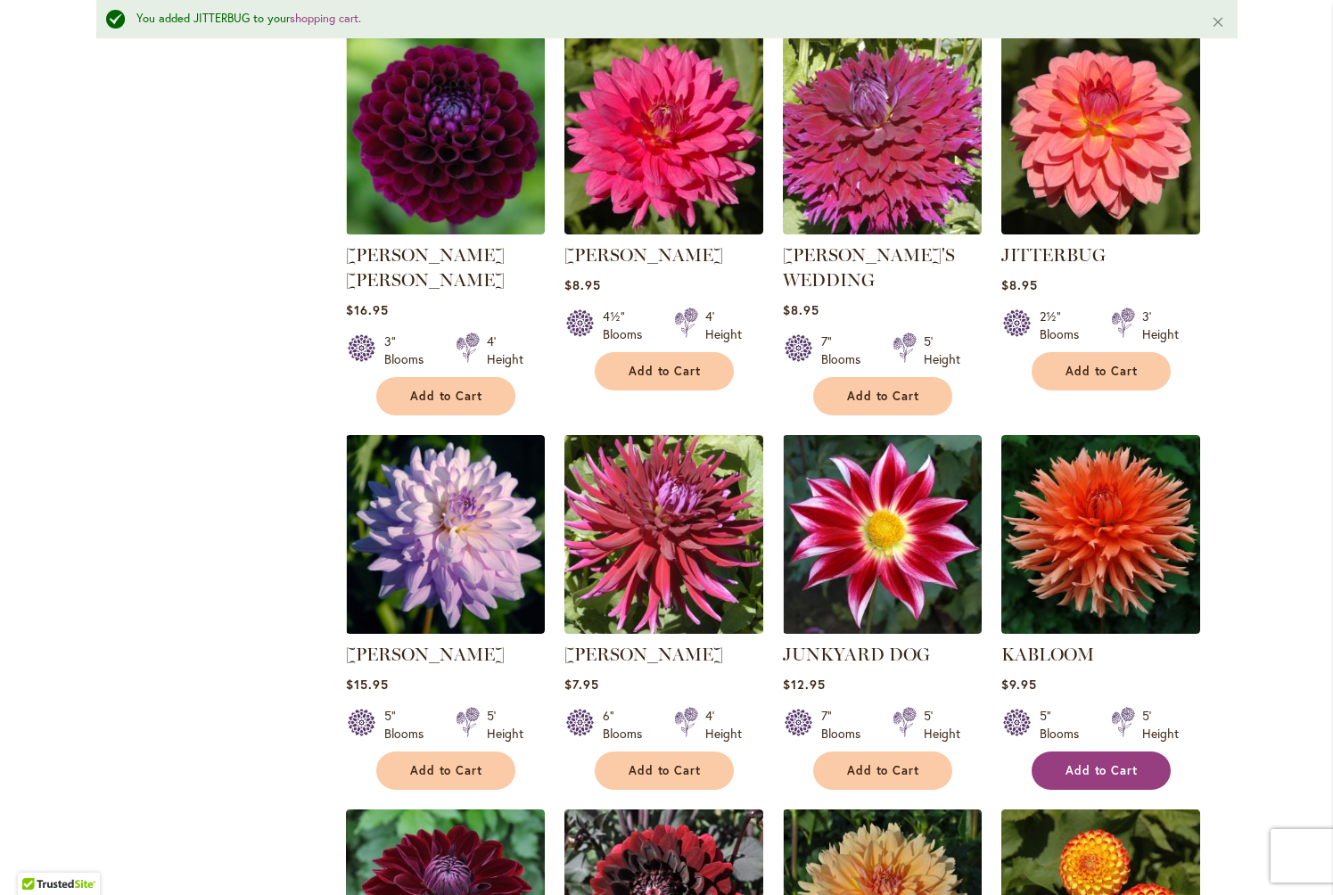
click at [1086, 763] on span "Add to Cart" at bounding box center [1102, 770] width 73 height 15
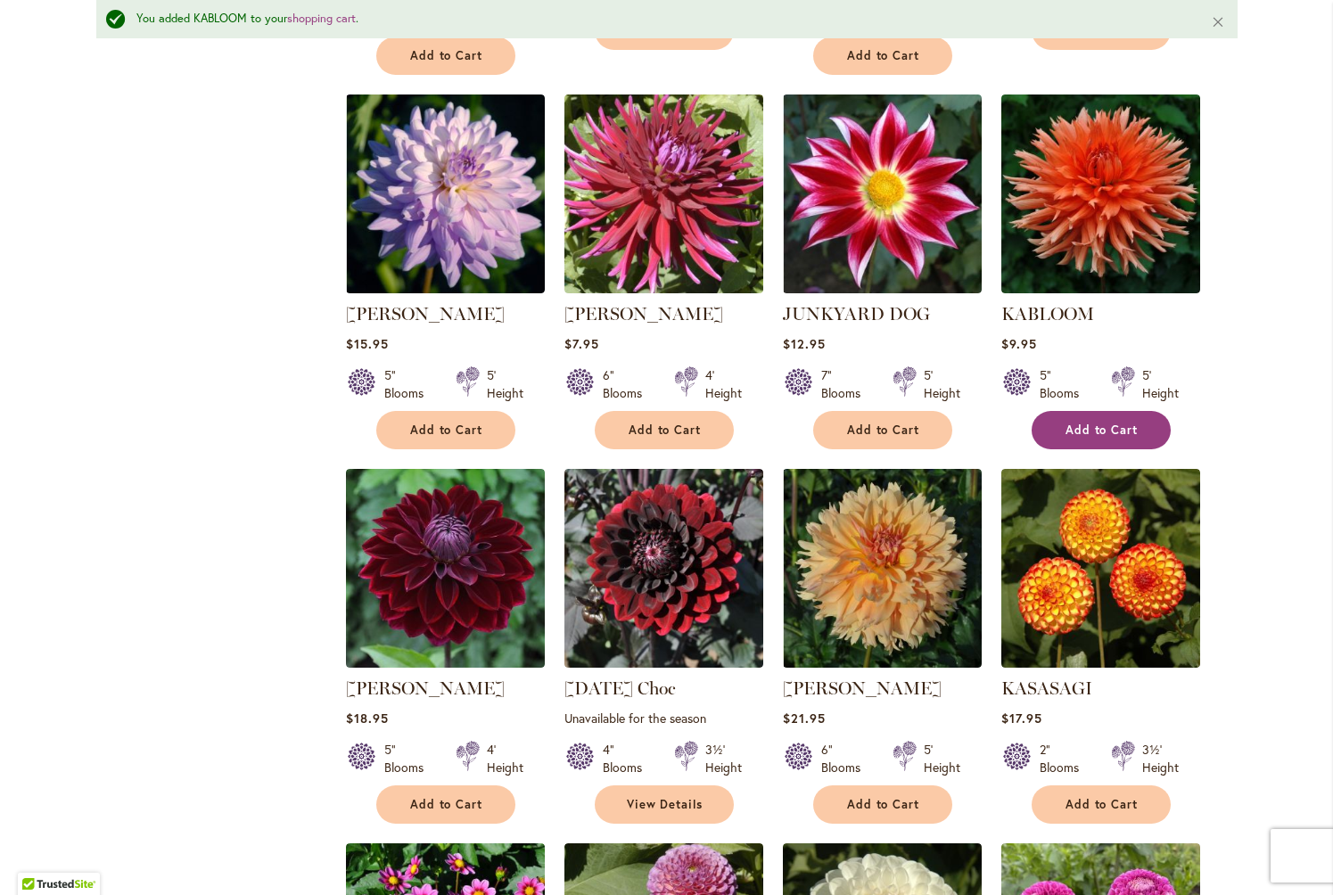
scroll to position [1964, 0]
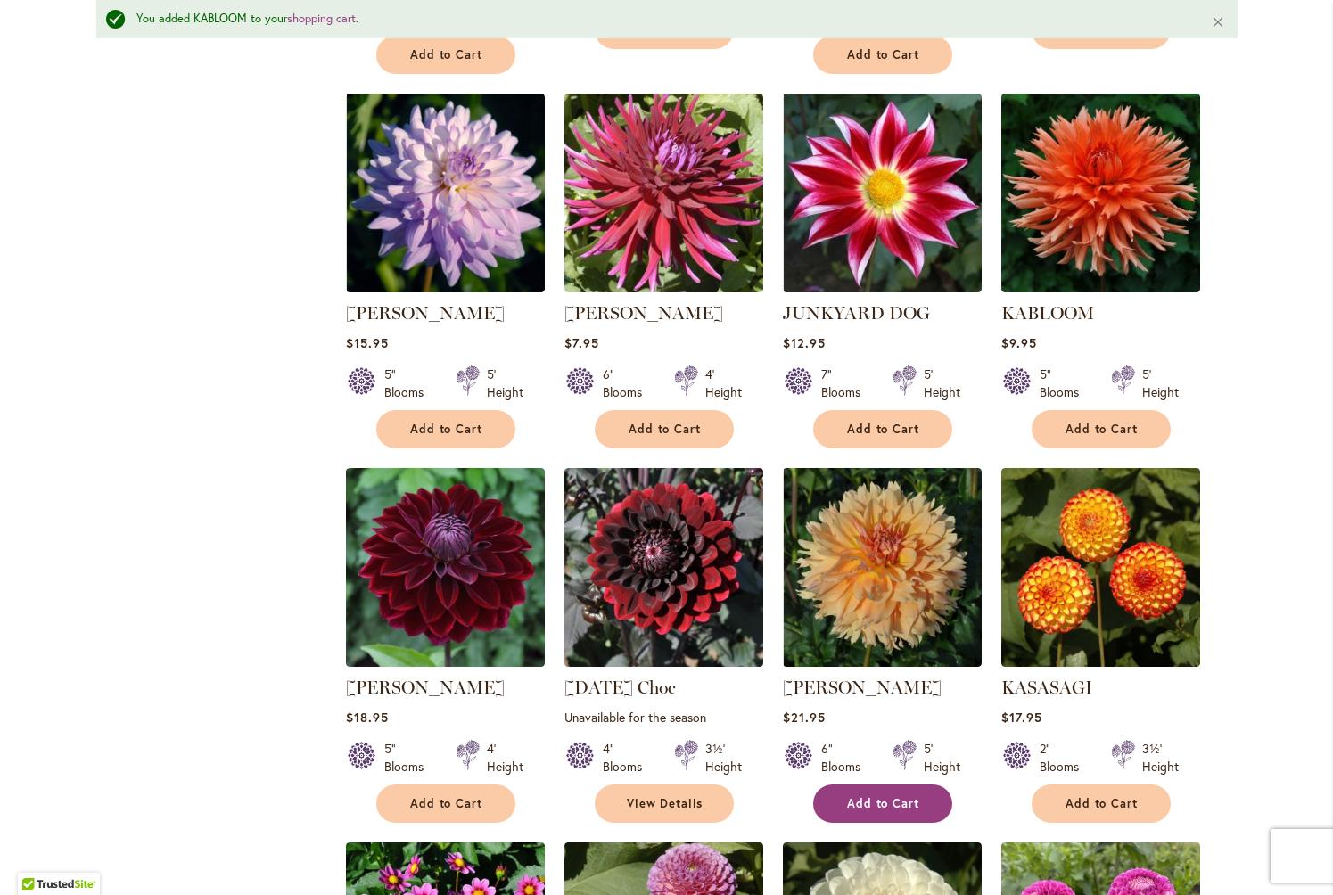
click at [882, 796] on span "Add to Cart" at bounding box center [883, 803] width 73 height 15
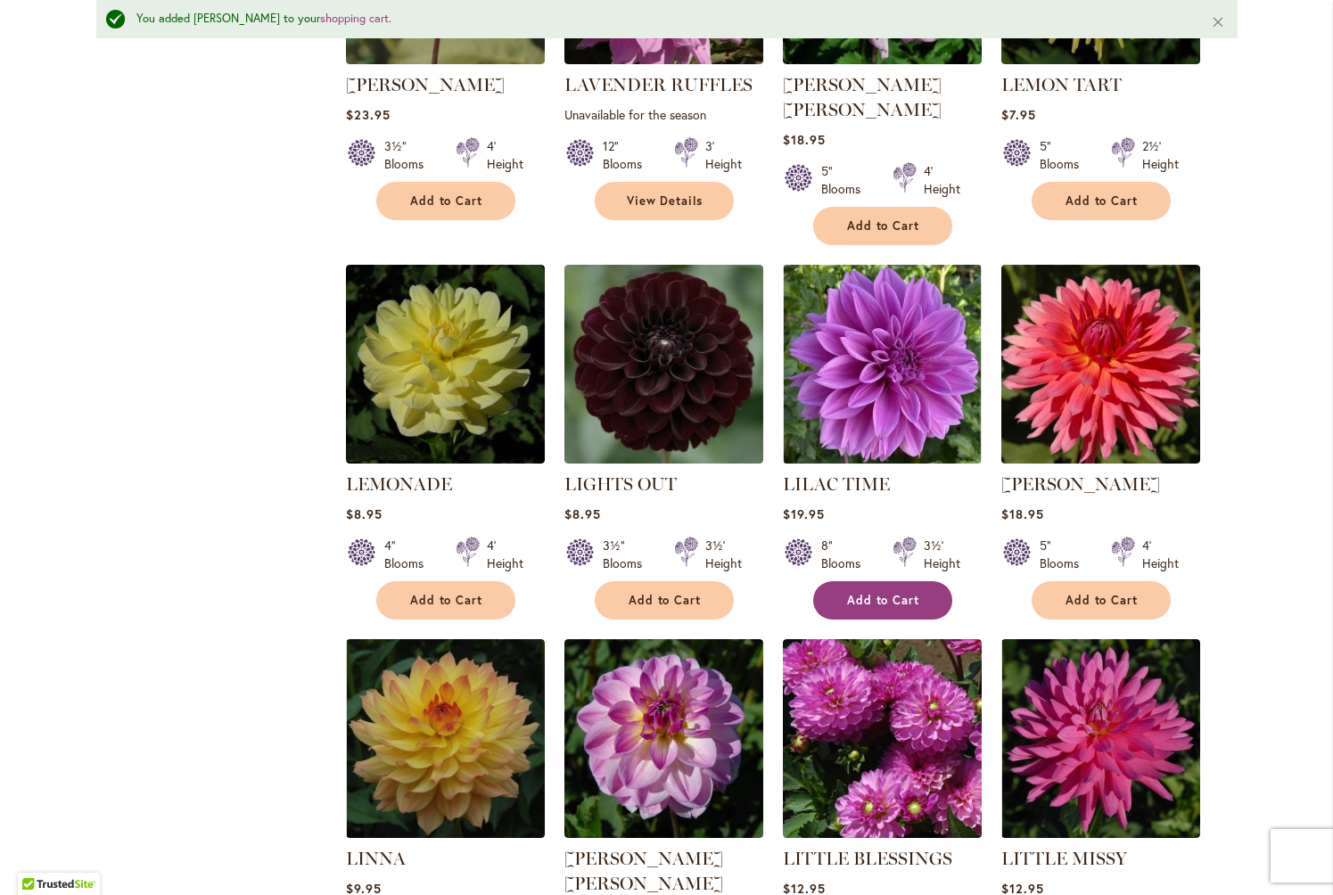
scroll to position [3759, 0]
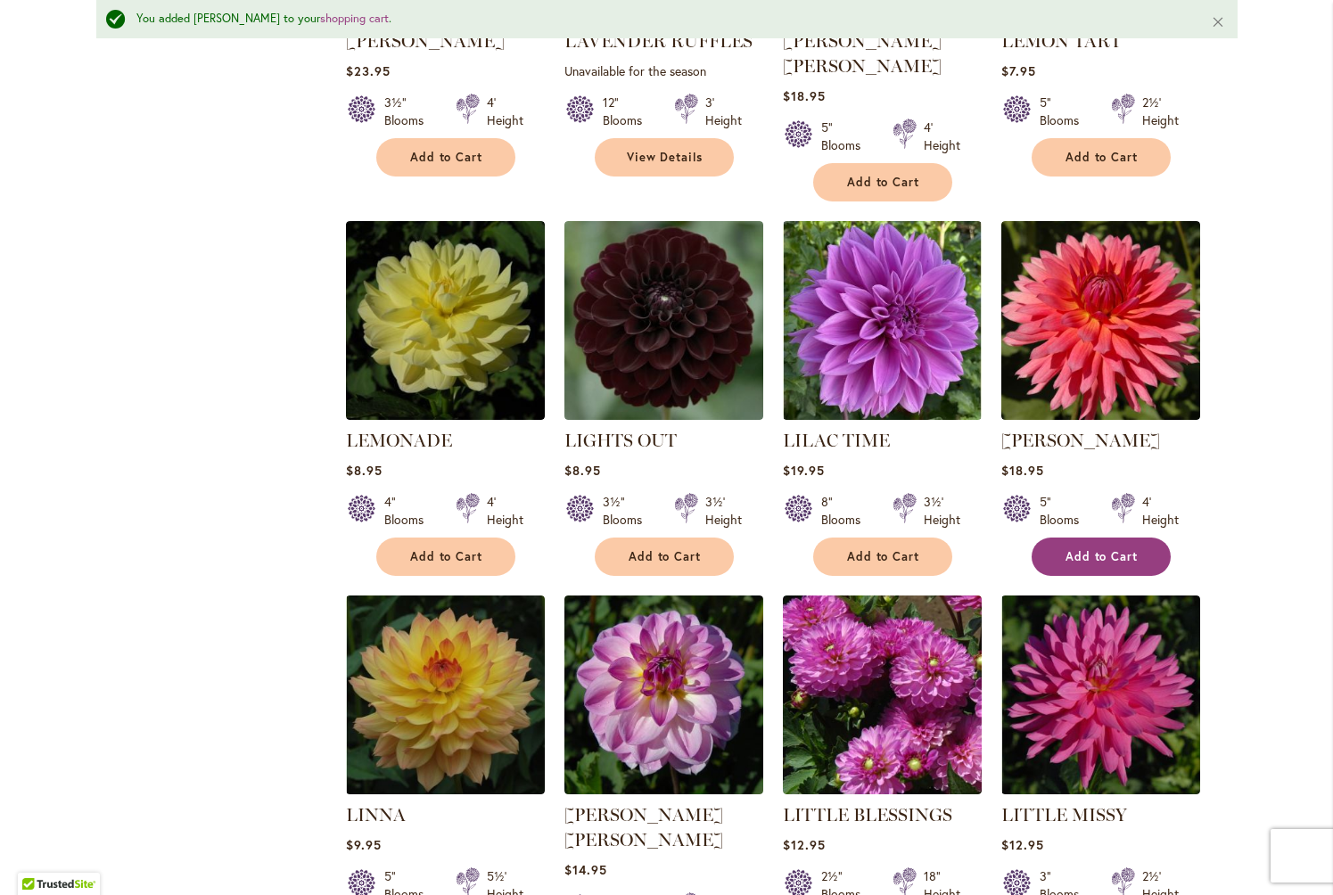
click at [1083, 549] on span "Add to Cart" at bounding box center [1102, 556] width 73 height 15
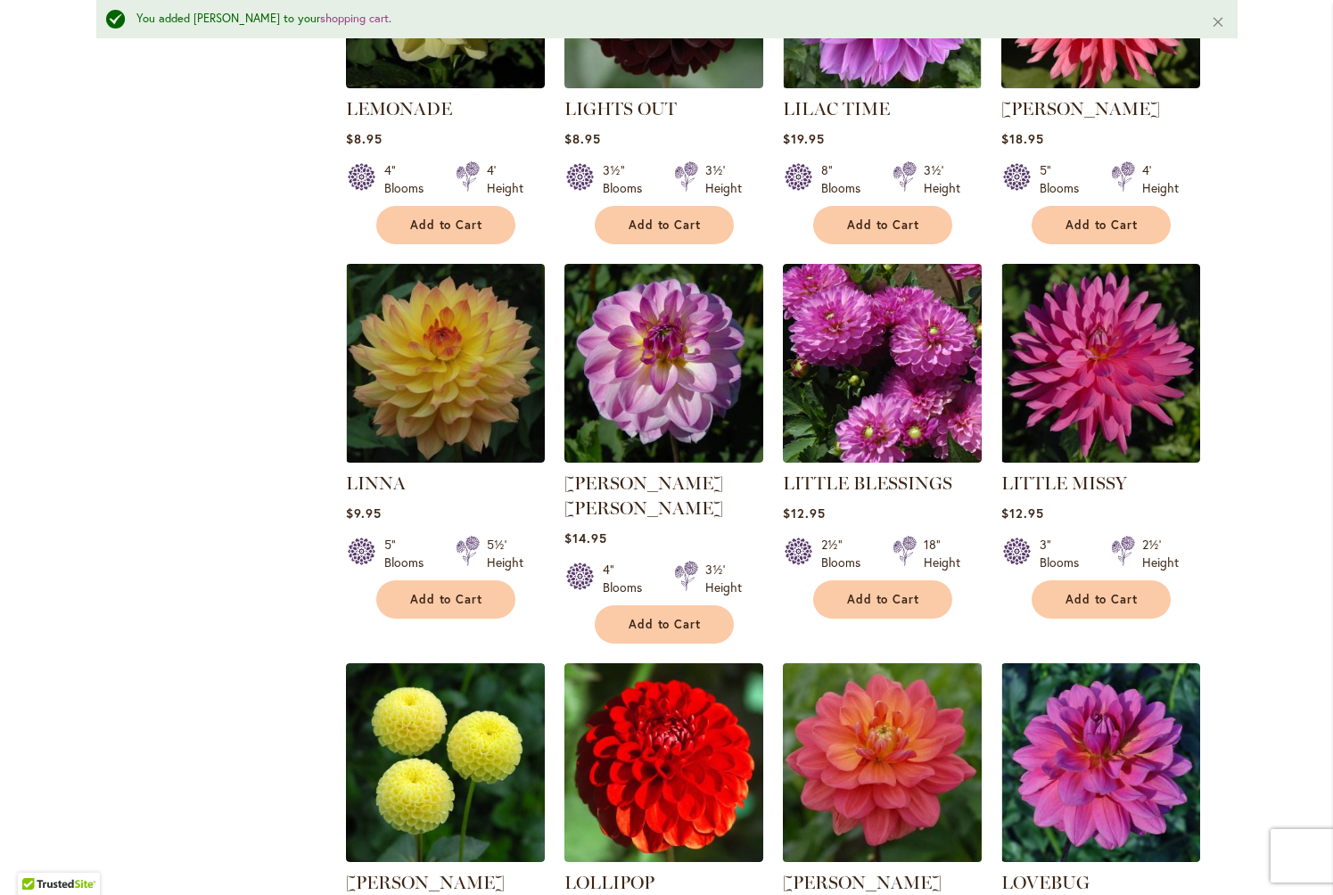
scroll to position [4092, 0]
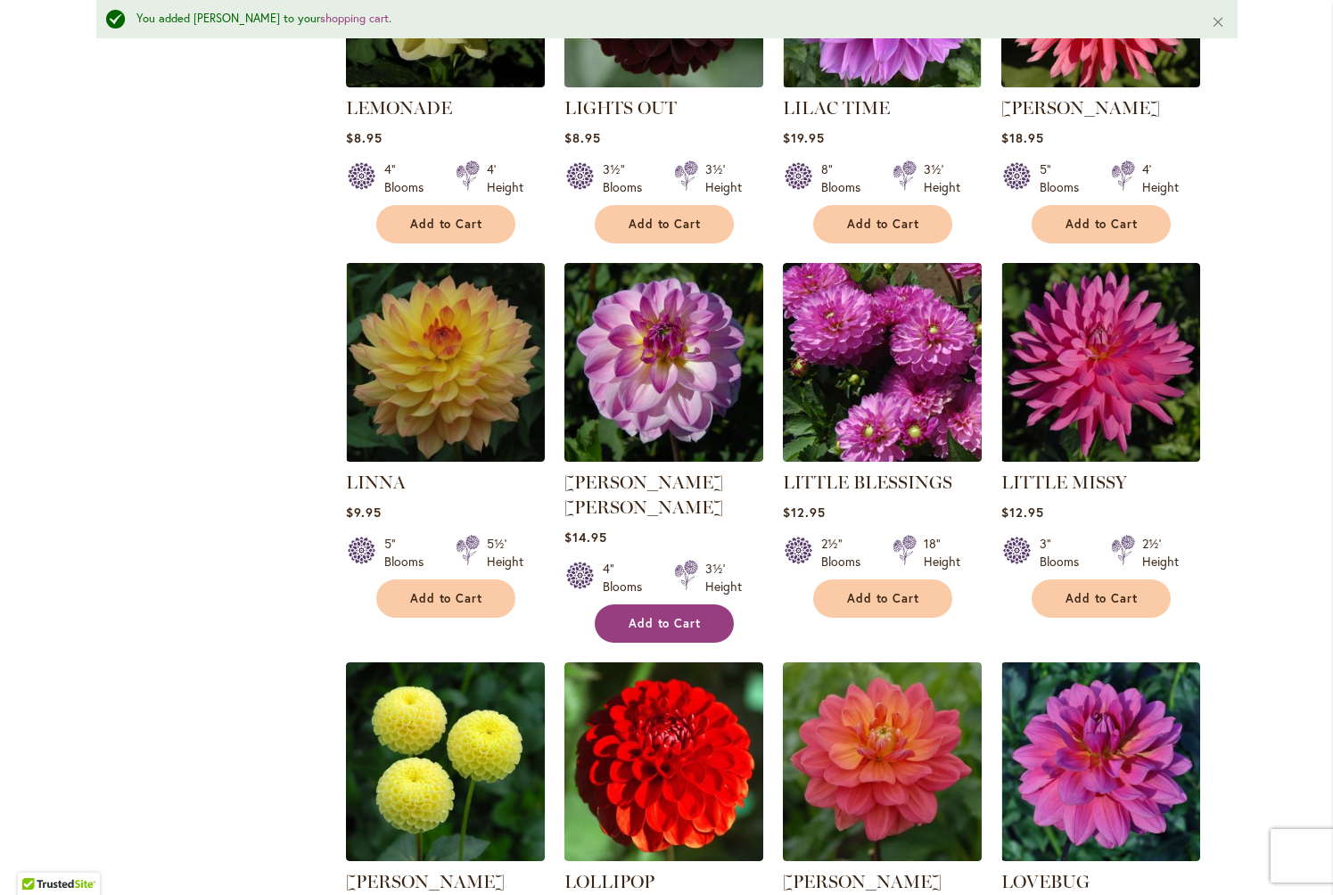
click at [695, 616] on span "Add to Cart" at bounding box center [665, 623] width 73 height 15
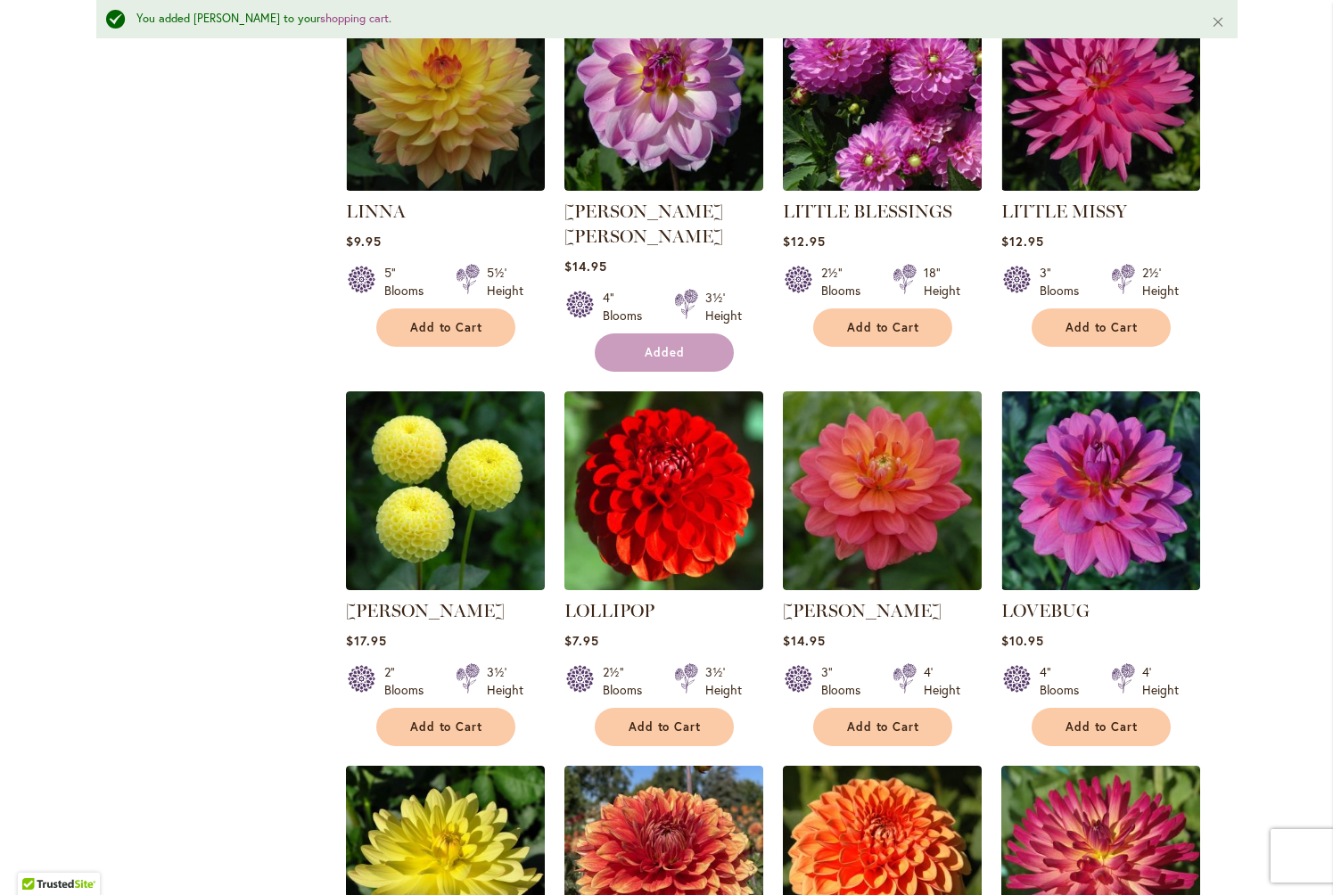
scroll to position [4418, 0]
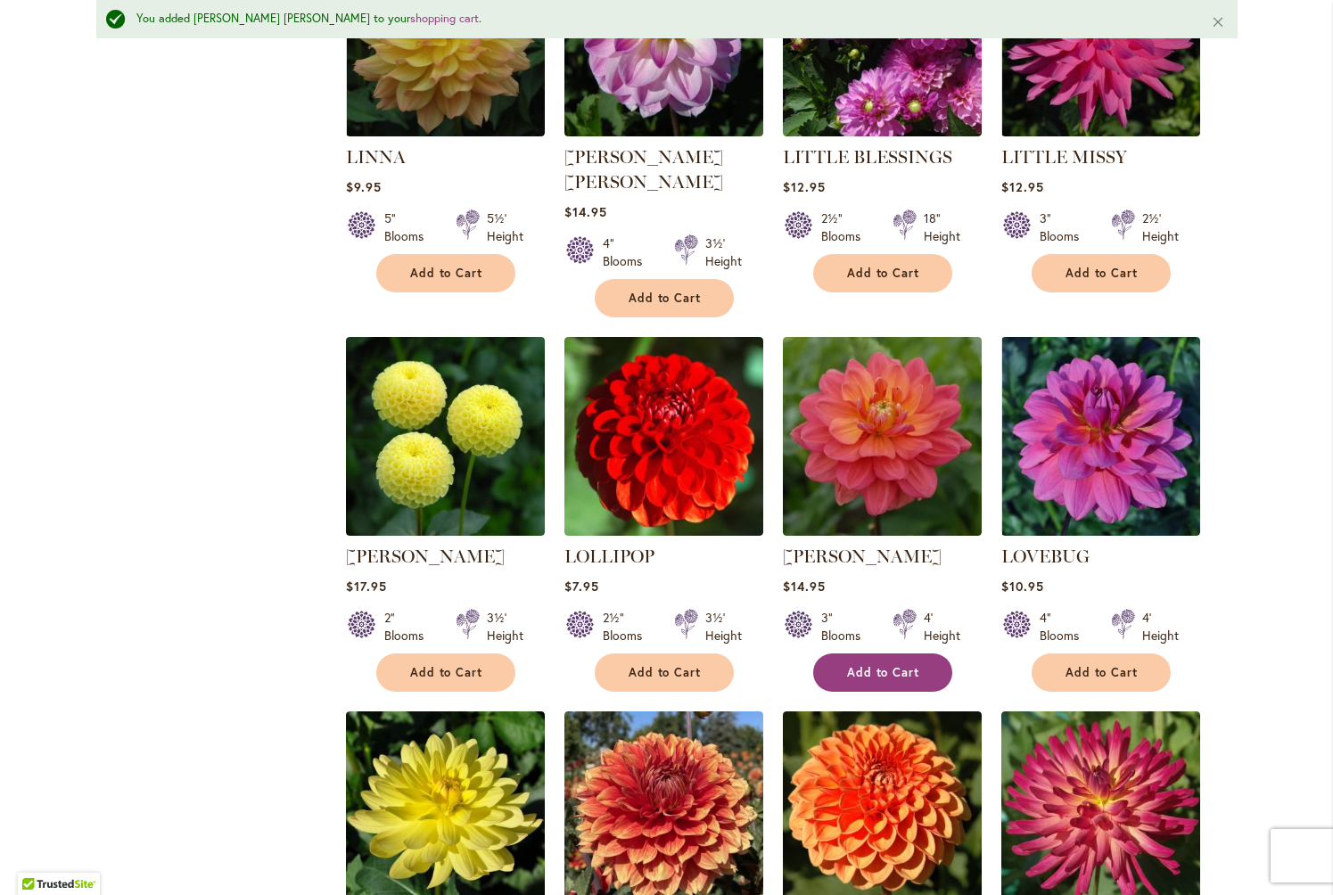
click at [862, 665] on span "Add to Cart" at bounding box center [883, 672] width 73 height 15
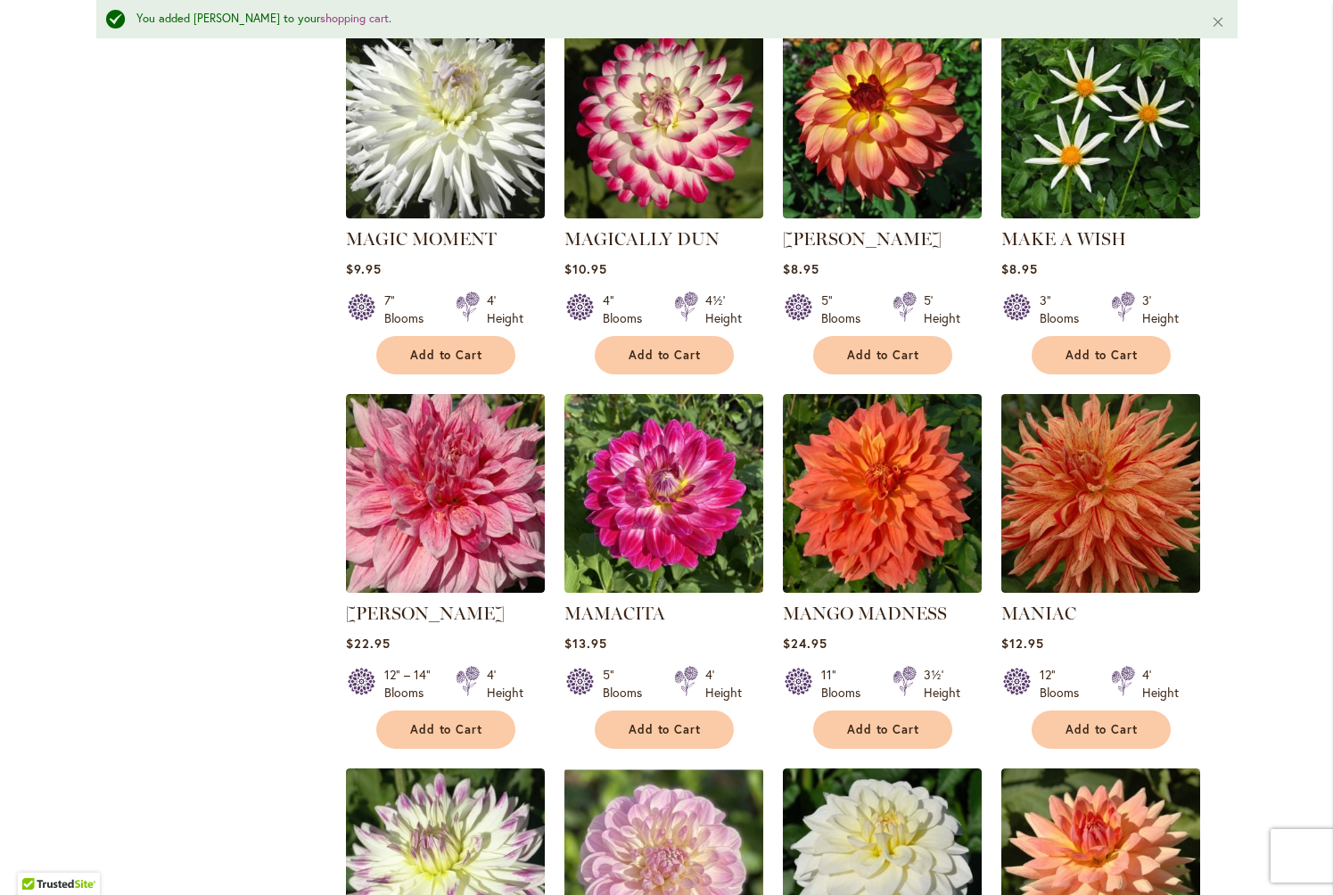
scroll to position [5518, 0]
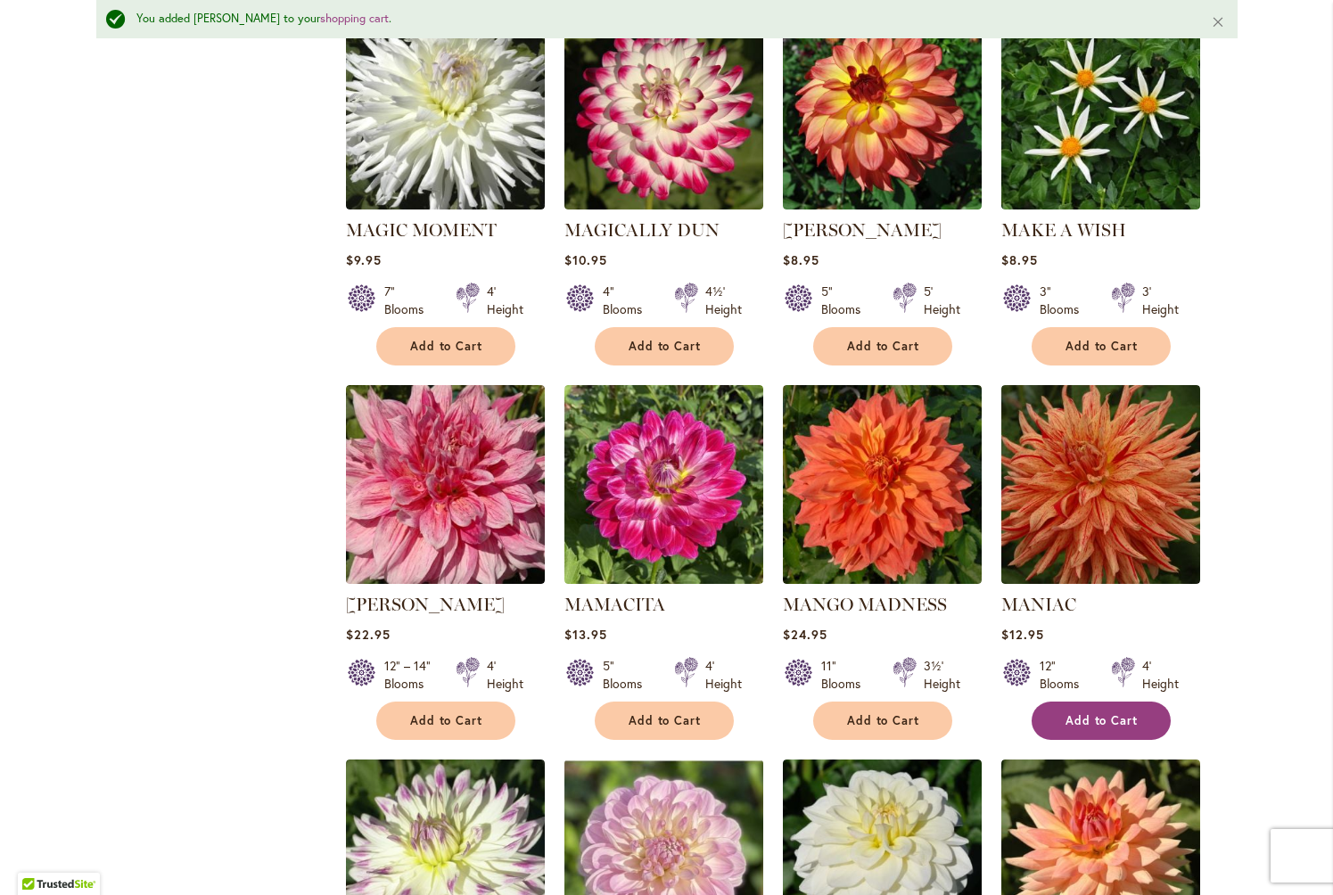
click at [1093, 713] on span "Add to Cart" at bounding box center [1102, 720] width 73 height 15
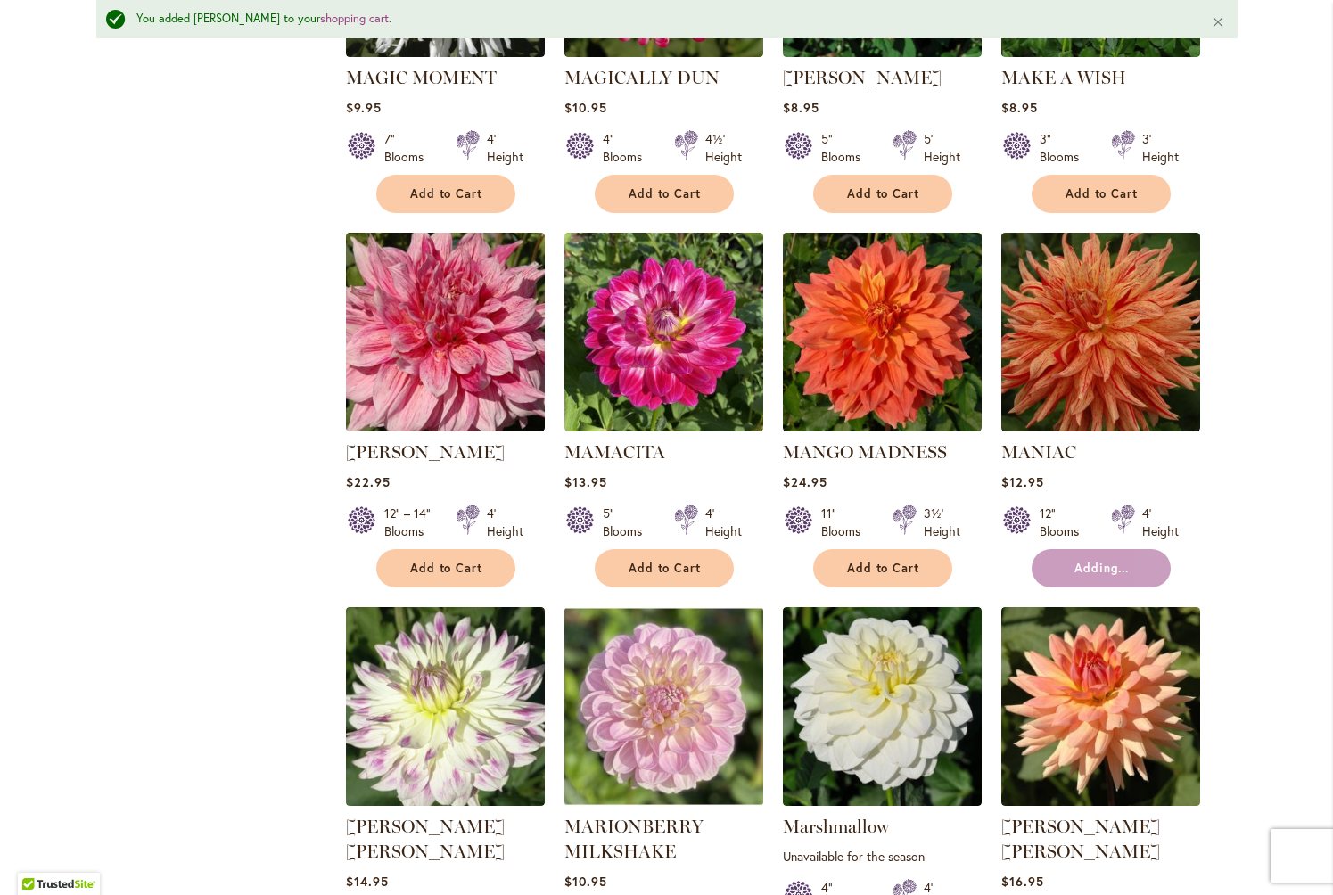
scroll to position [5739, 0]
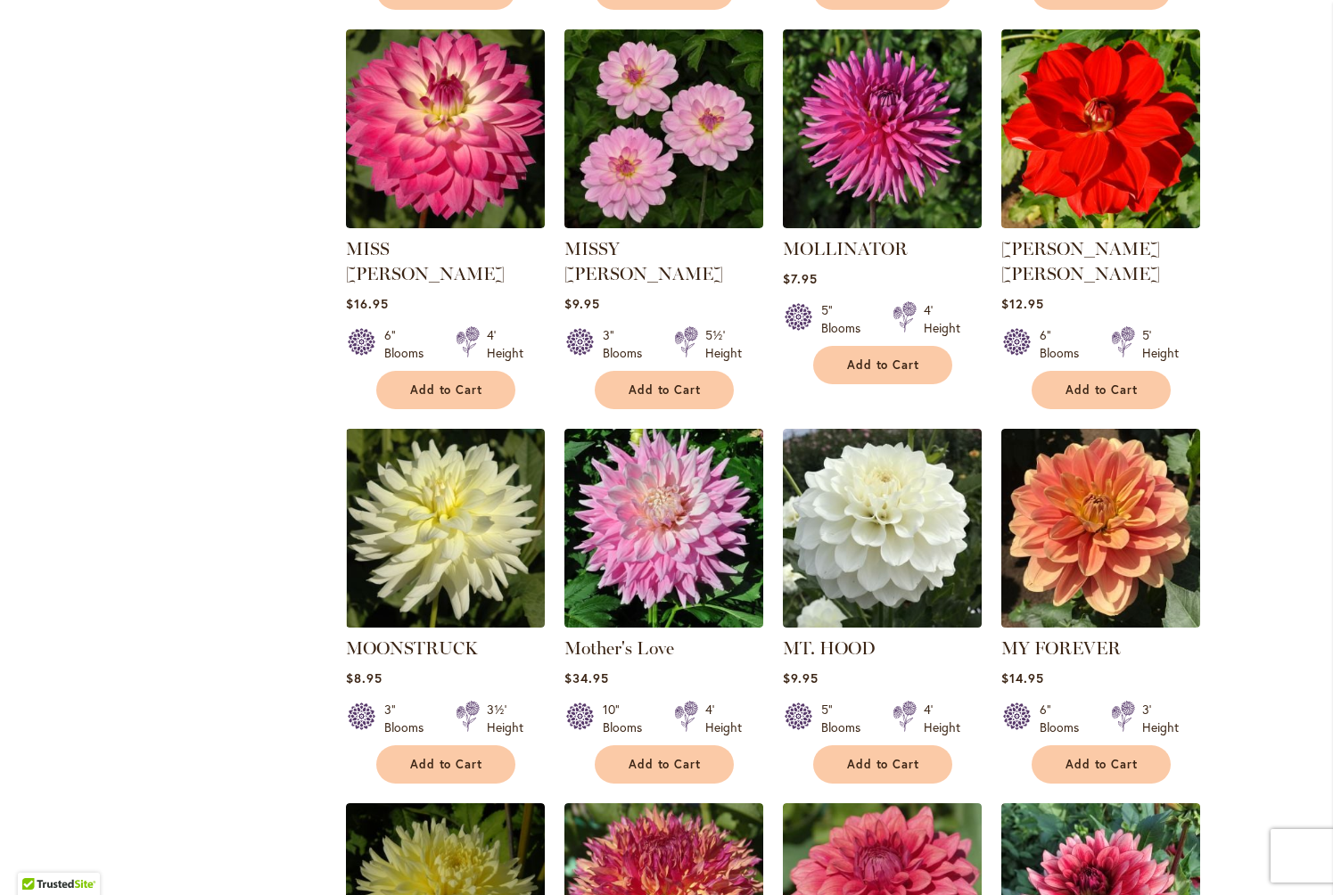
scroll to position [1541, 0]
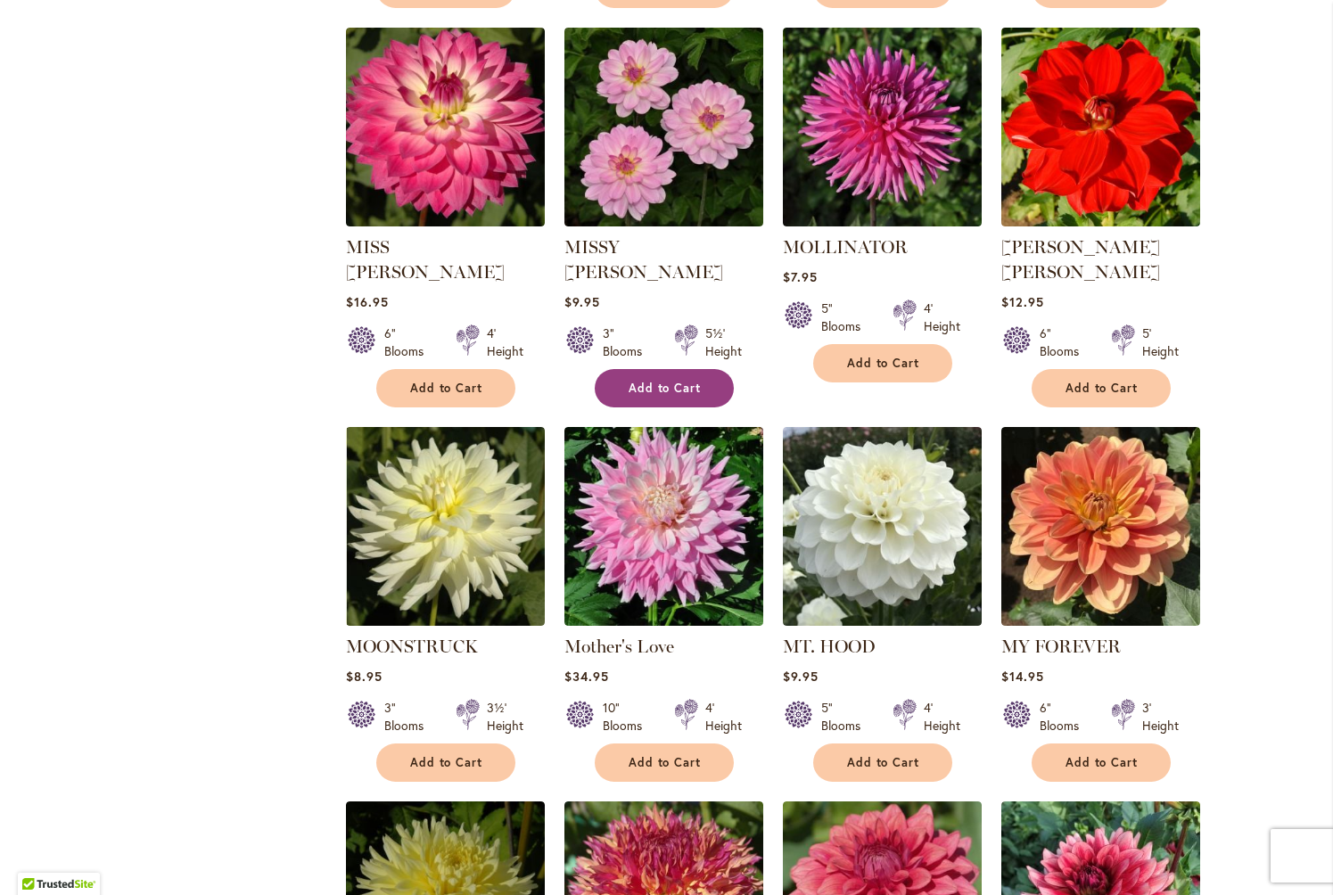
click at [672, 381] on span "Add to Cart" at bounding box center [665, 388] width 73 height 15
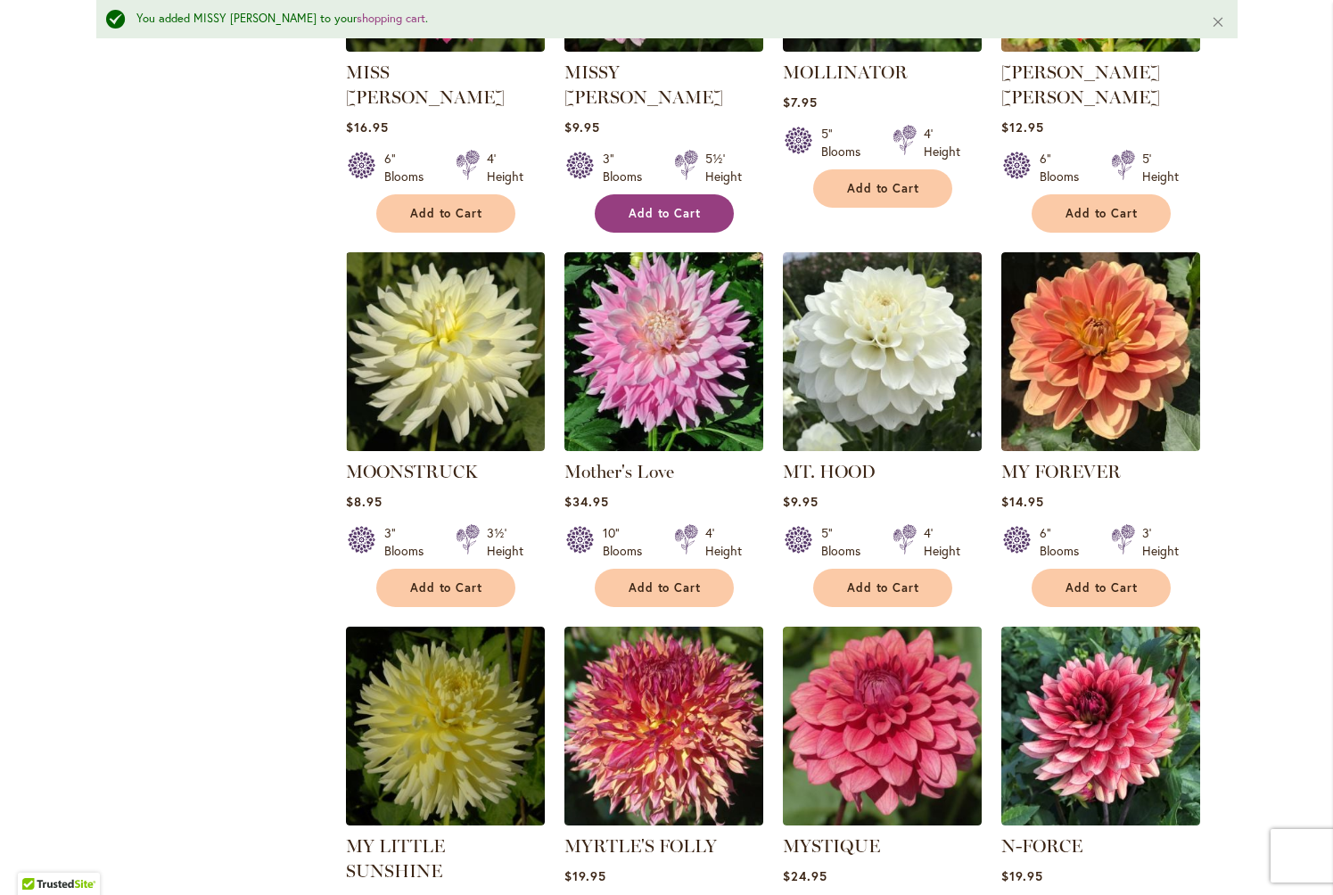
scroll to position [1765, 0]
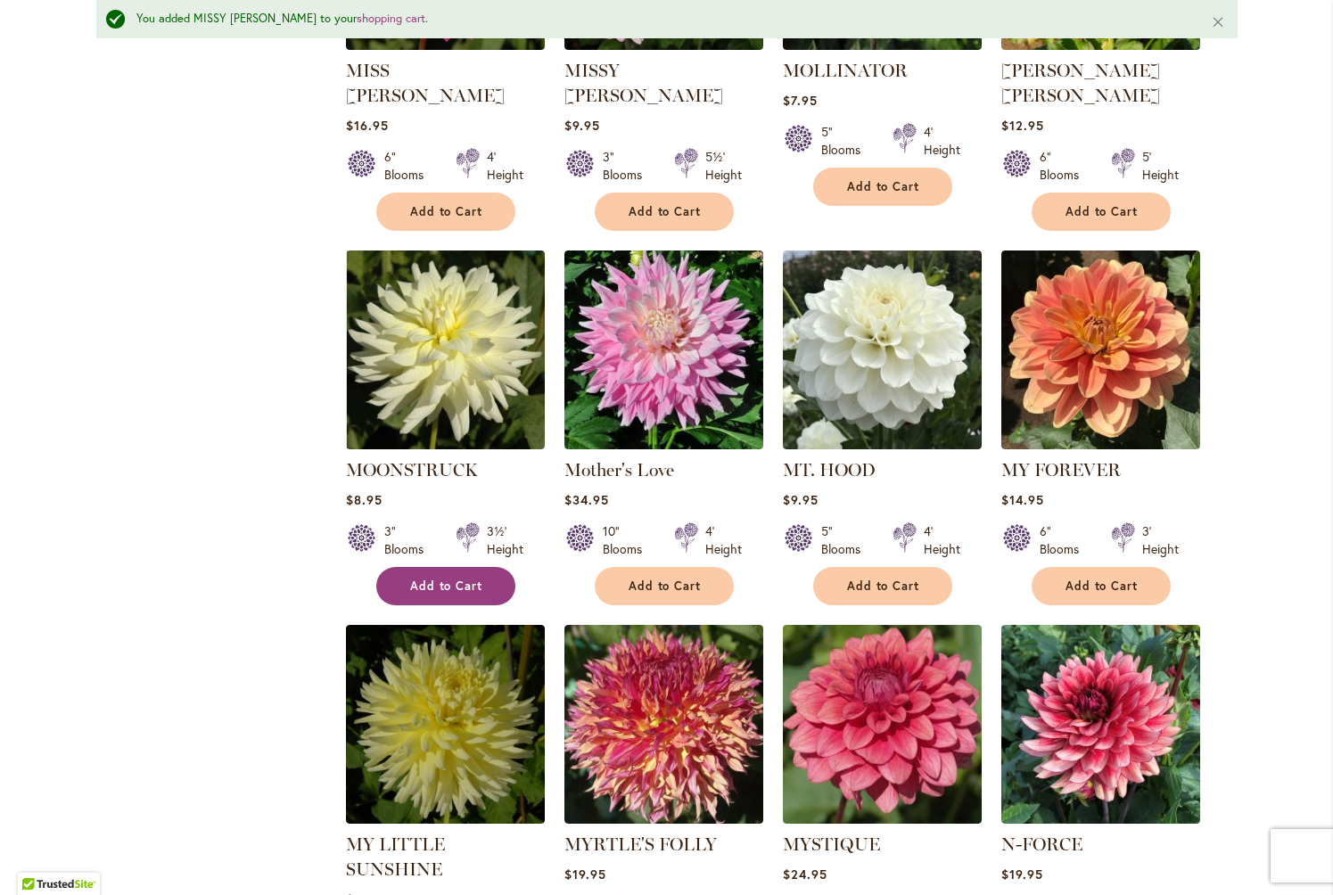
click at [433, 569] on button "Add to Cart" at bounding box center [445, 586] width 139 height 38
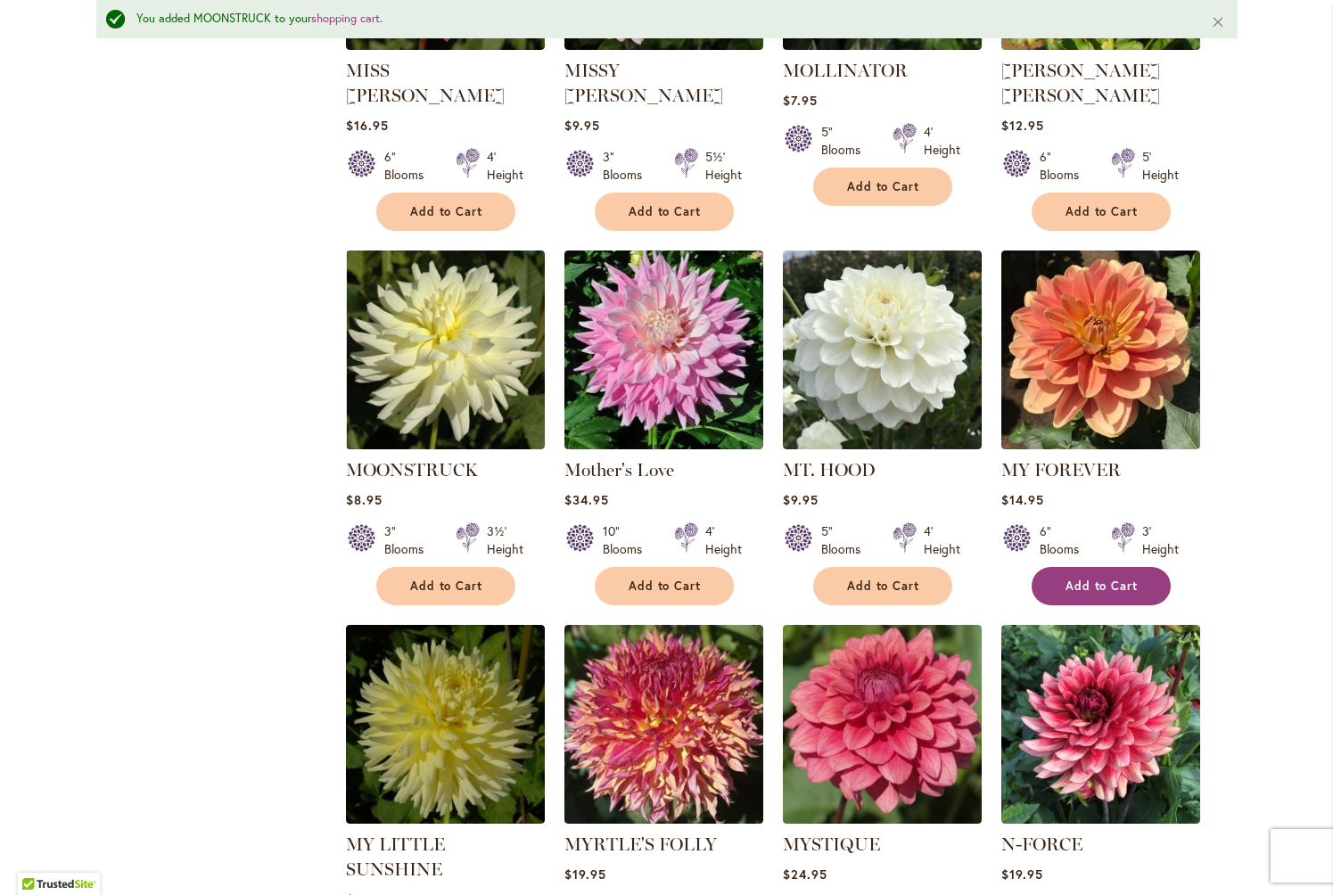
click at [1100, 579] on span "Add to Cart" at bounding box center [1102, 586] width 73 height 15
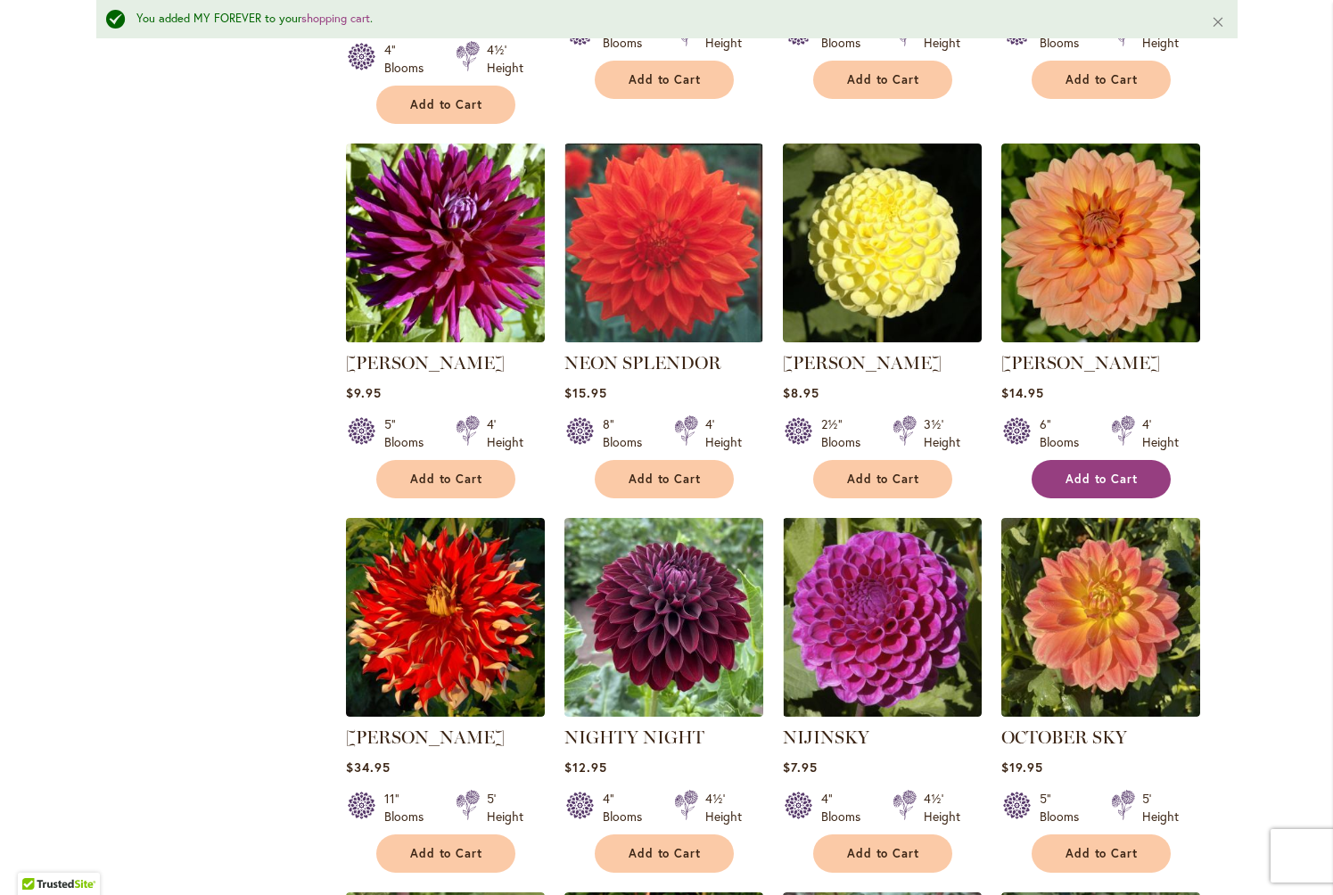
scroll to position [2636, 0]
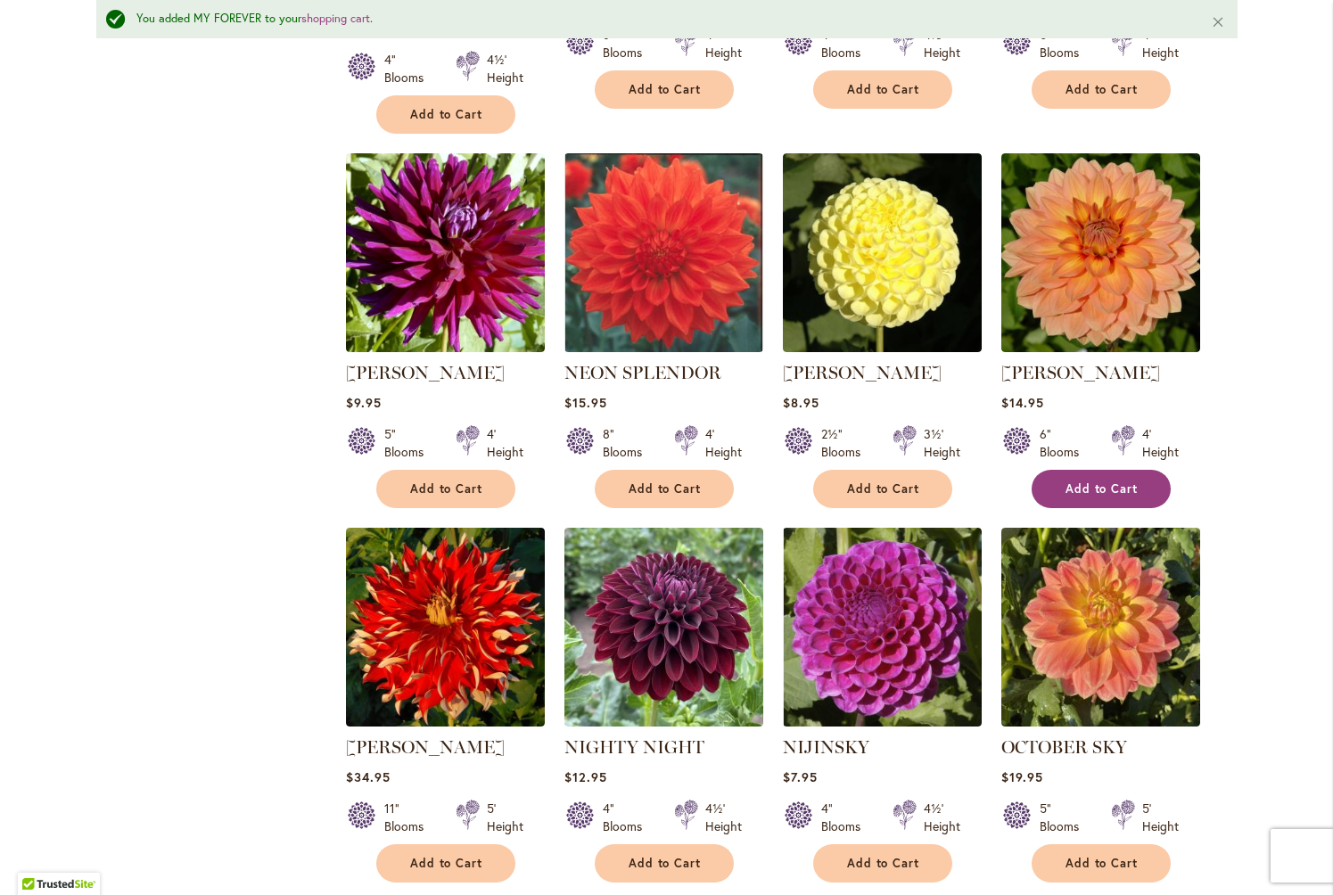
click at [1098, 482] on span "Add to Cart" at bounding box center [1102, 489] width 73 height 15
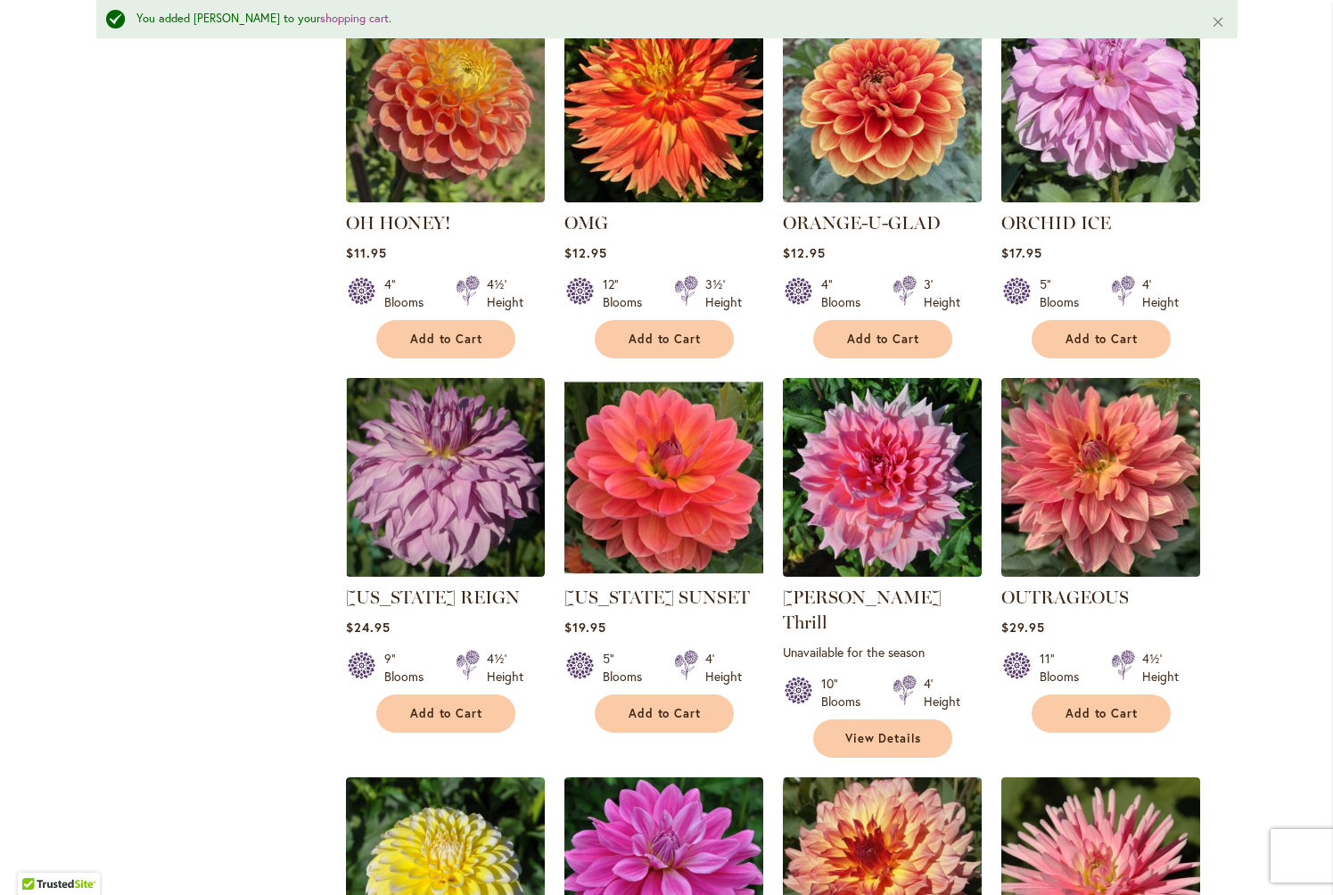
scroll to position [3537, 0]
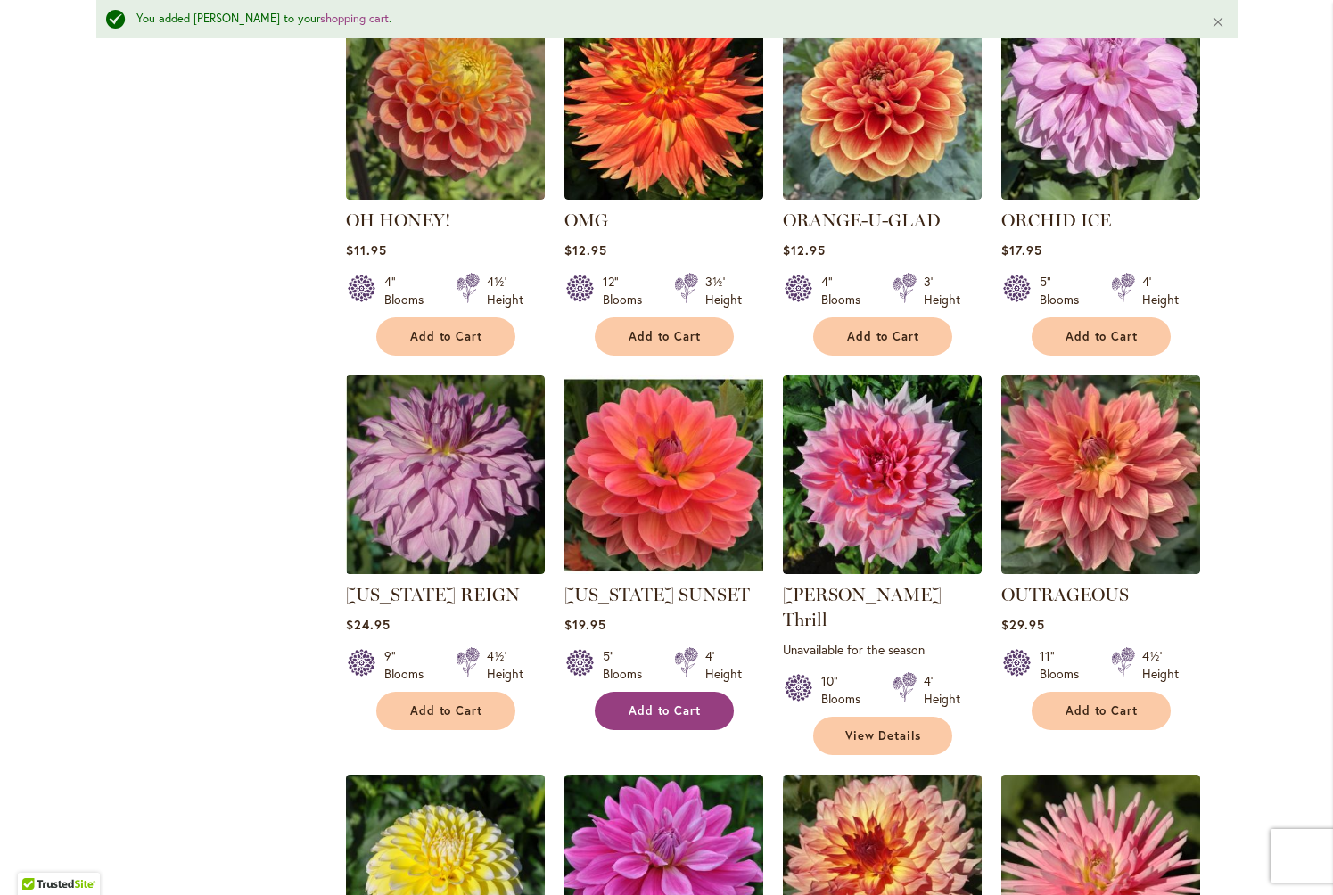
click at [661, 704] on span "Add to Cart" at bounding box center [665, 711] width 73 height 15
click at [1103, 704] on span "Add to Cart" at bounding box center [1102, 711] width 73 height 15
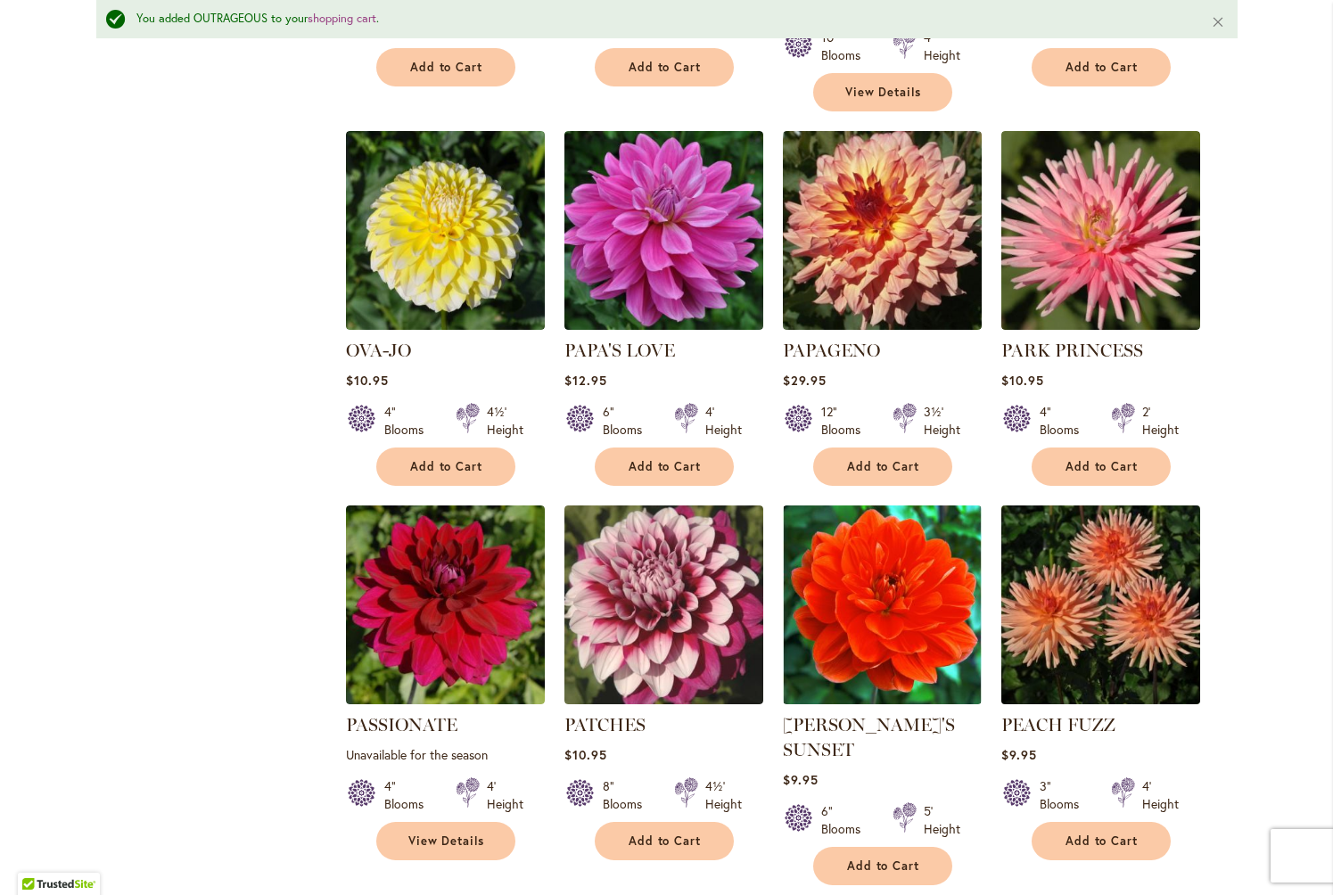
scroll to position [4196, 0]
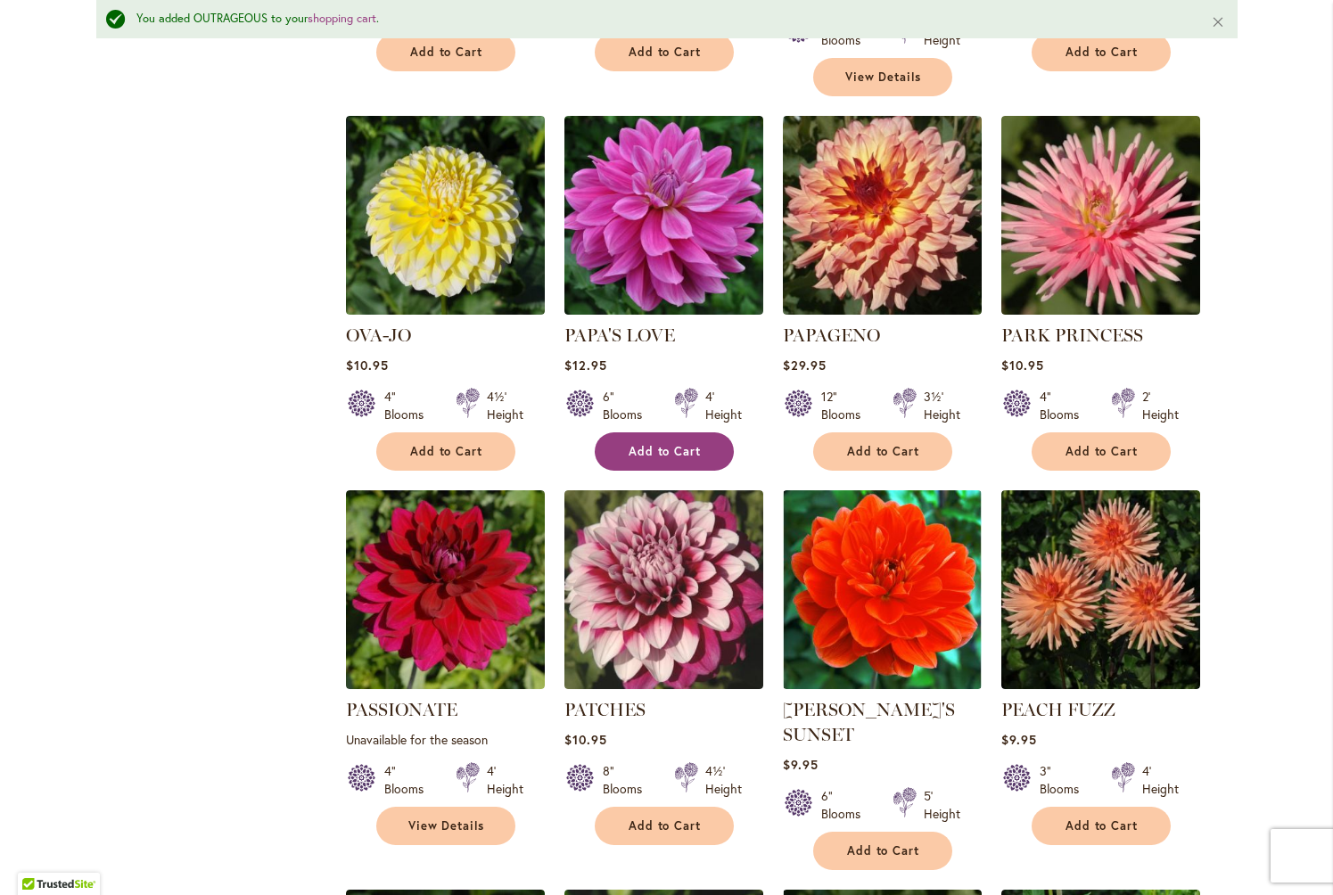
click at [673, 444] on span "Add to Cart" at bounding box center [665, 451] width 73 height 15
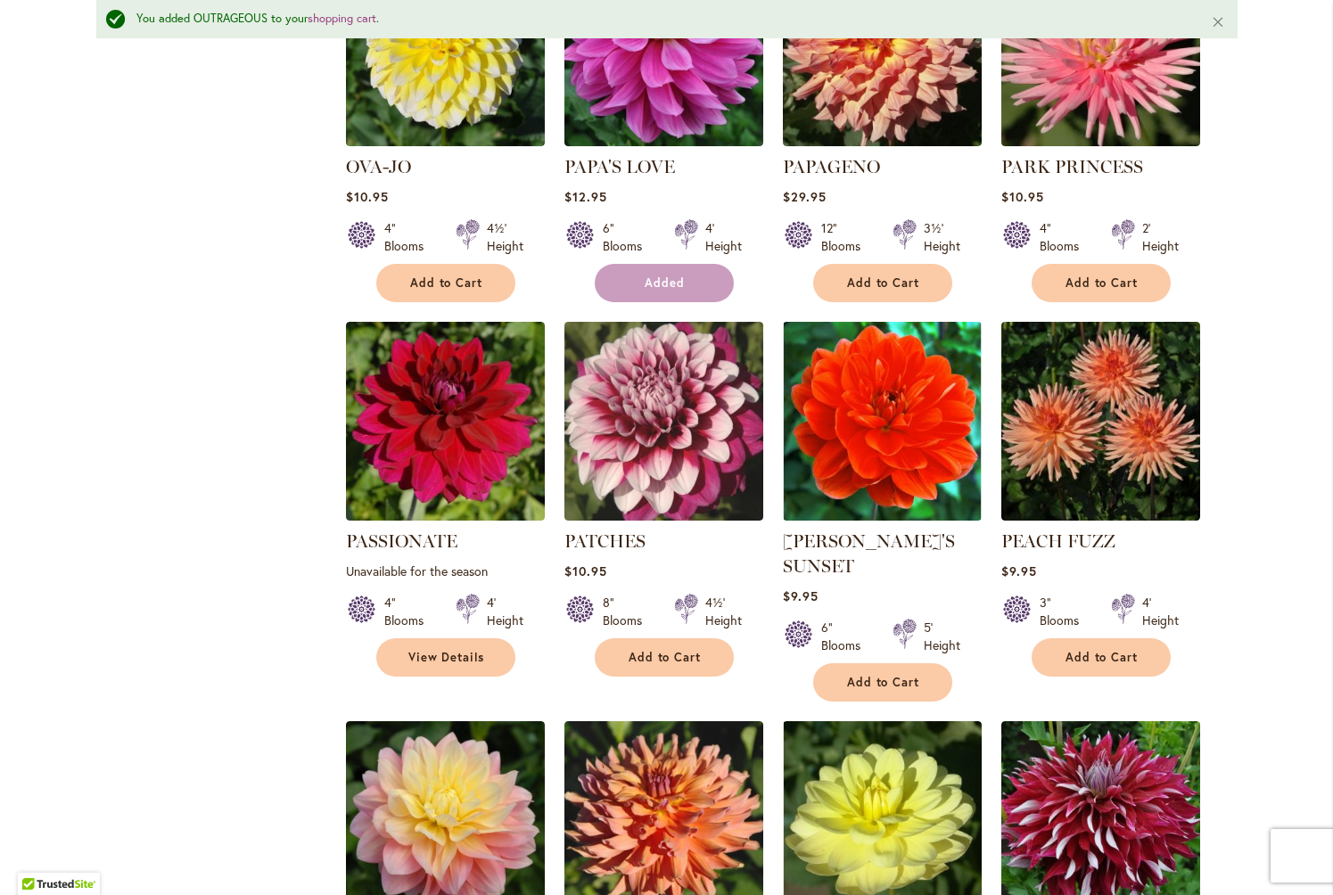
scroll to position [4378, 0]
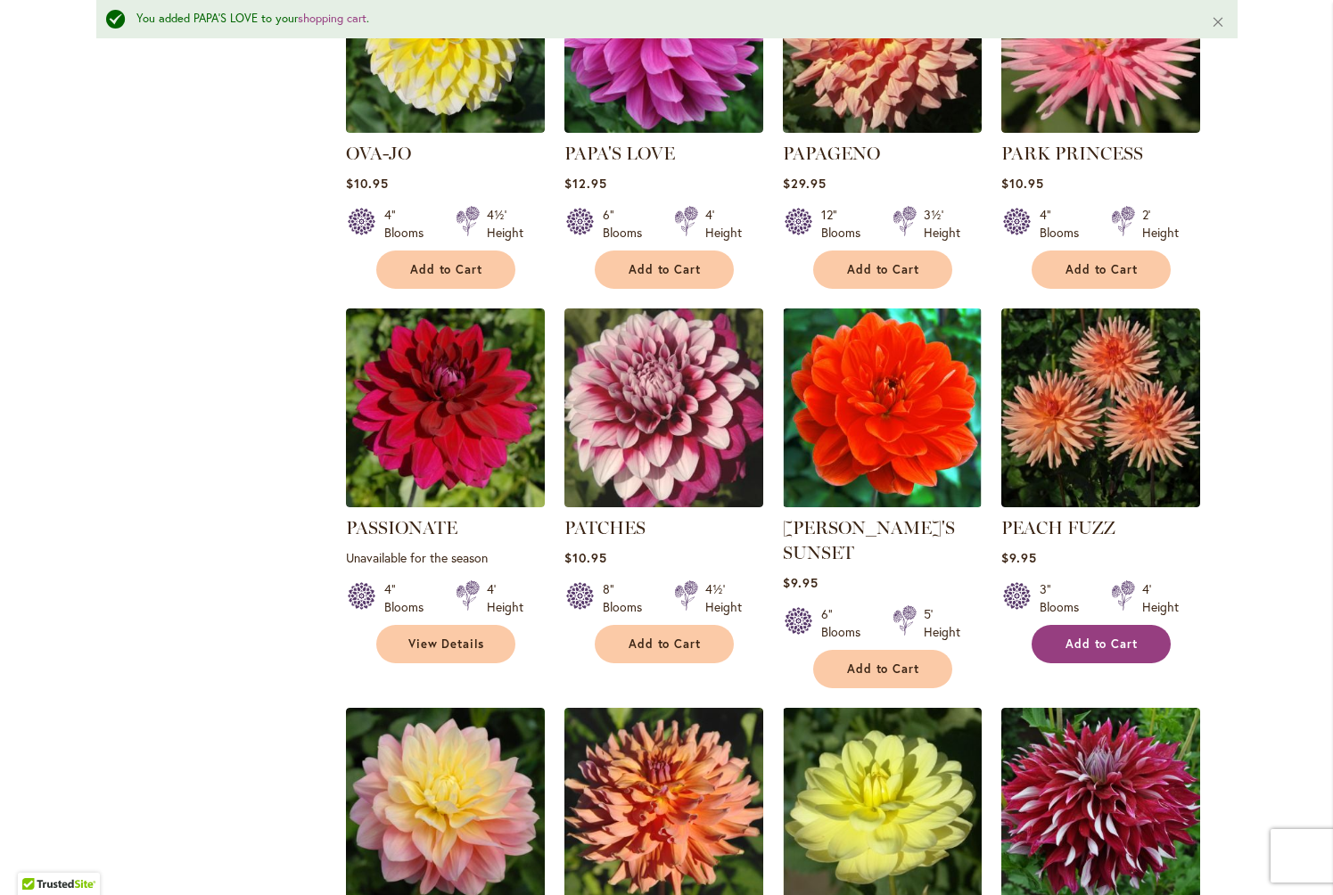
click at [1083, 637] on span "Add to Cart" at bounding box center [1102, 644] width 73 height 15
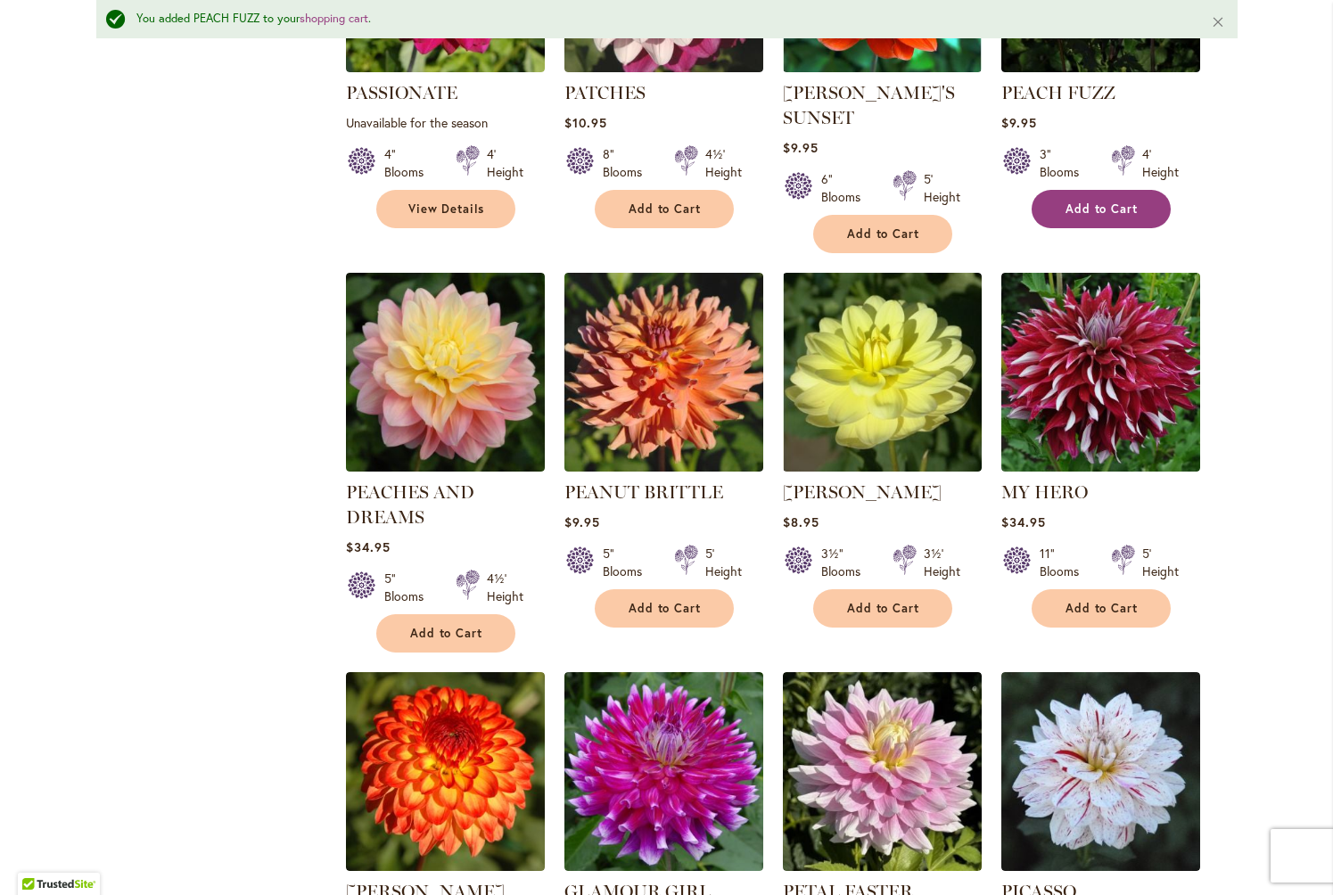
scroll to position [4846, 0]
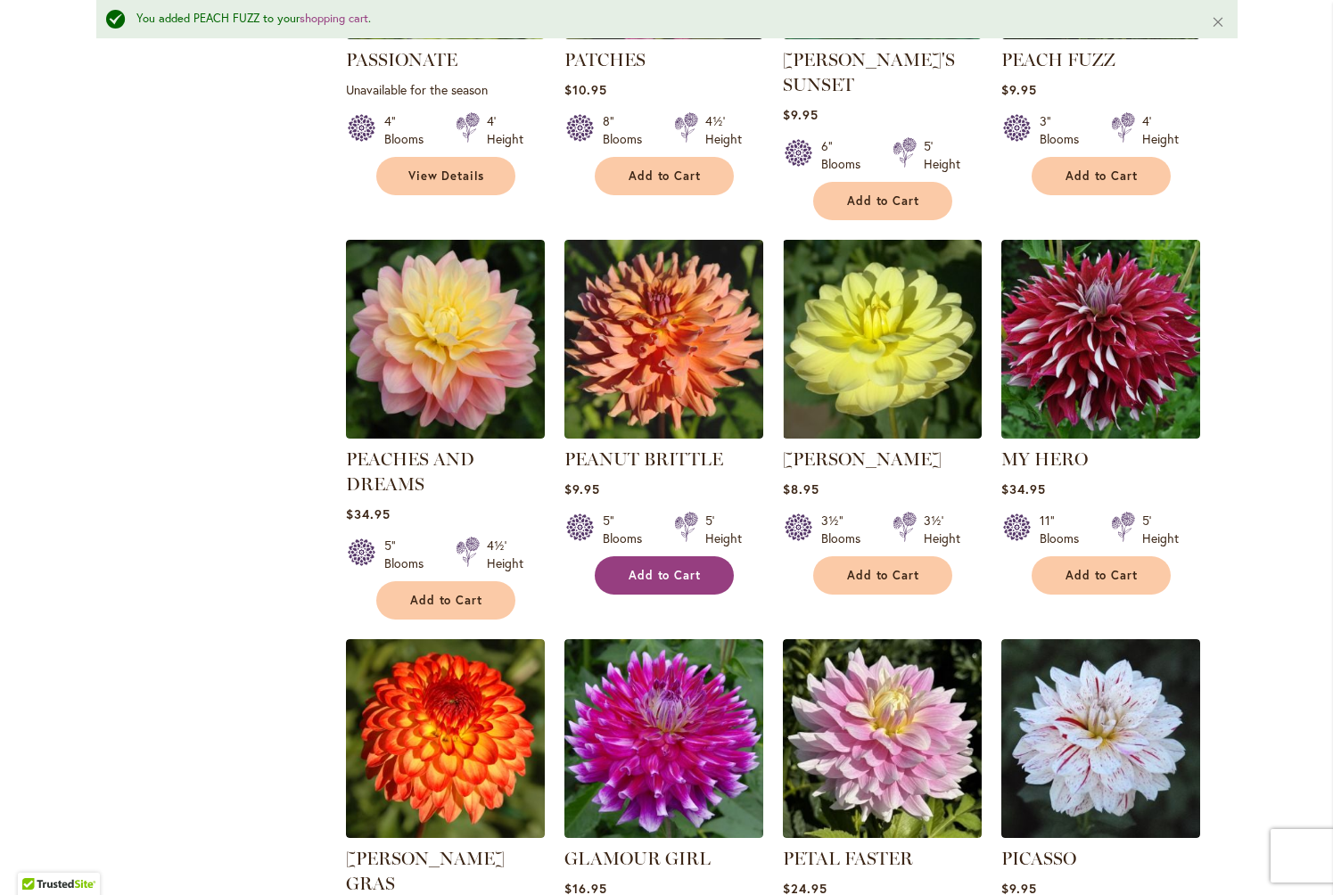
click at [653, 568] on span "Add to Cart" at bounding box center [665, 575] width 73 height 15
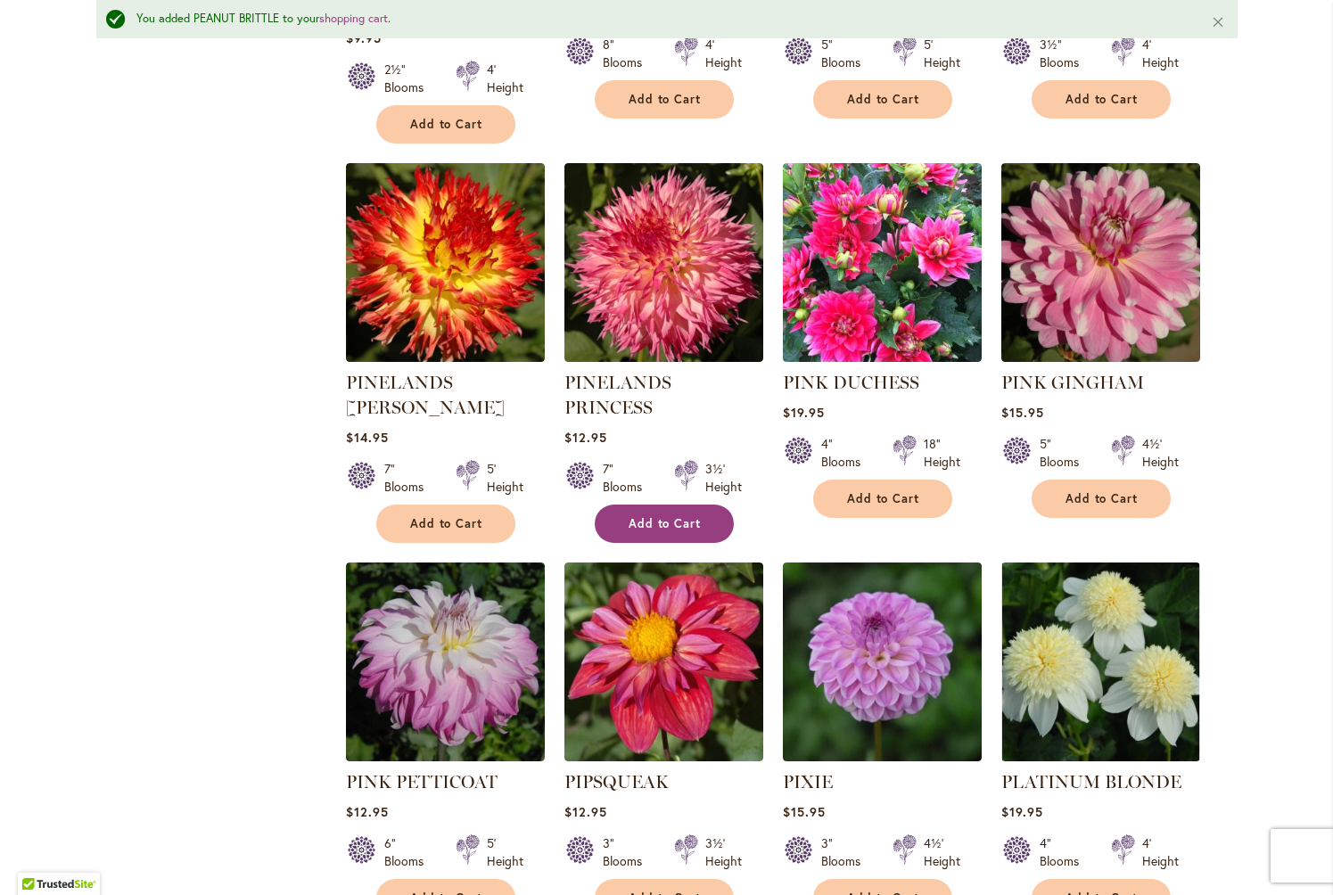
scroll to position [5886, 0]
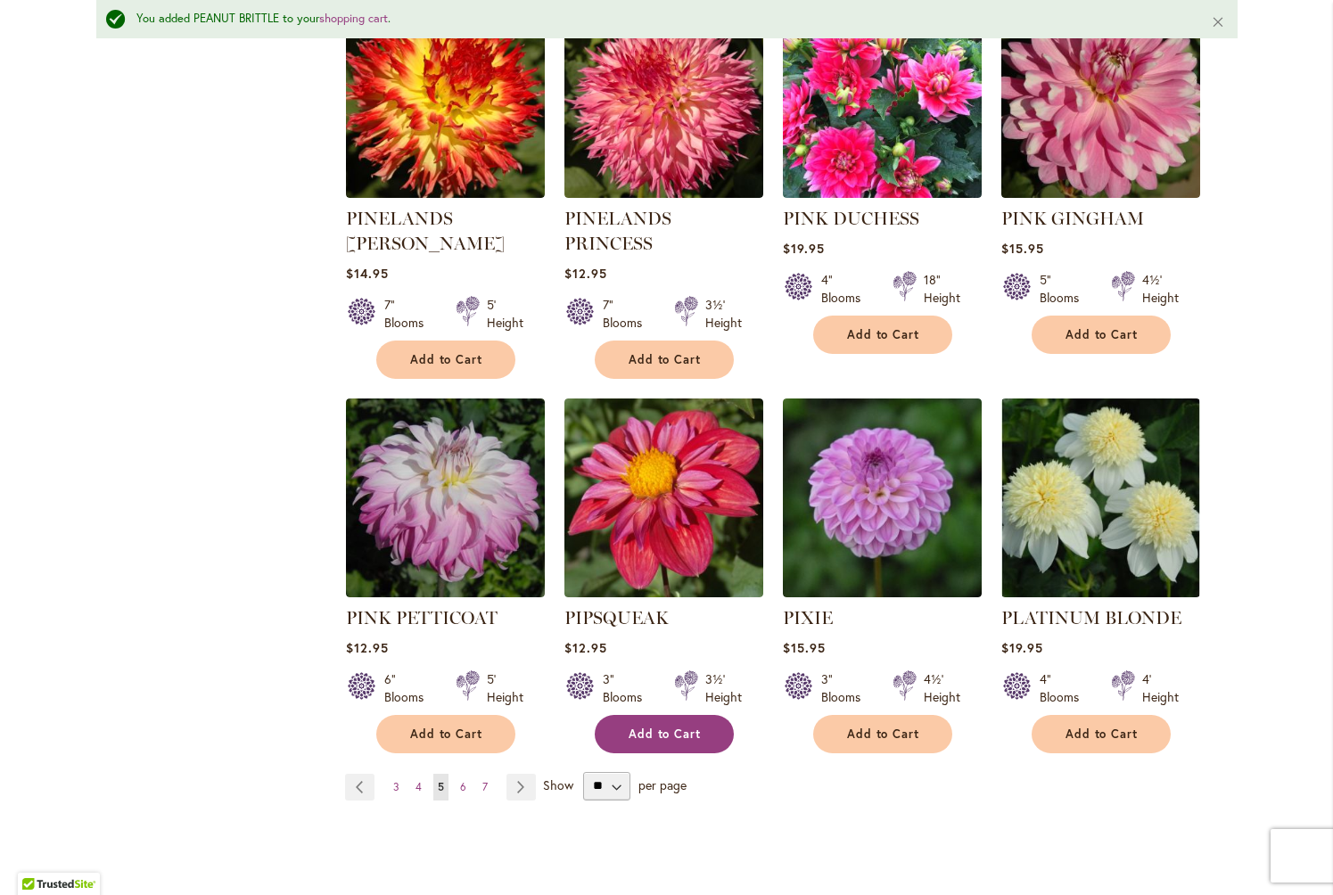
click at [661, 727] on span "Add to Cart" at bounding box center [665, 734] width 73 height 15
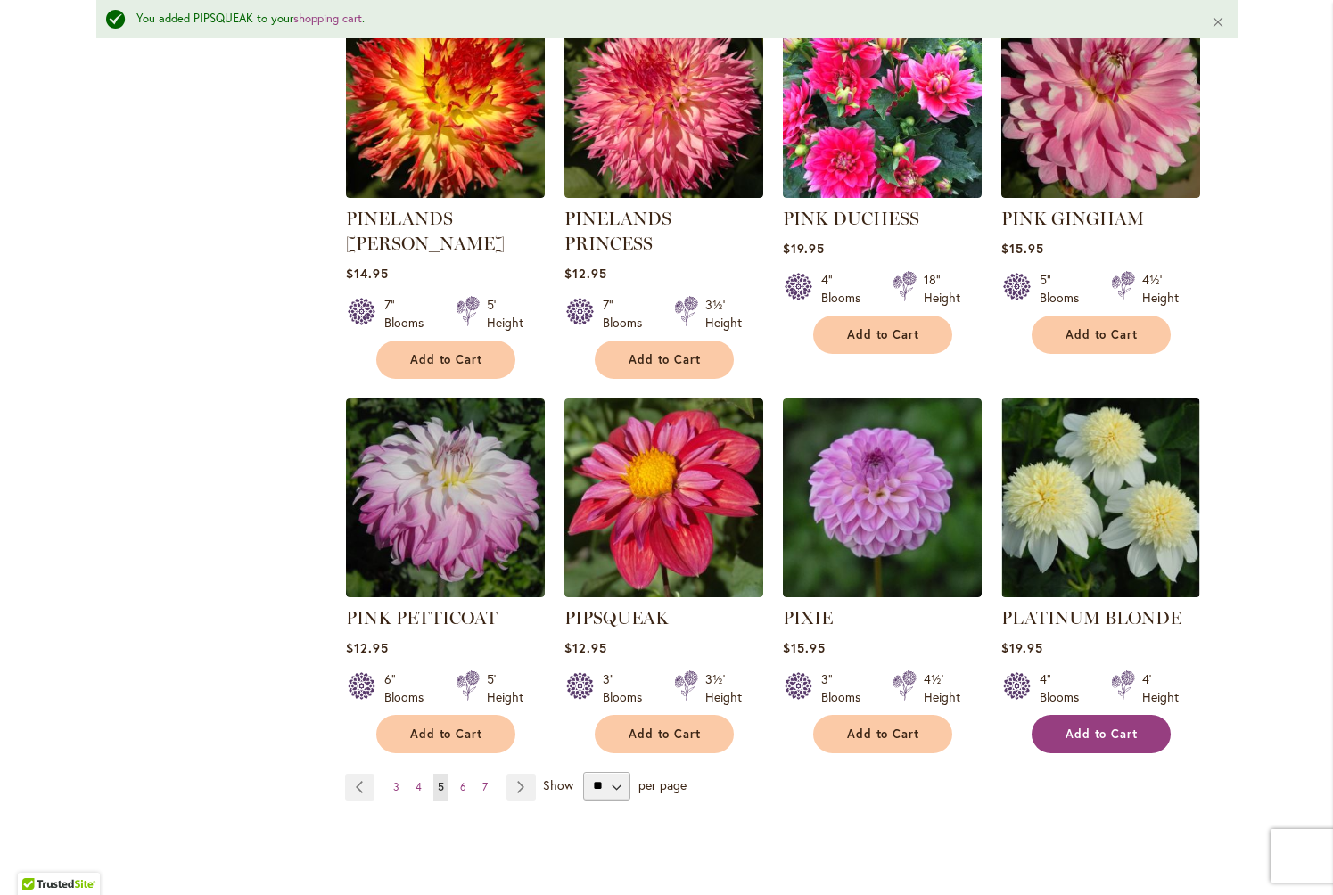
click at [1116, 727] on span "Add to Cart" at bounding box center [1102, 734] width 73 height 15
click at [462, 780] on span "6" at bounding box center [463, 786] width 6 height 13
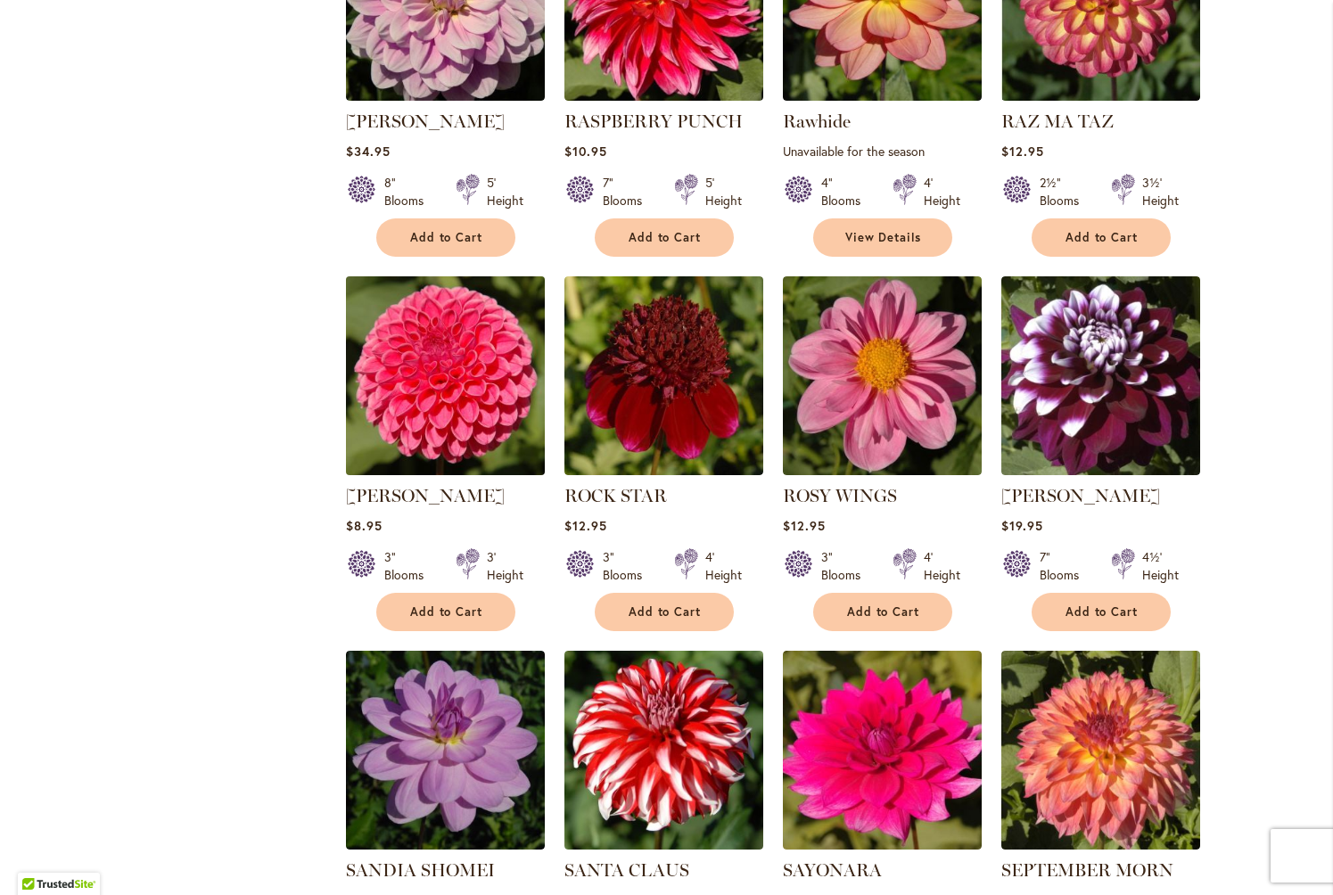
scroll to position [1351, 0]
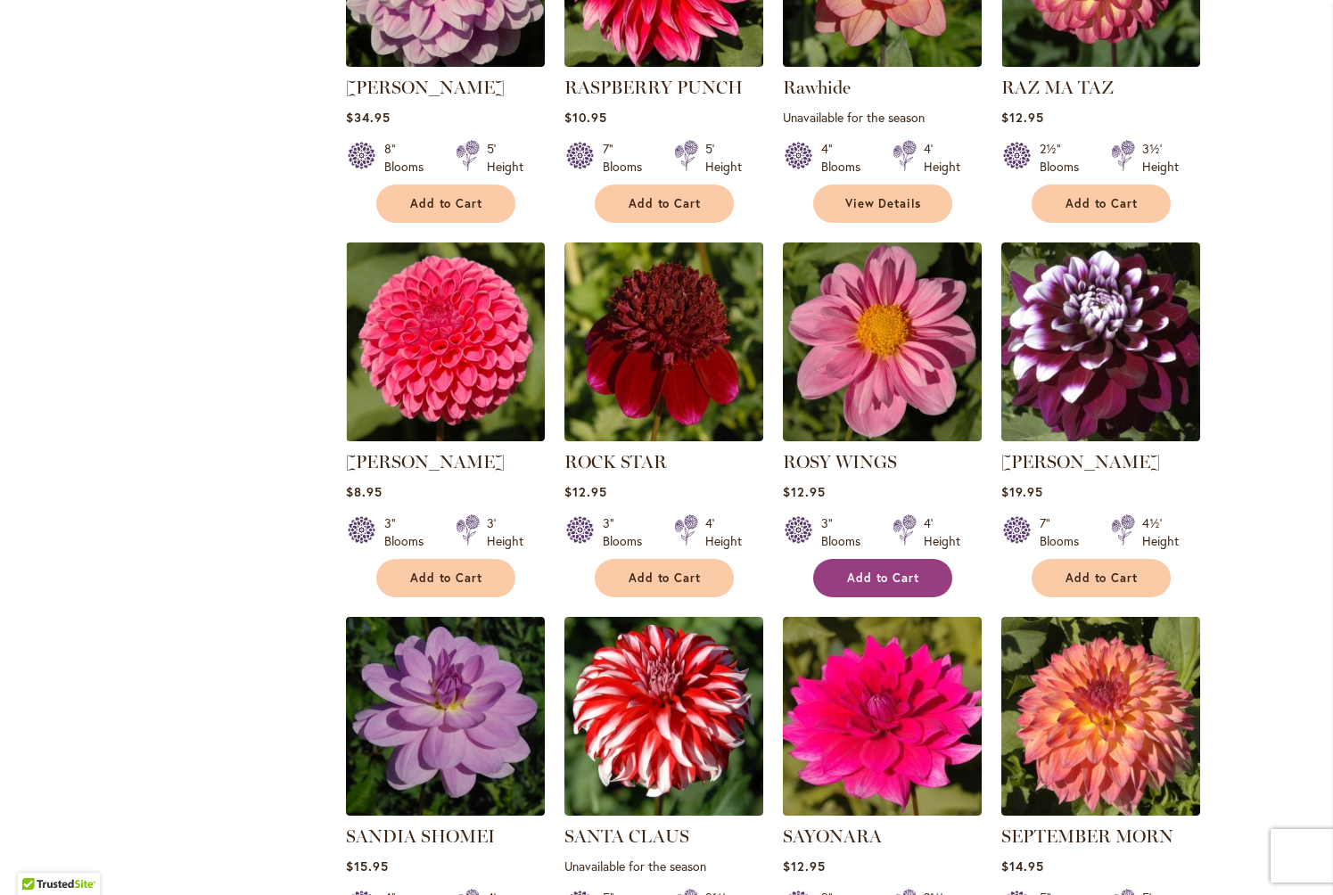
click at [885, 571] on span "Add to Cart" at bounding box center [883, 578] width 73 height 15
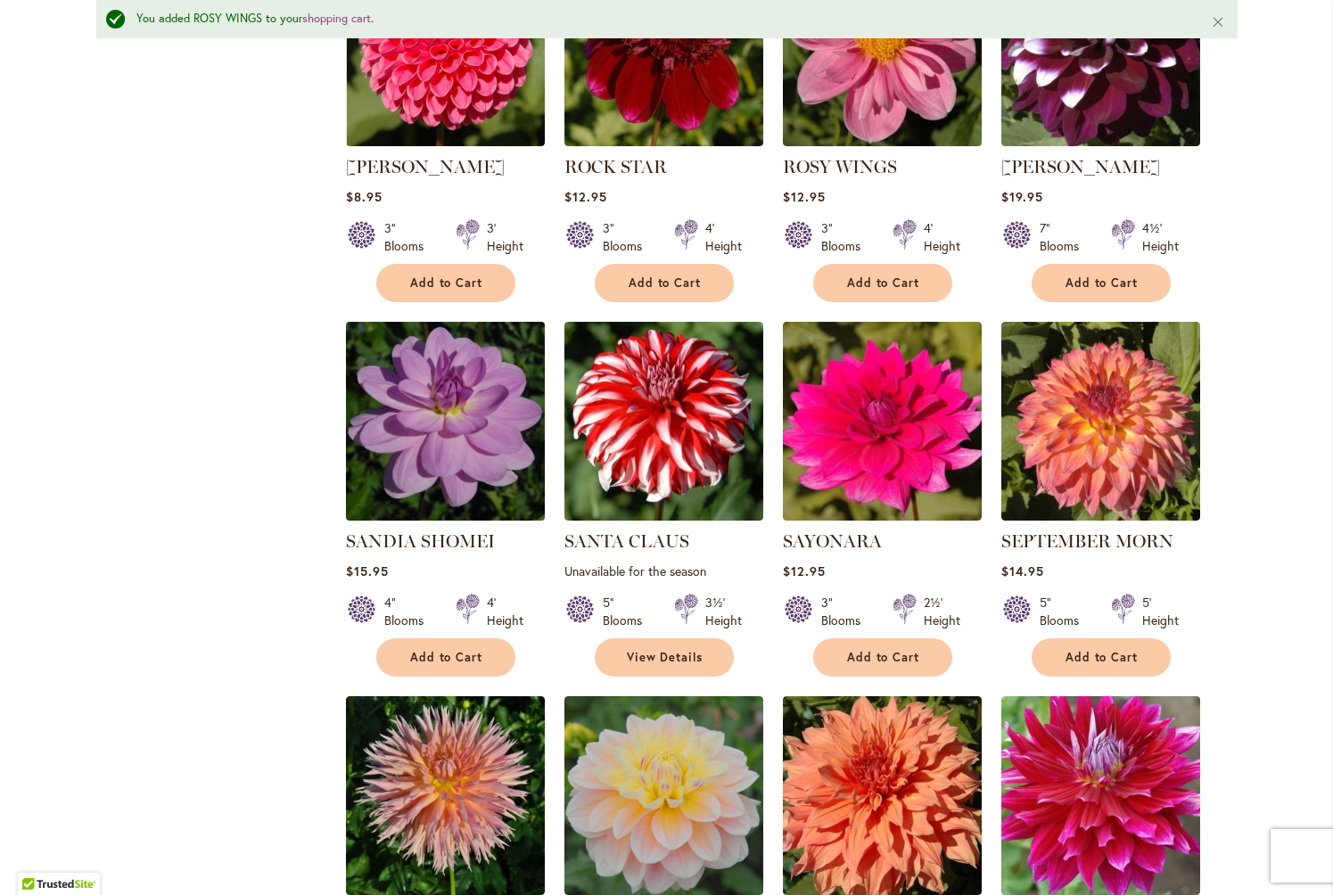
scroll to position [1817, 0]
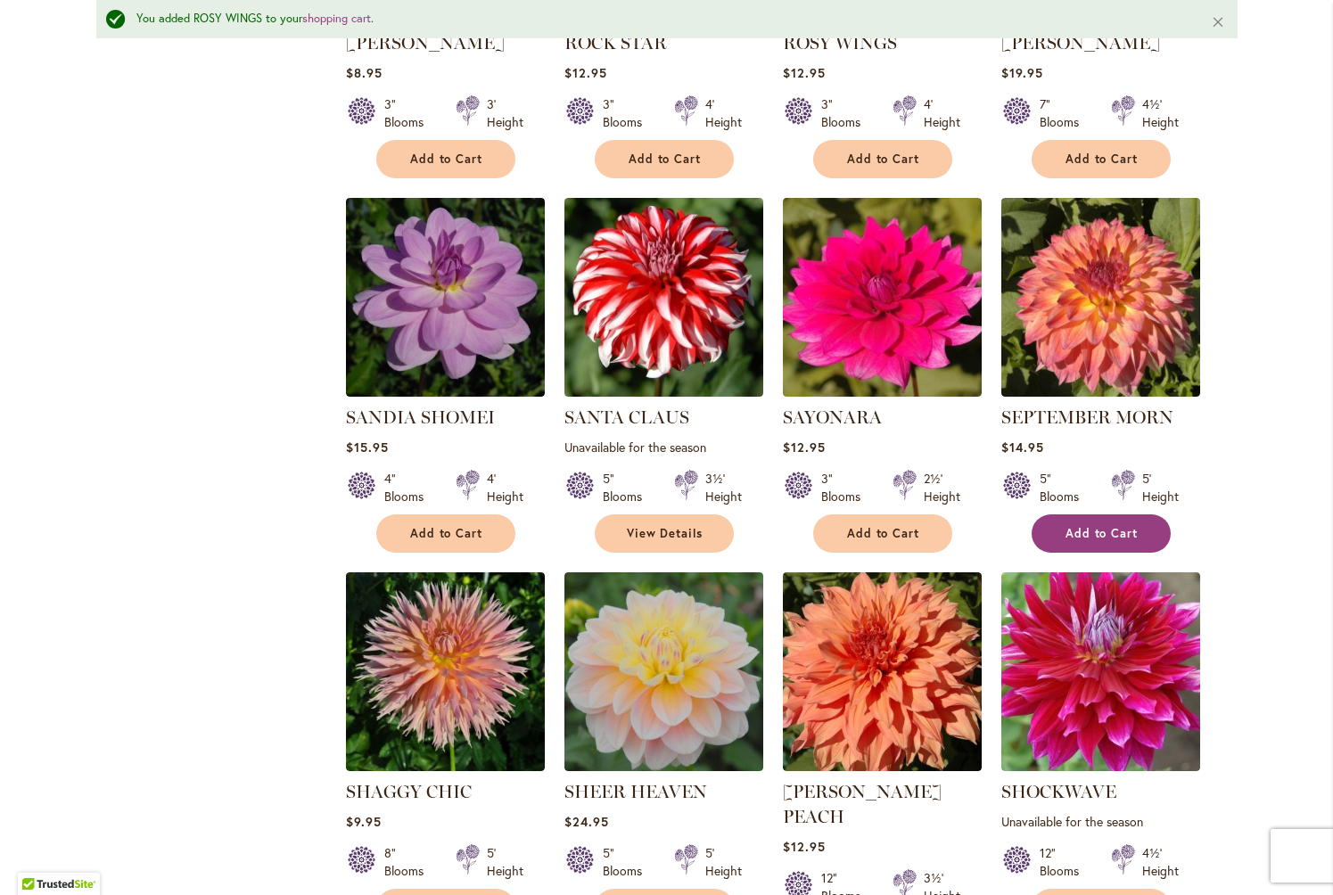
click at [1090, 526] on span "Add to Cart" at bounding box center [1102, 533] width 73 height 15
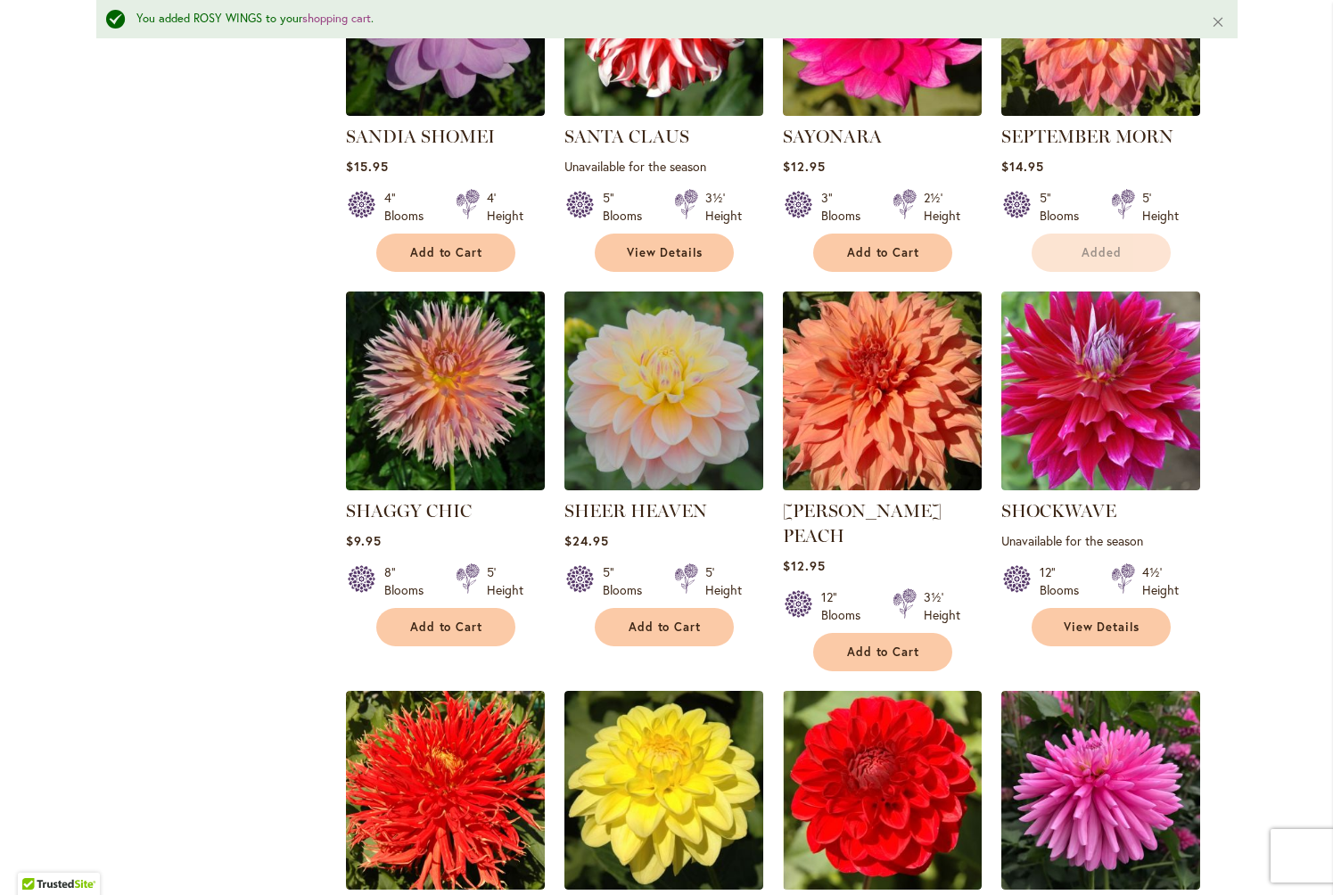
scroll to position [2111, 0]
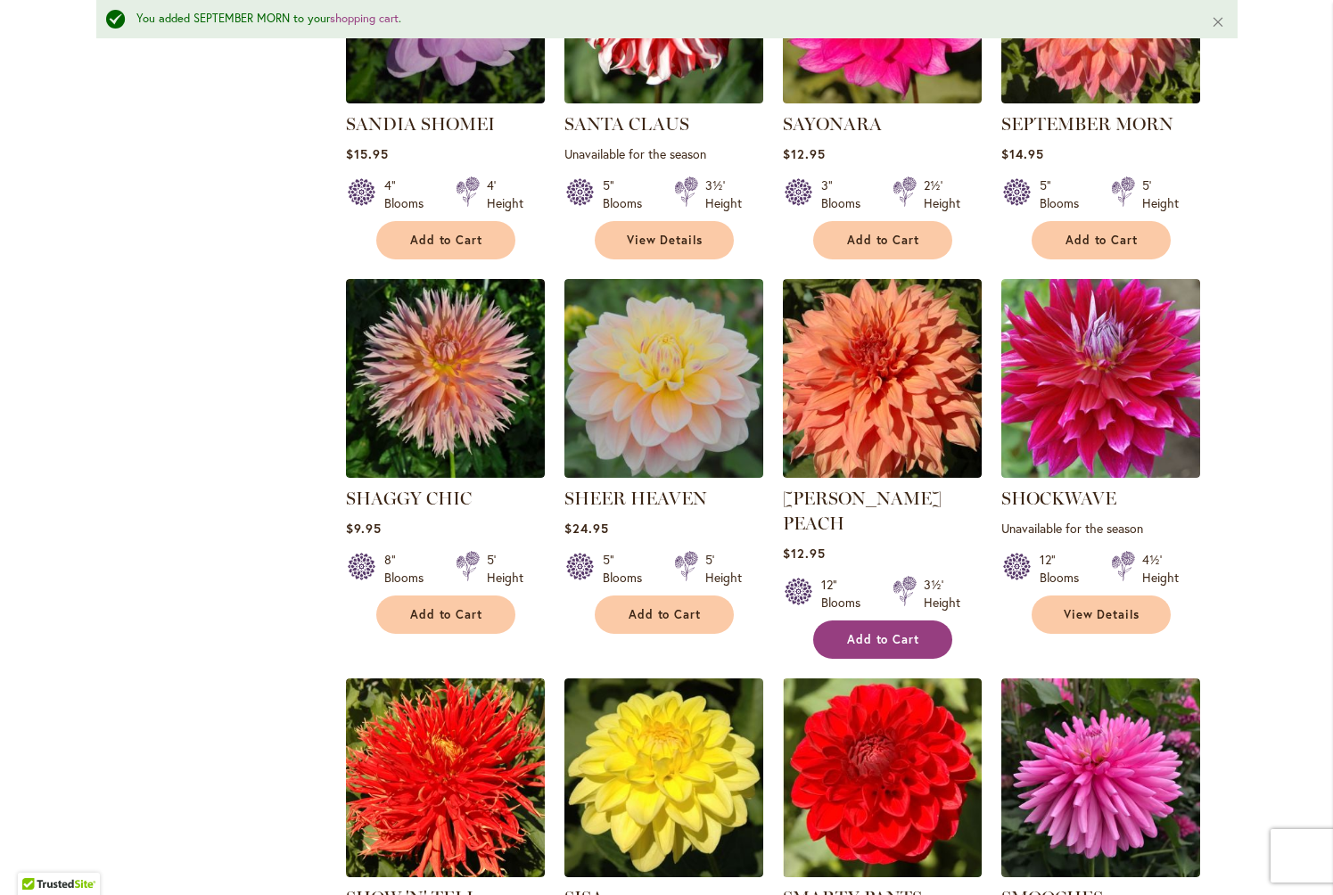
click at [864, 621] on button "Add to Cart" at bounding box center [882, 640] width 139 height 38
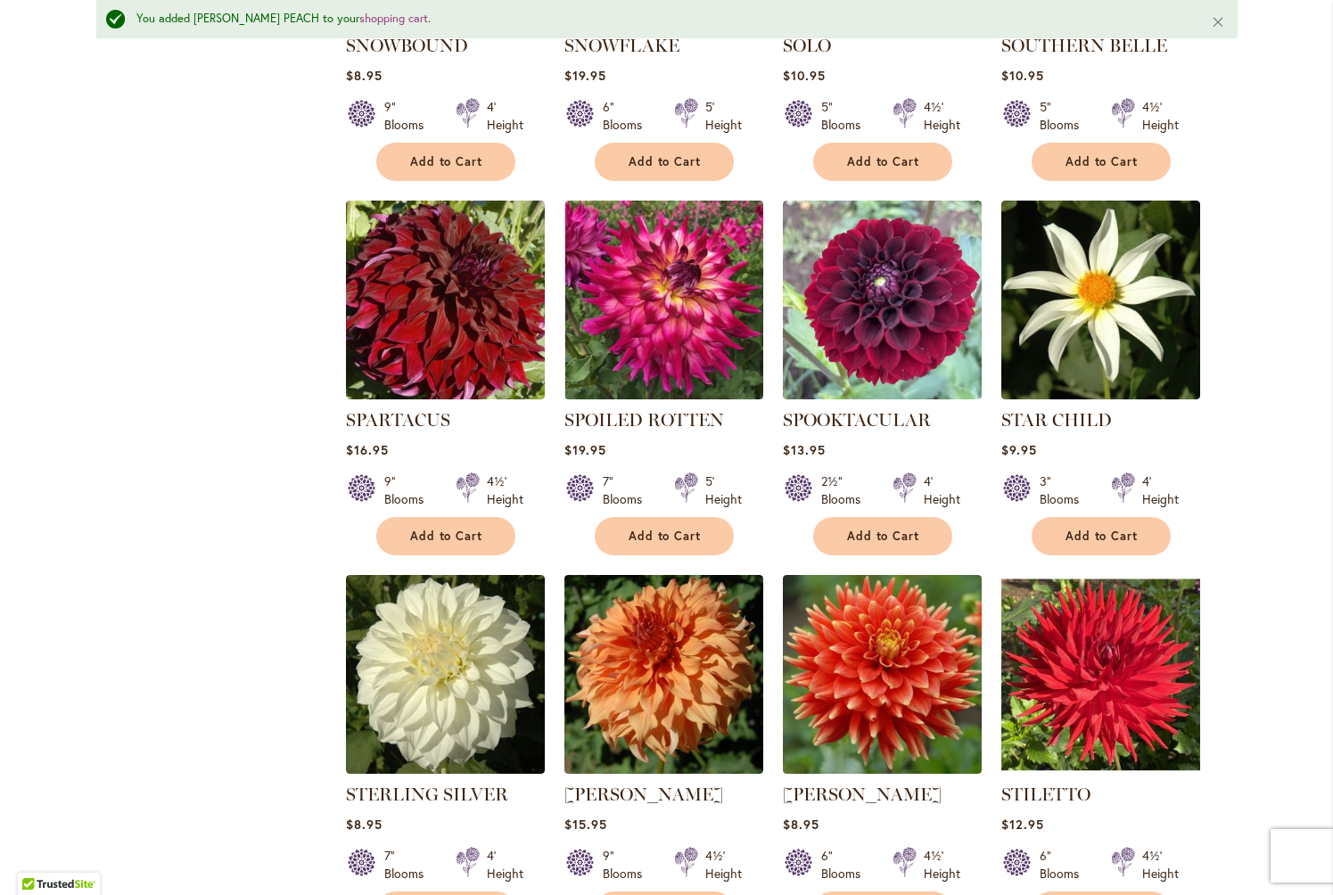
scroll to position [3339, 0]
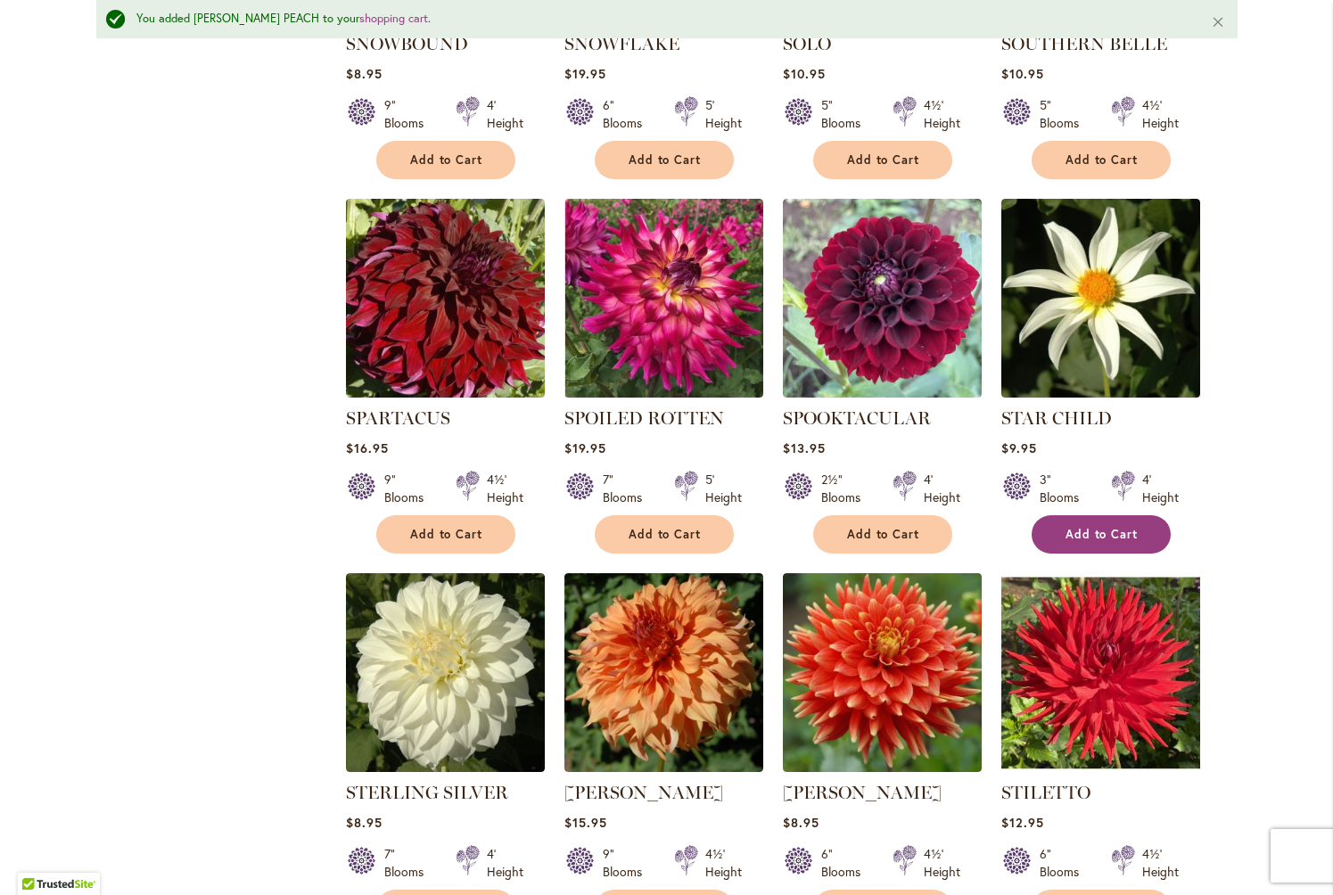
click at [1101, 527] on span "Add to Cart" at bounding box center [1102, 534] width 73 height 15
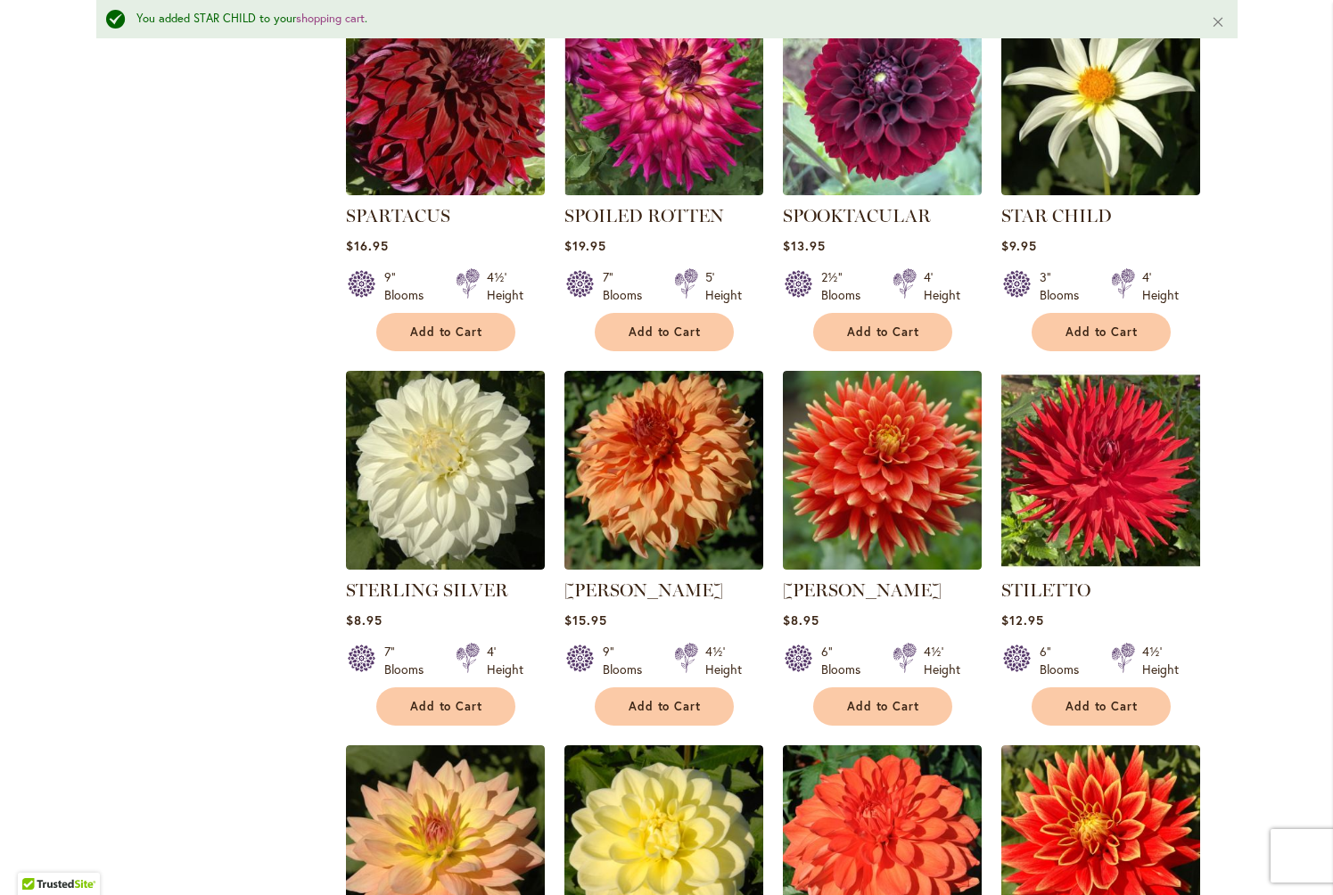
scroll to position [3545, 0]
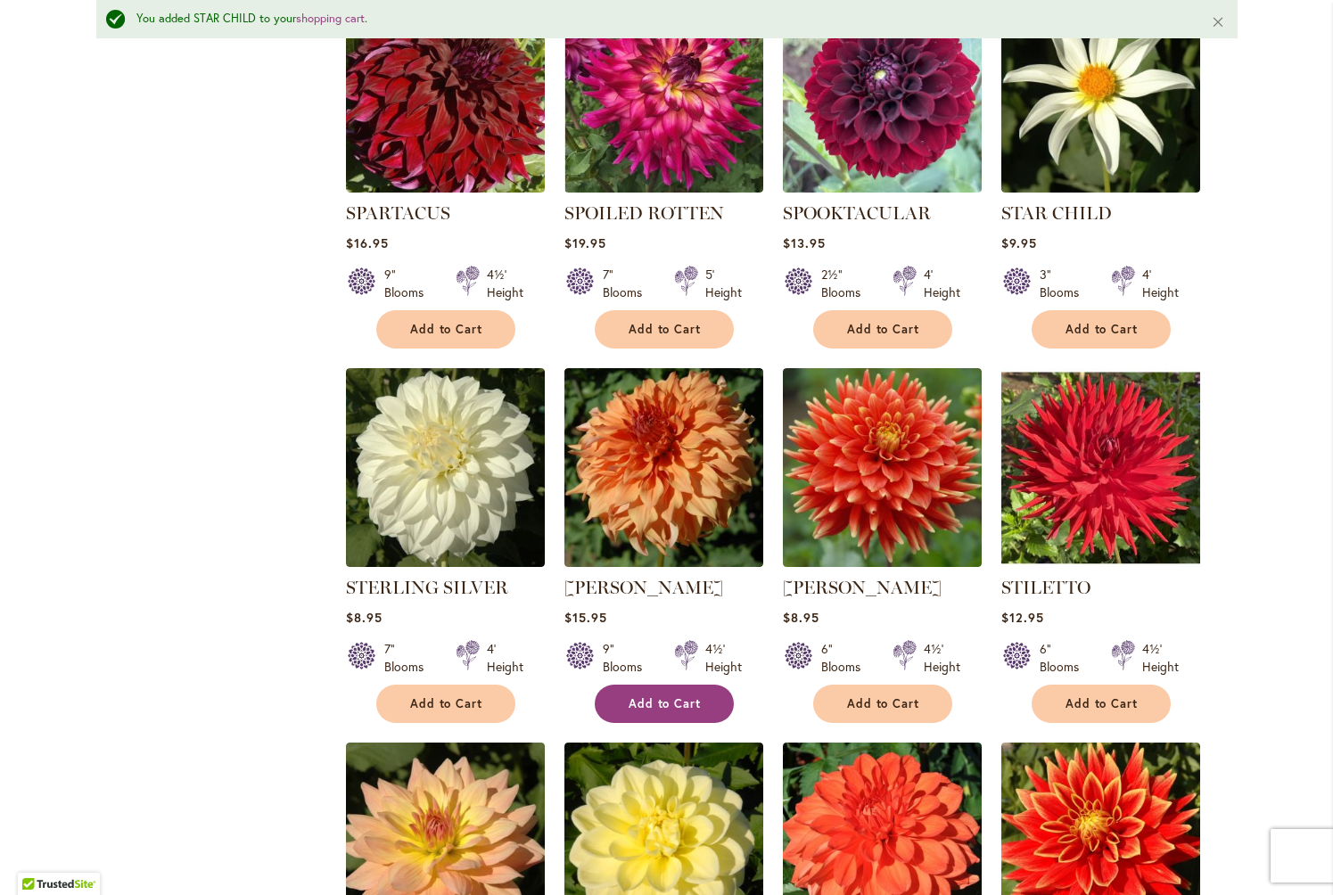
click at [664, 696] on span "Add to Cart" at bounding box center [665, 703] width 73 height 15
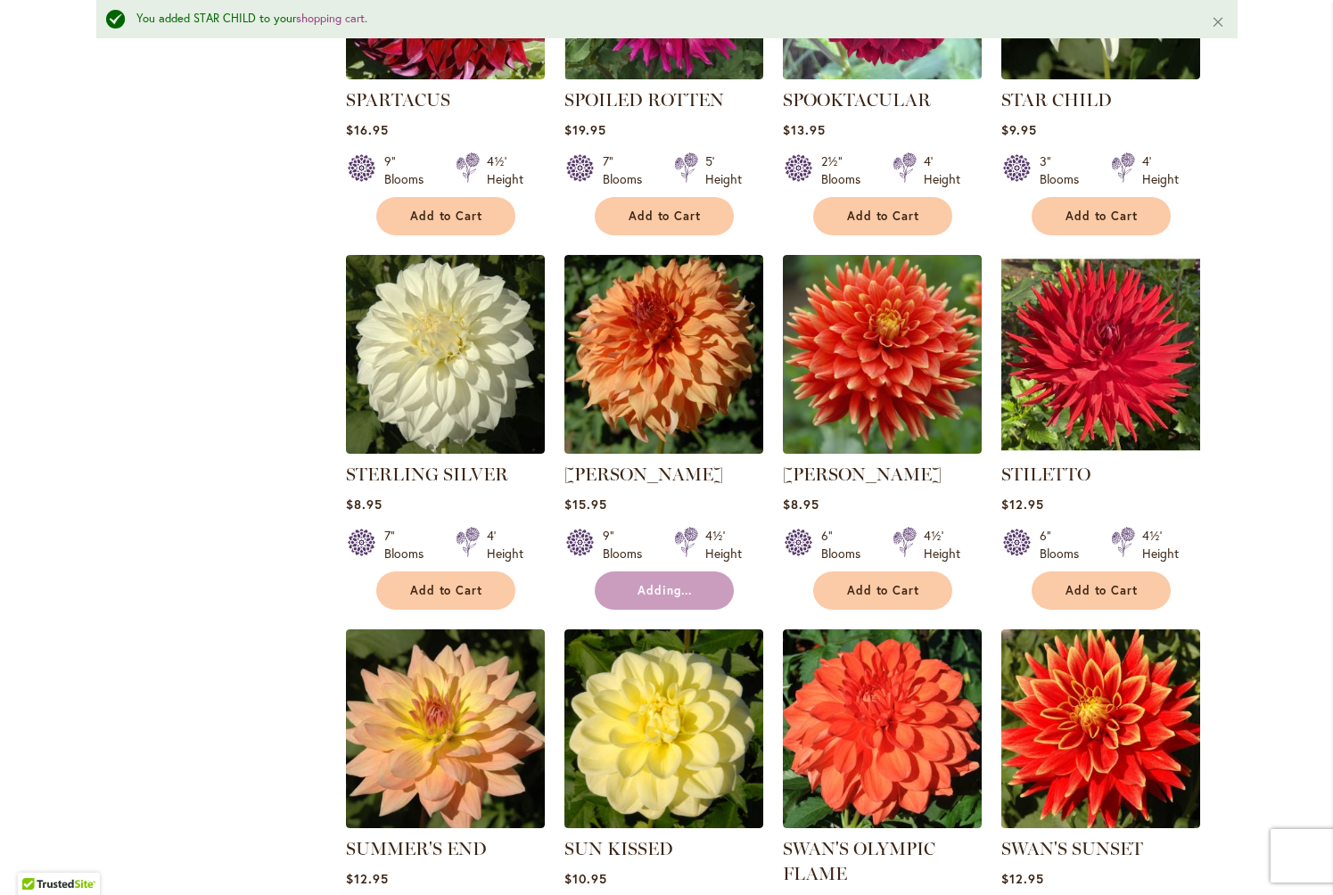
scroll to position [3787, 0]
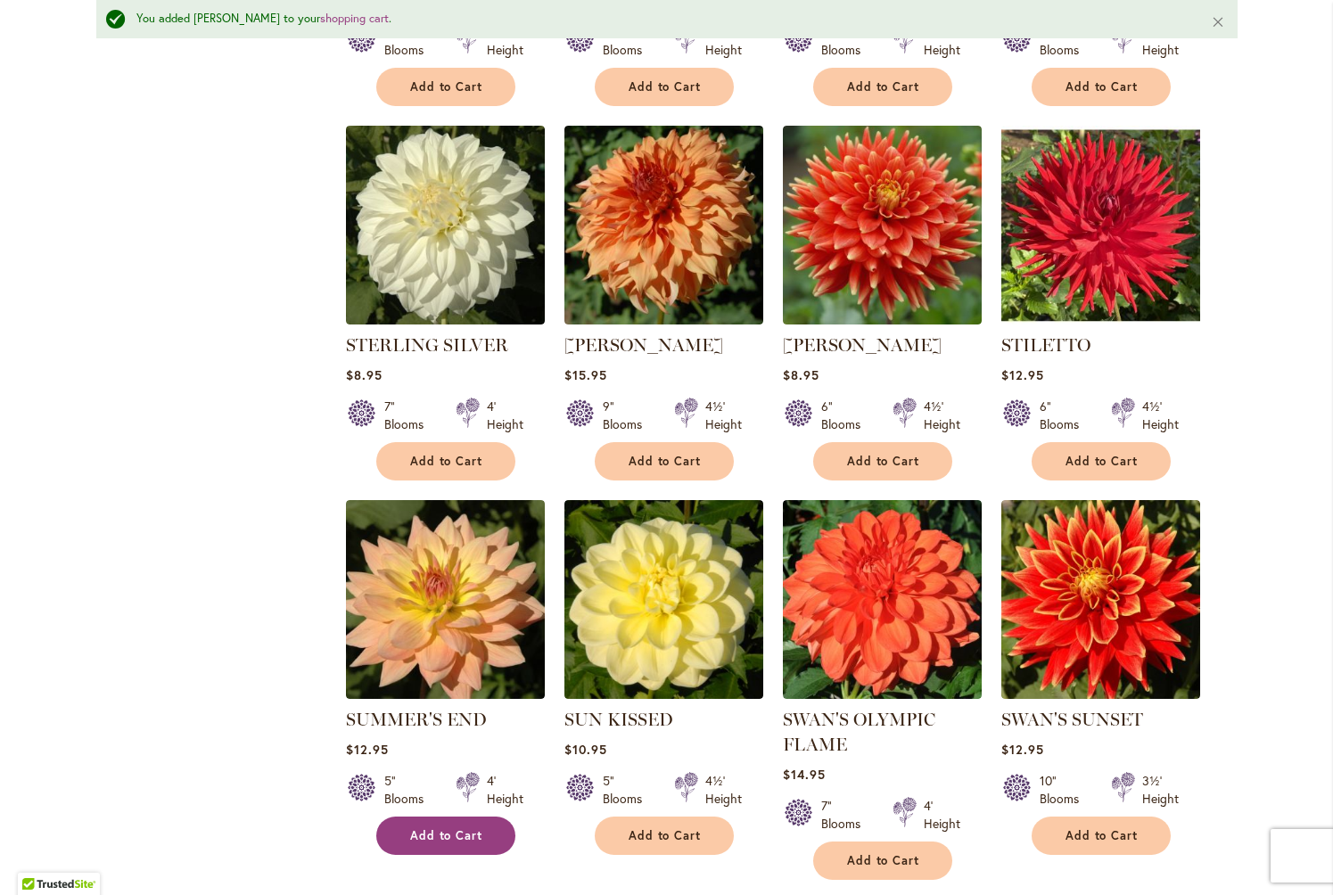
click at [452, 828] on span "Add to Cart" at bounding box center [446, 835] width 73 height 15
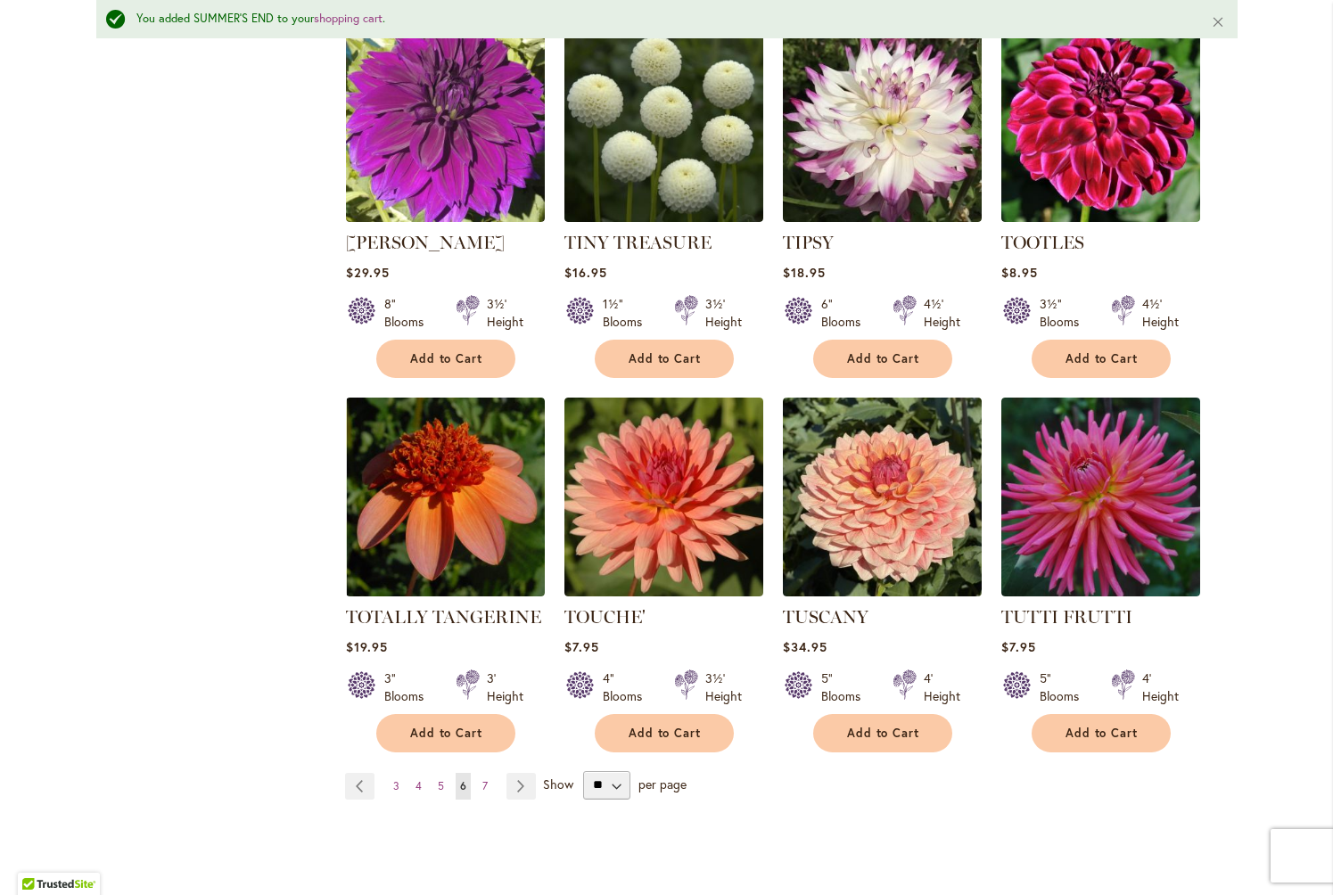
scroll to position [5817, 0]
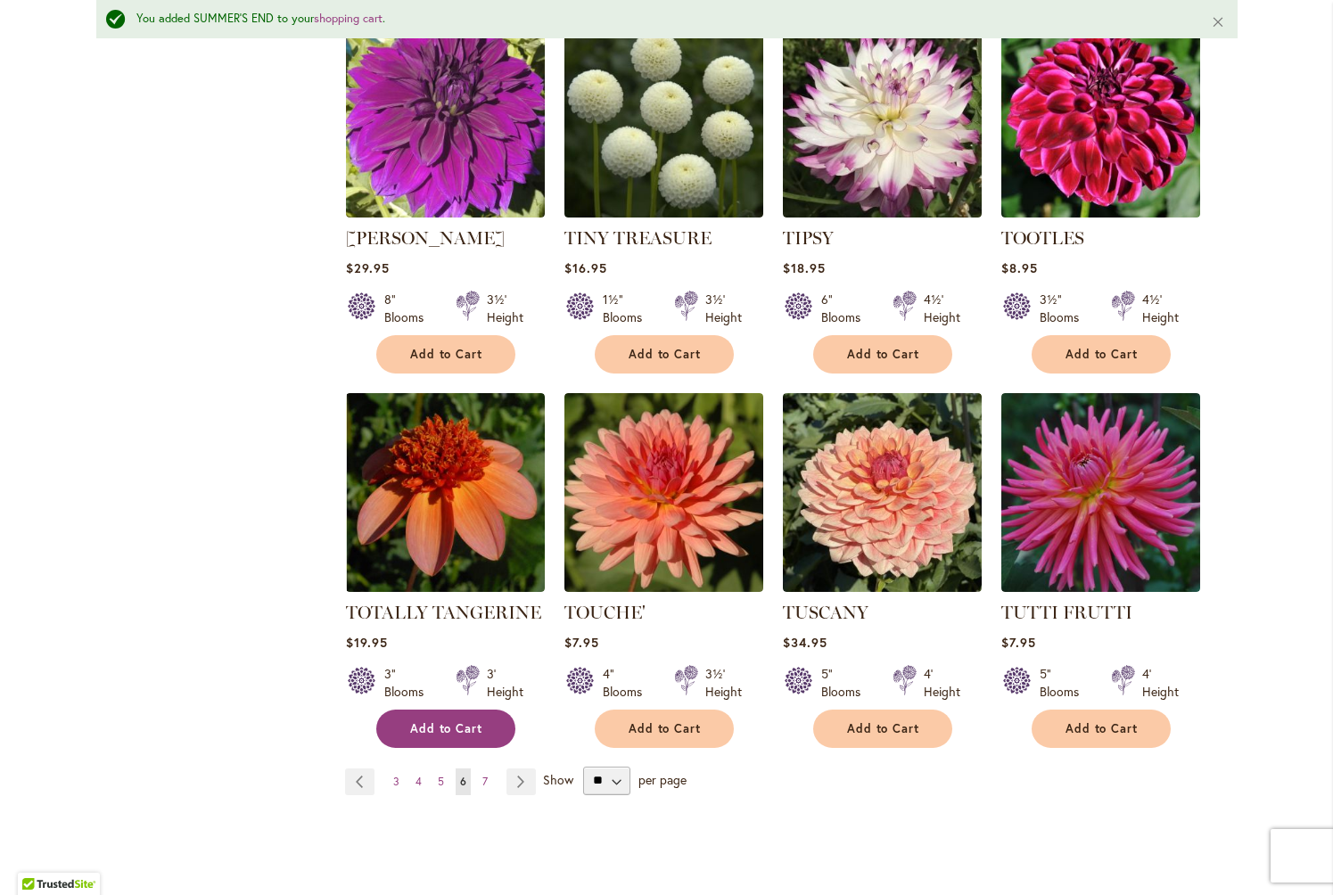
click at [448, 721] on span "Add to Cart" at bounding box center [446, 728] width 73 height 15
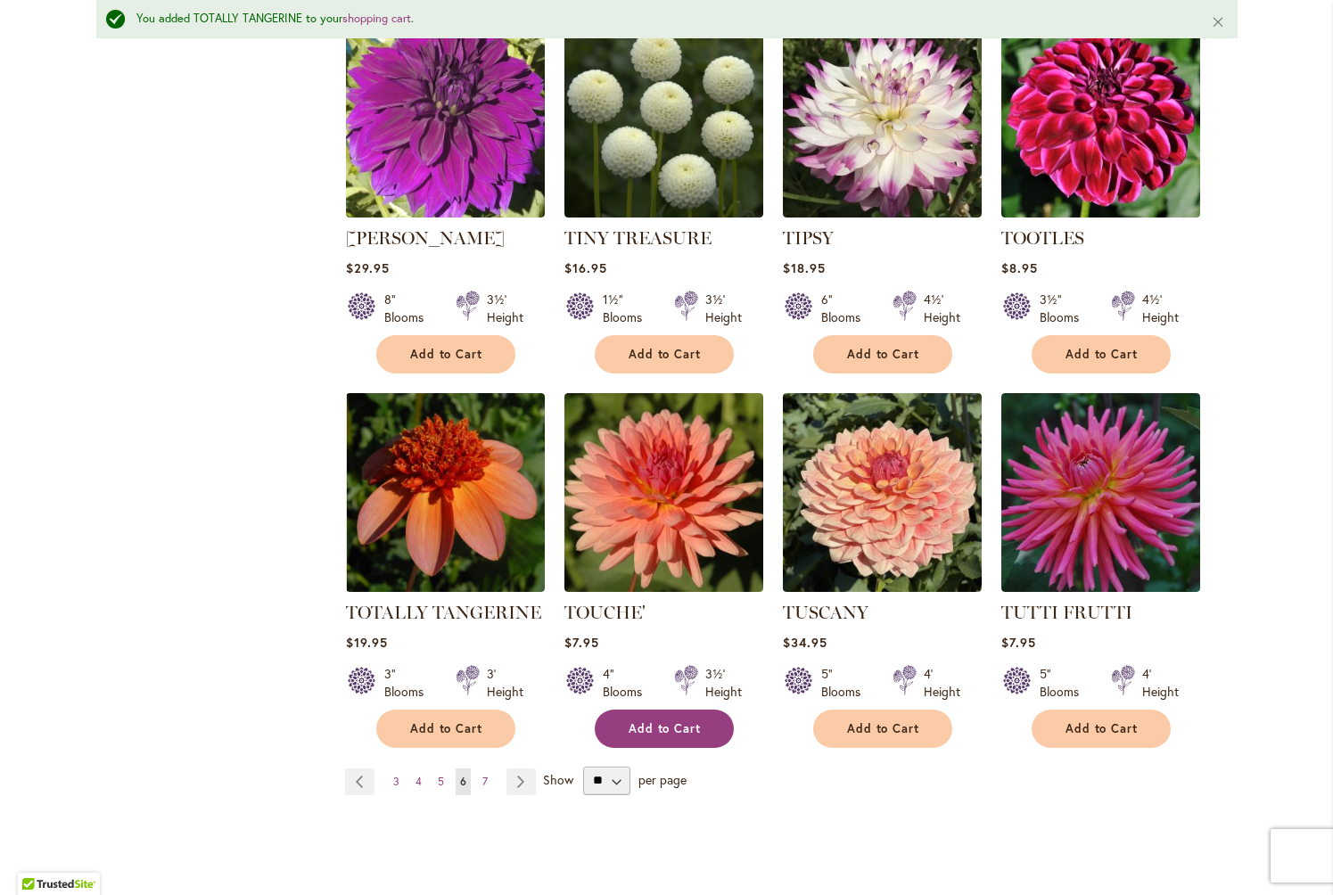
click at [674, 721] on span "Add to Cart" at bounding box center [665, 728] width 73 height 15
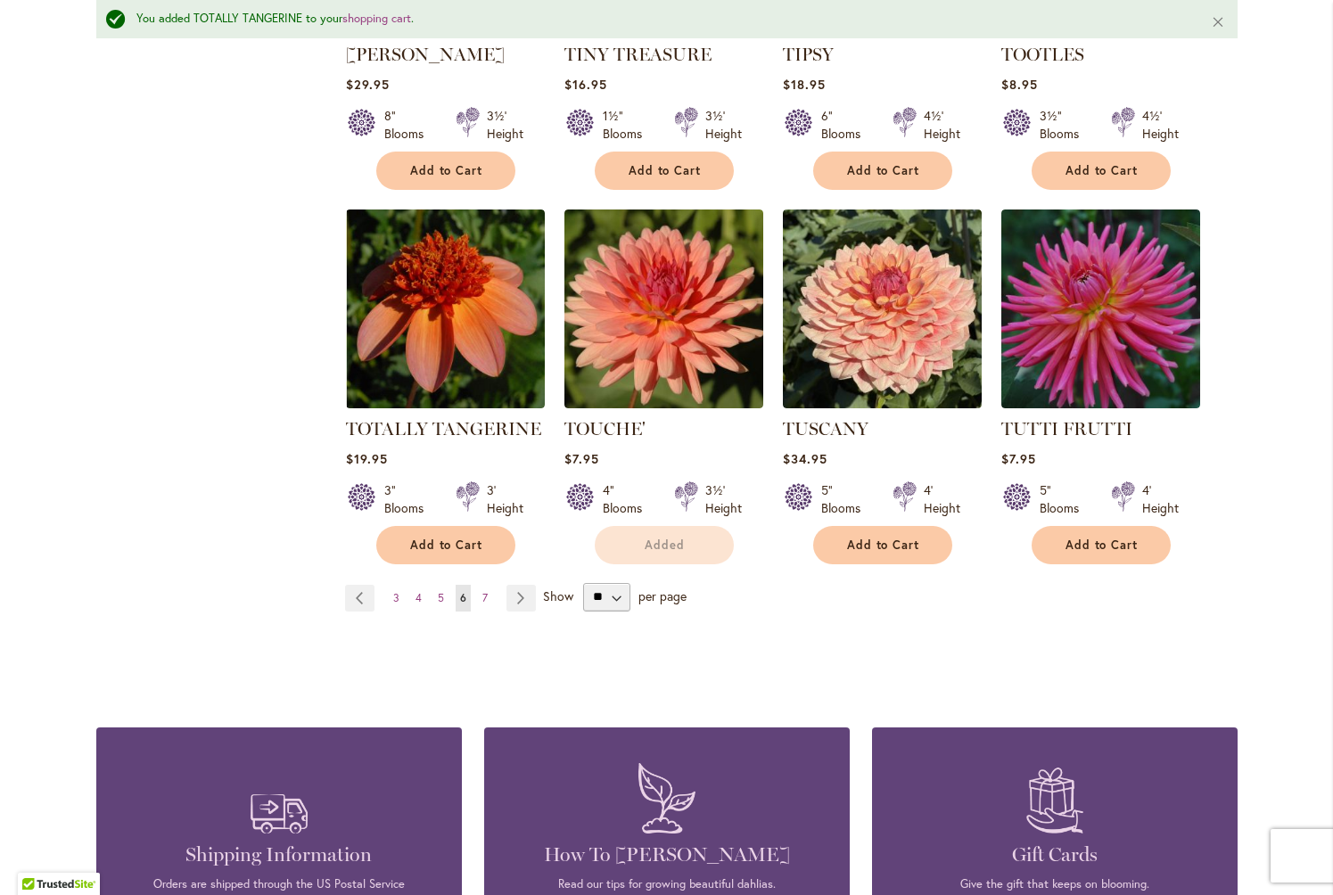
scroll to position [6008, 0]
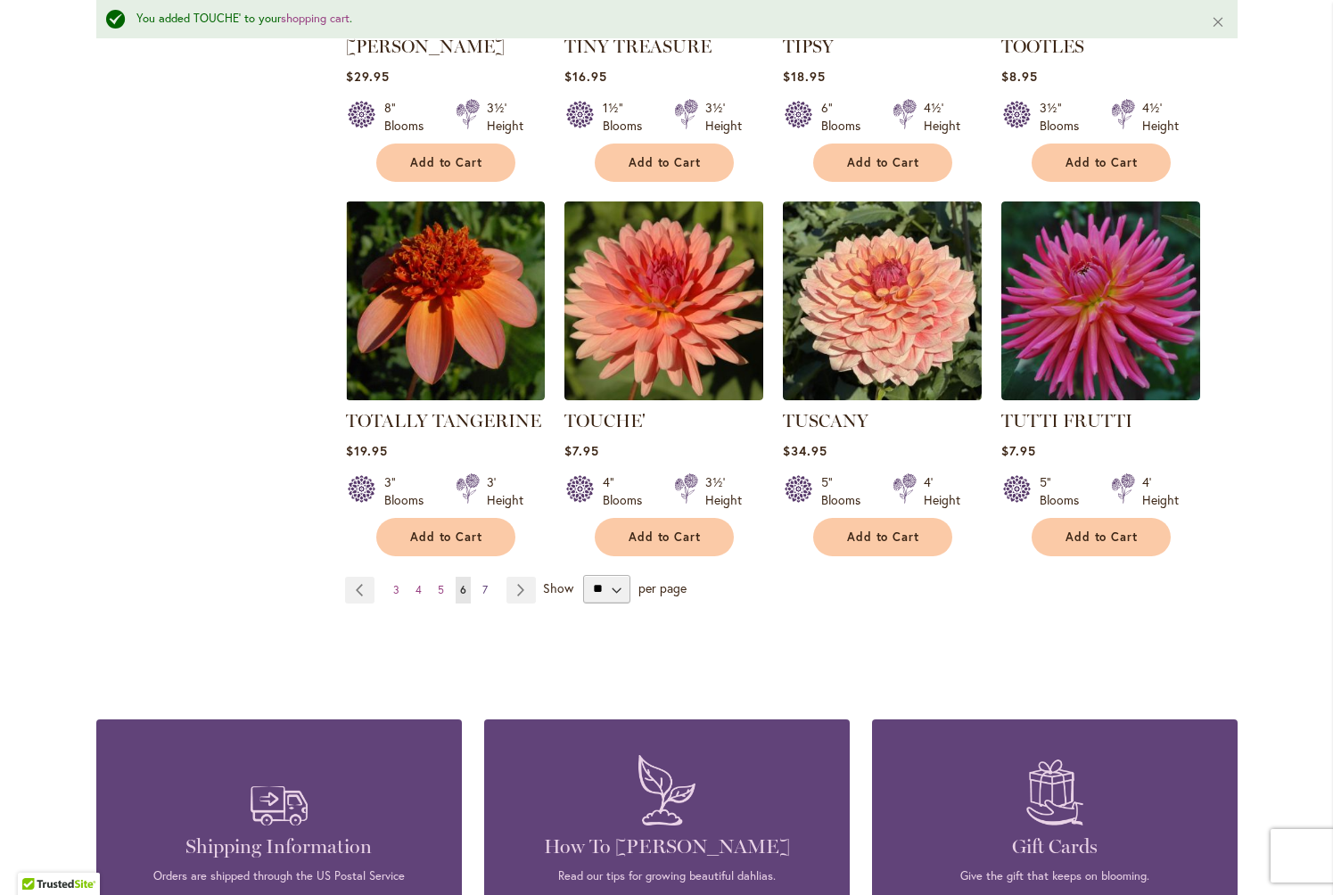
click at [485, 583] on span "7" at bounding box center [484, 589] width 5 height 13
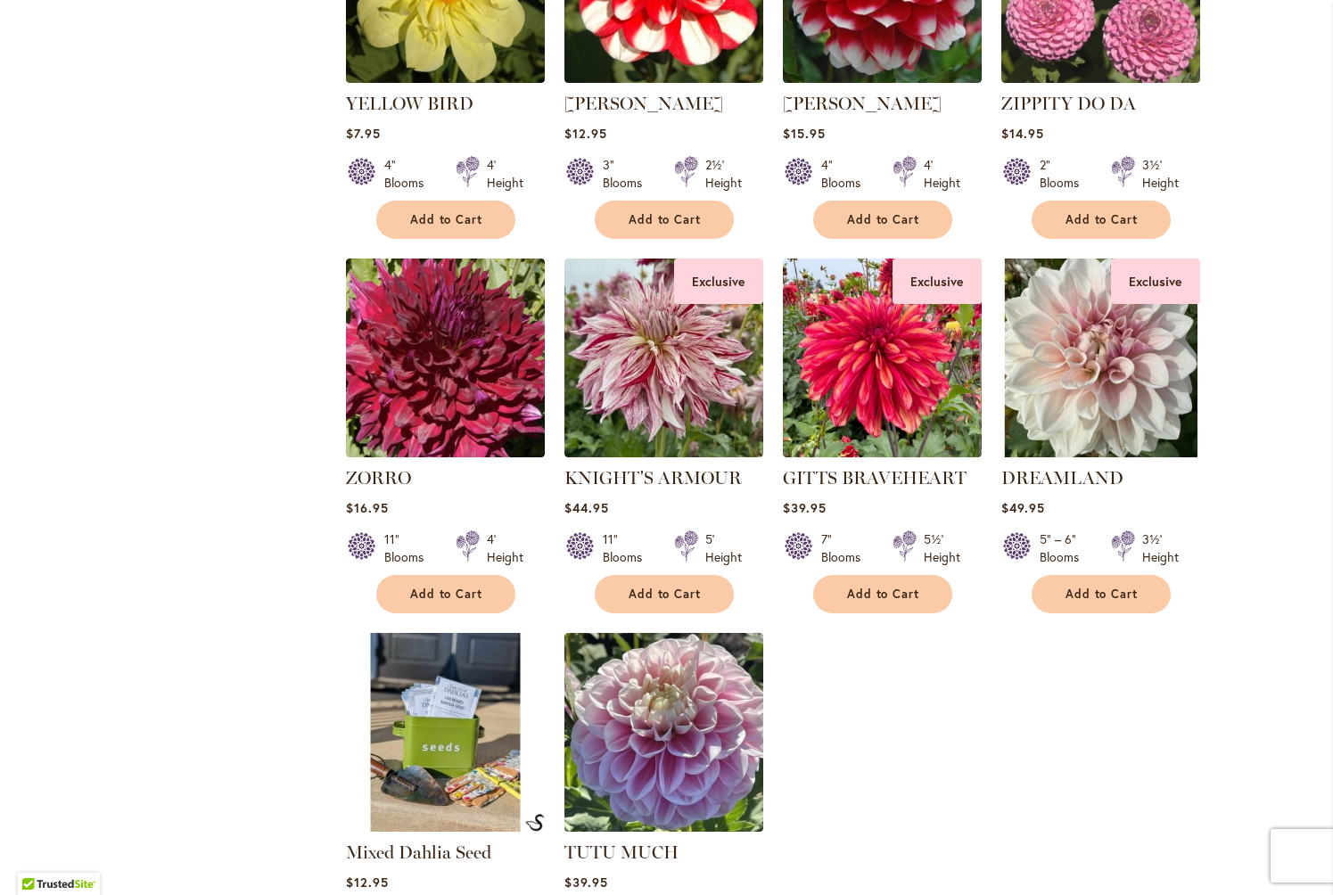
scroll to position [2461, 0]
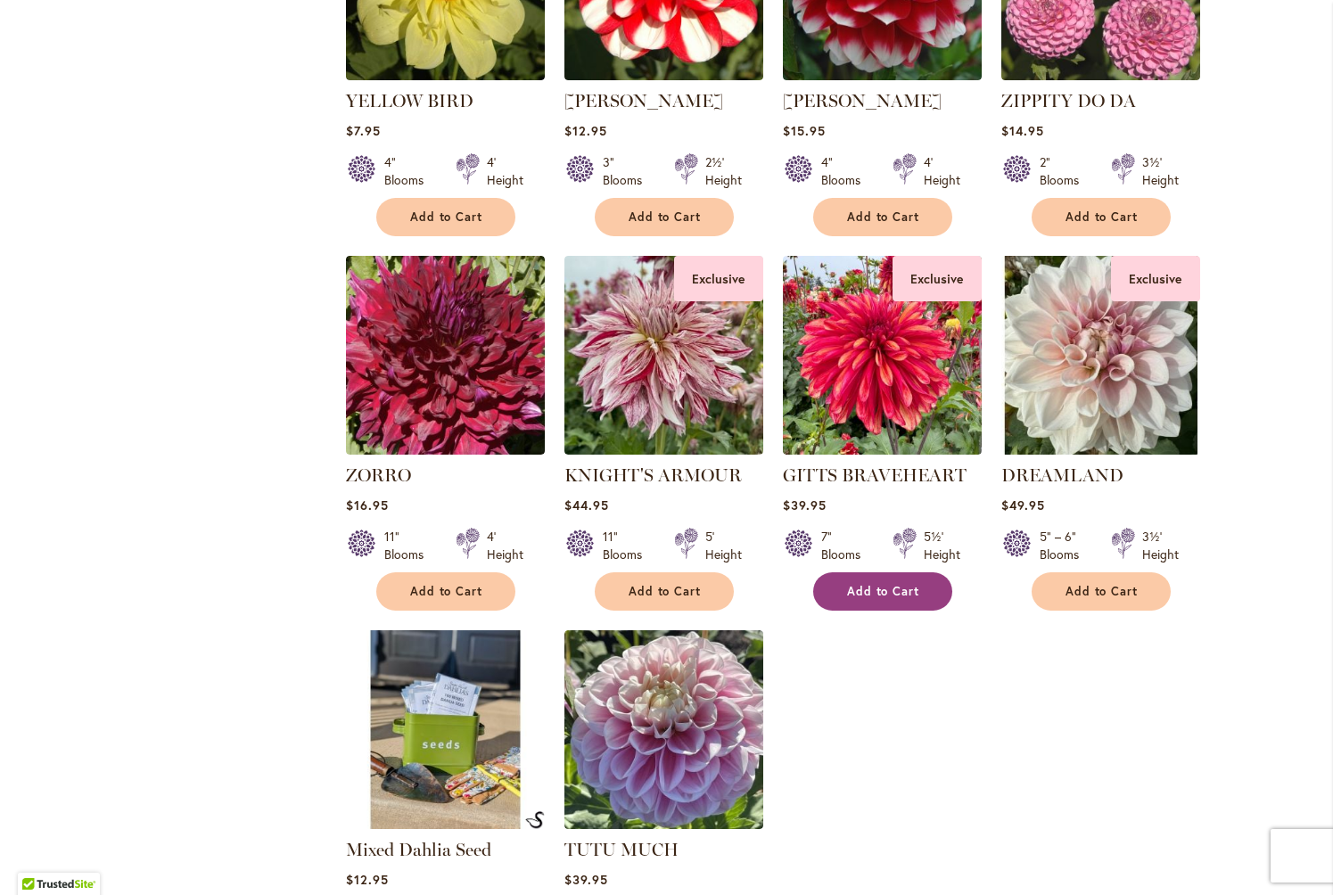
click at [872, 584] on span "Add to Cart" at bounding box center [883, 591] width 73 height 15
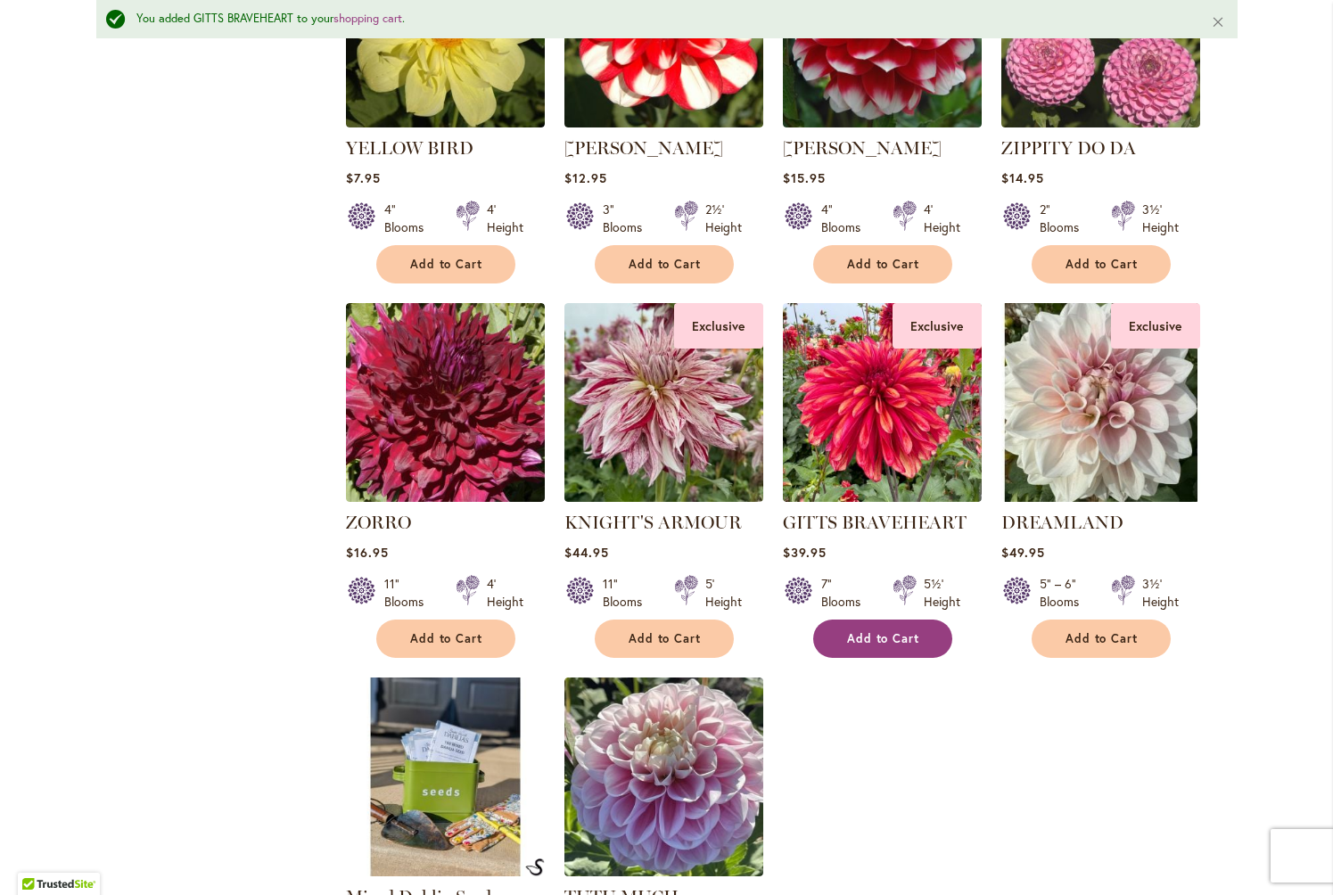
scroll to position [2630, 0]
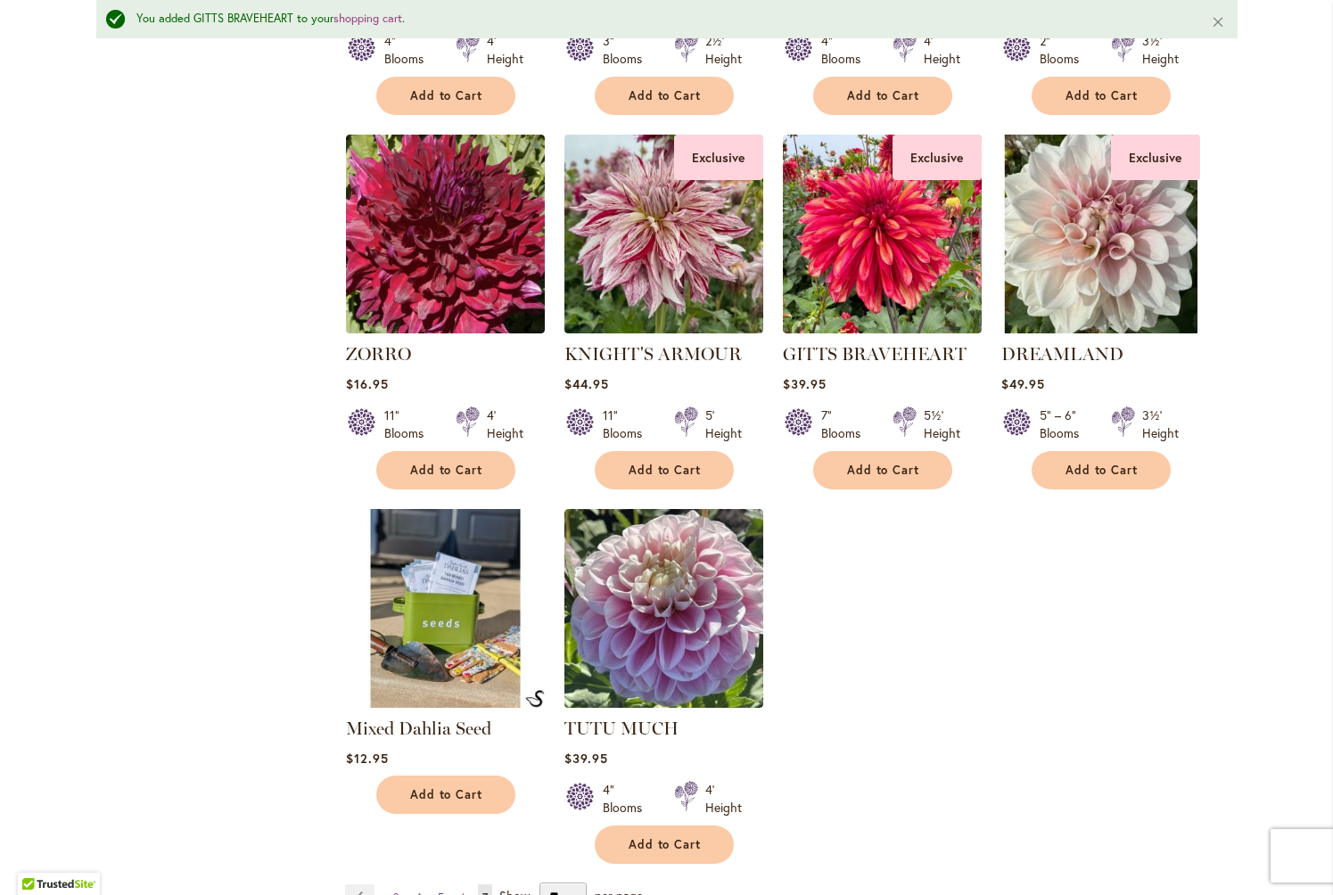
click at [441, 891] on span "5" at bounding box center [441, 897] width 6 height 13
